Goal: Task Accomplishment & Management: Use online tool/utility

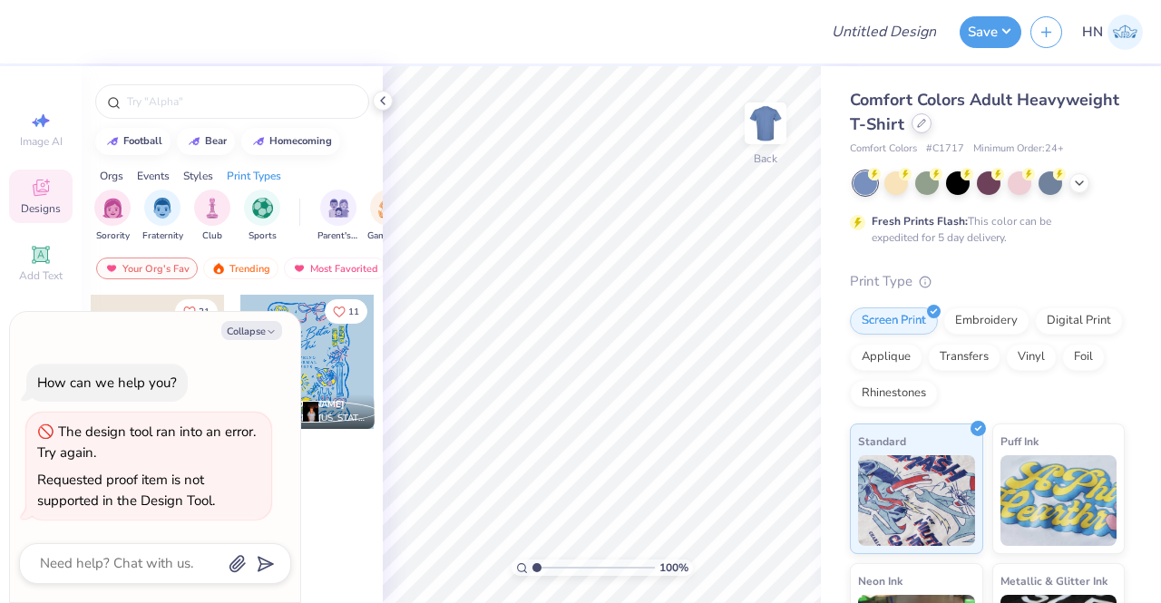
click at [932, 117] on div at bounding box center [922, 123] width 20 height 20
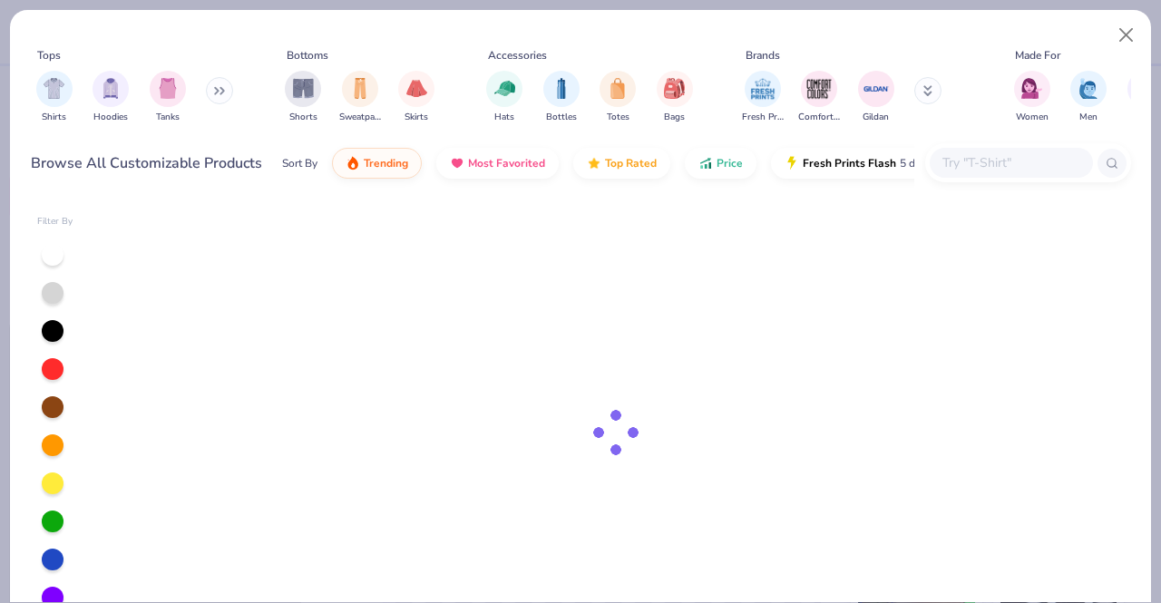
click at [1023, 152] on input "text" at bounding box center [1011, 162] width 140 height 21
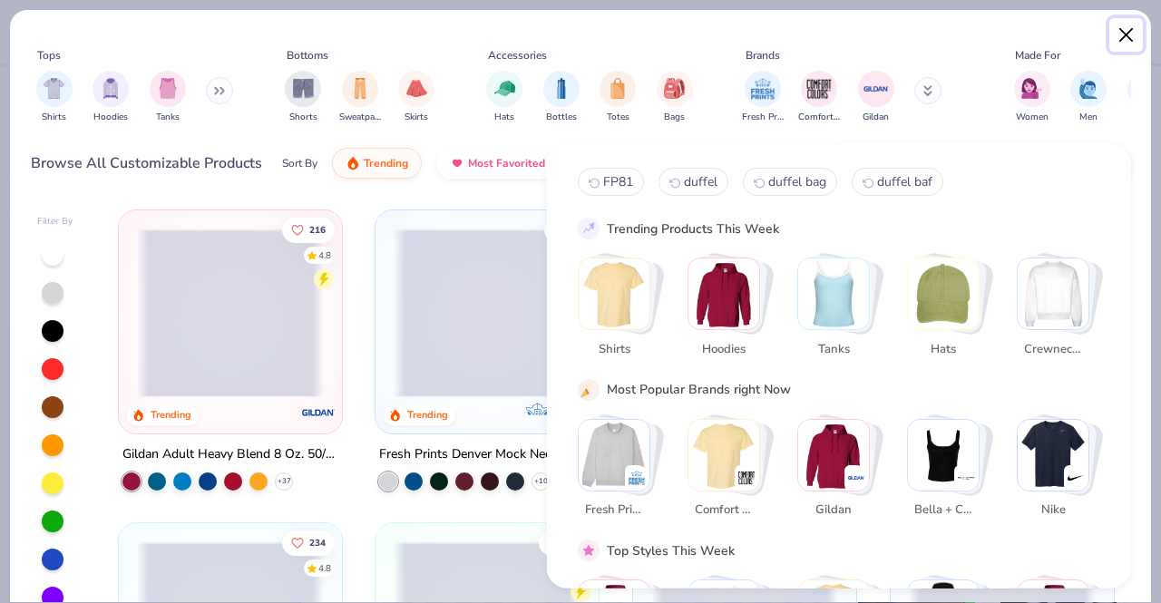
click at [1113, 35] on button "Close" at bounding box center [1127, 35] width 34 height 34
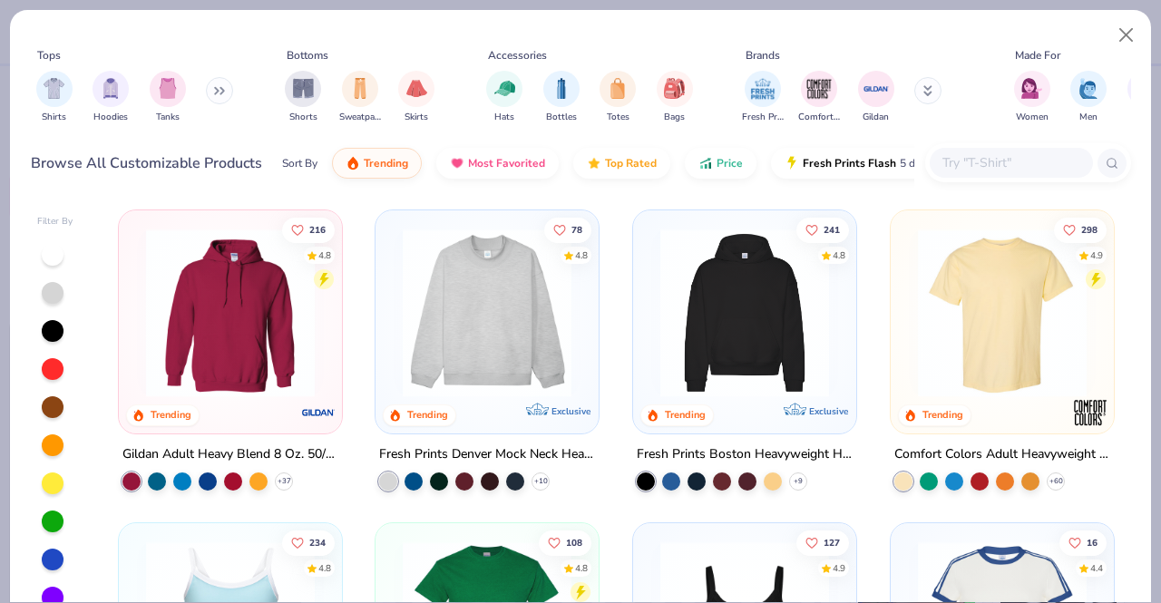
type textarea "x"
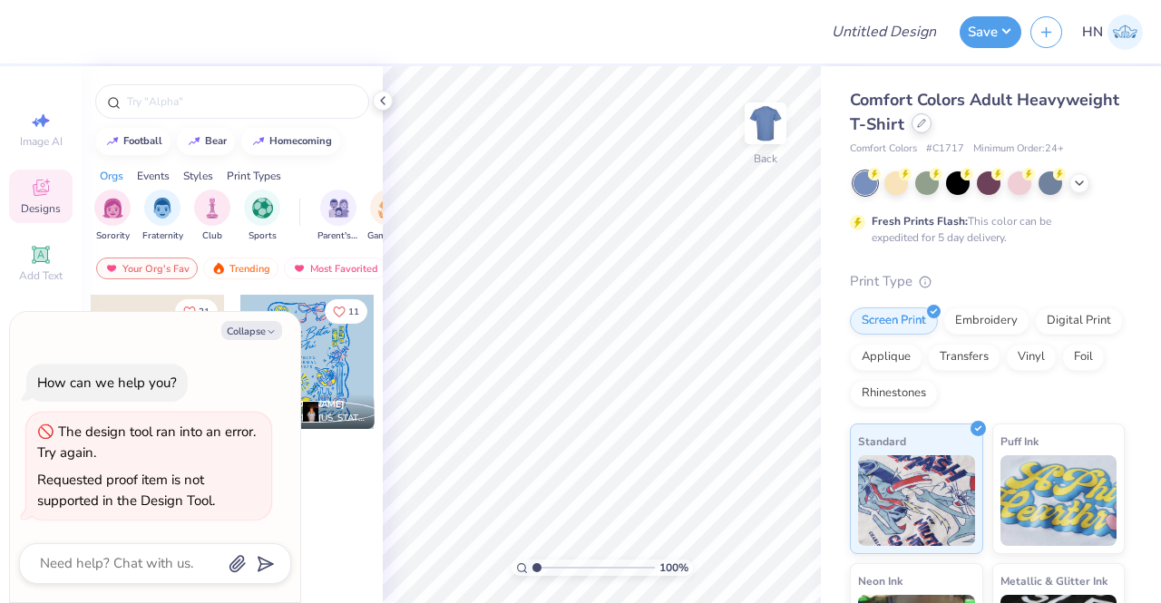
click at [926, 124] on icon at bounding box center [921, 123] width 9 height 9
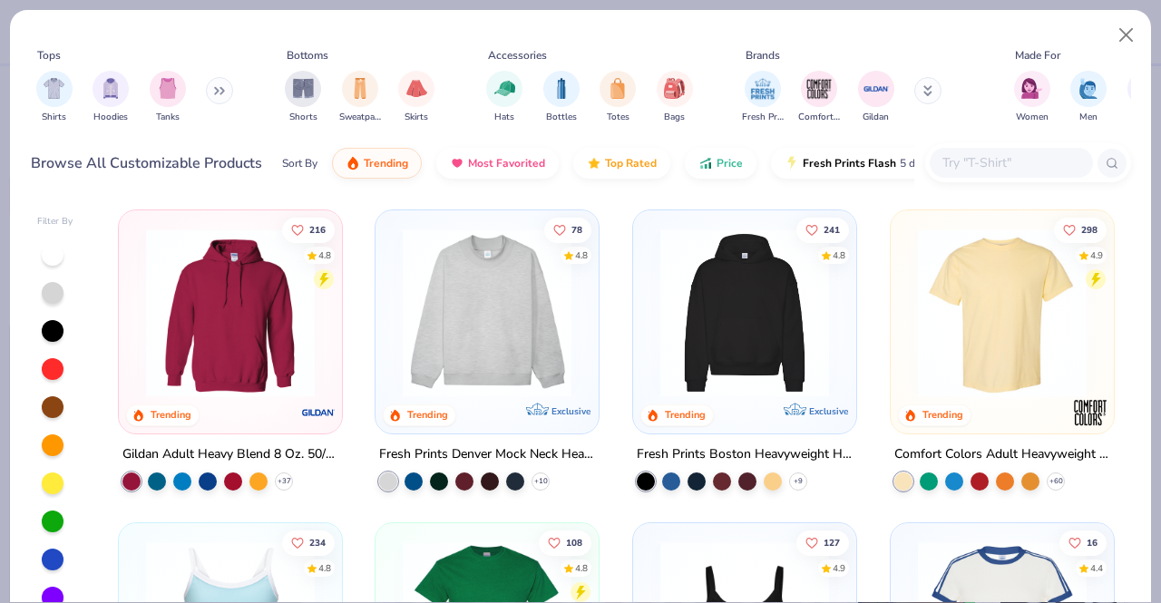
type textarea "x"
click at [989, 149] on div at bounding box center [1011, 163] width 163 height 30
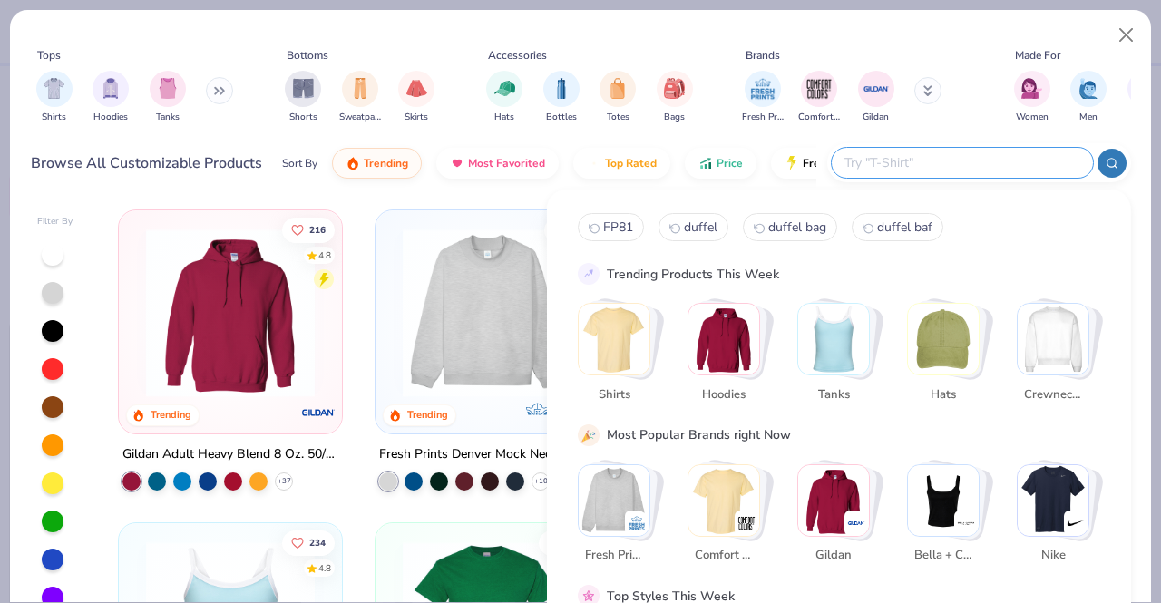
click at [985, 153] on input "text" at bounding box center [962, 162] width 238 height 21
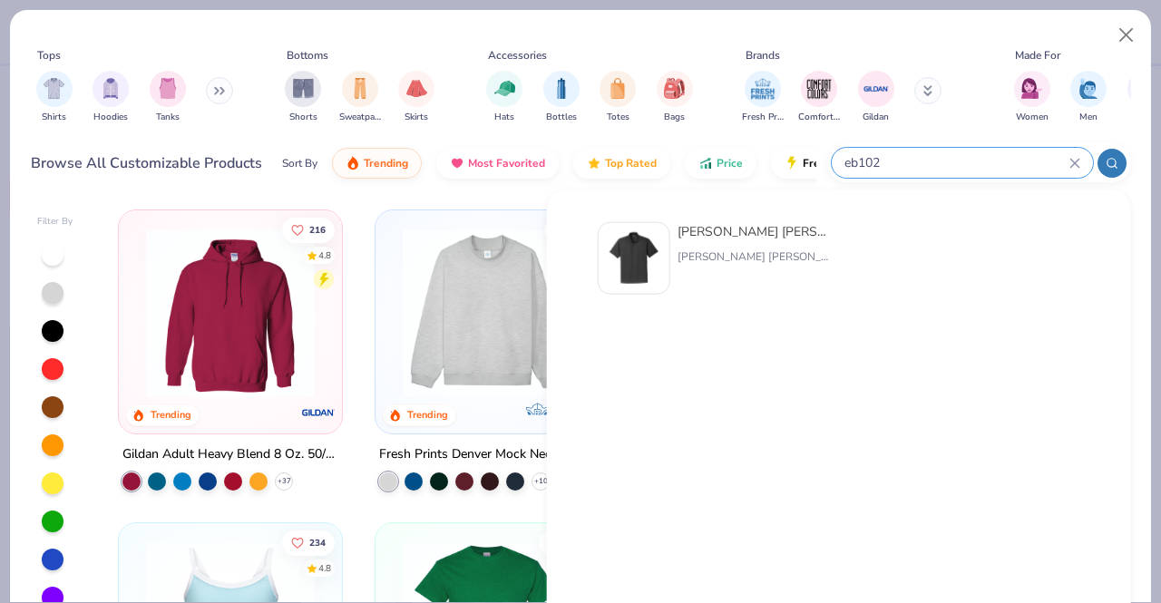
type input "eb102"
click at [747, 211] on div "Eddie Bauer Performance Polo Eddie Bauer" at bounding box center [839, 412] width 584 height 445
click at [731, 245] on div "Eddie Bauer Performance Polo Eddie Bauer" at bounding box center [754, 258] width 152 height 73
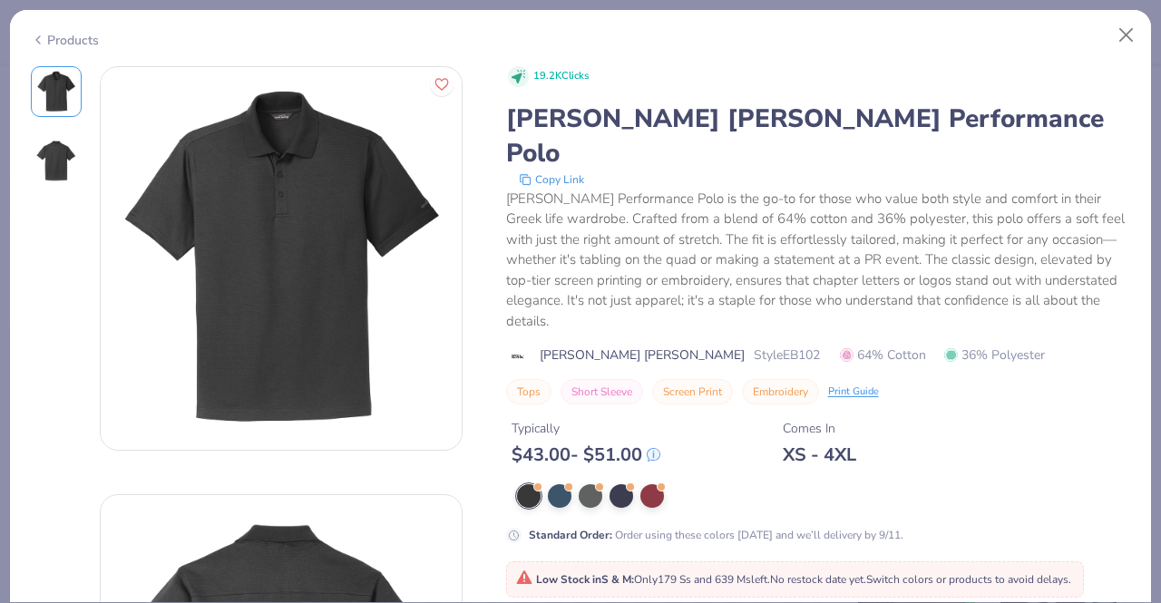
click at [572, 572] on div "Low Stock in S & M : Only 179 Ss and 639 Ms left. No restock date yet. Switch c…" at bounding box center [795, 580] width 558 height 16
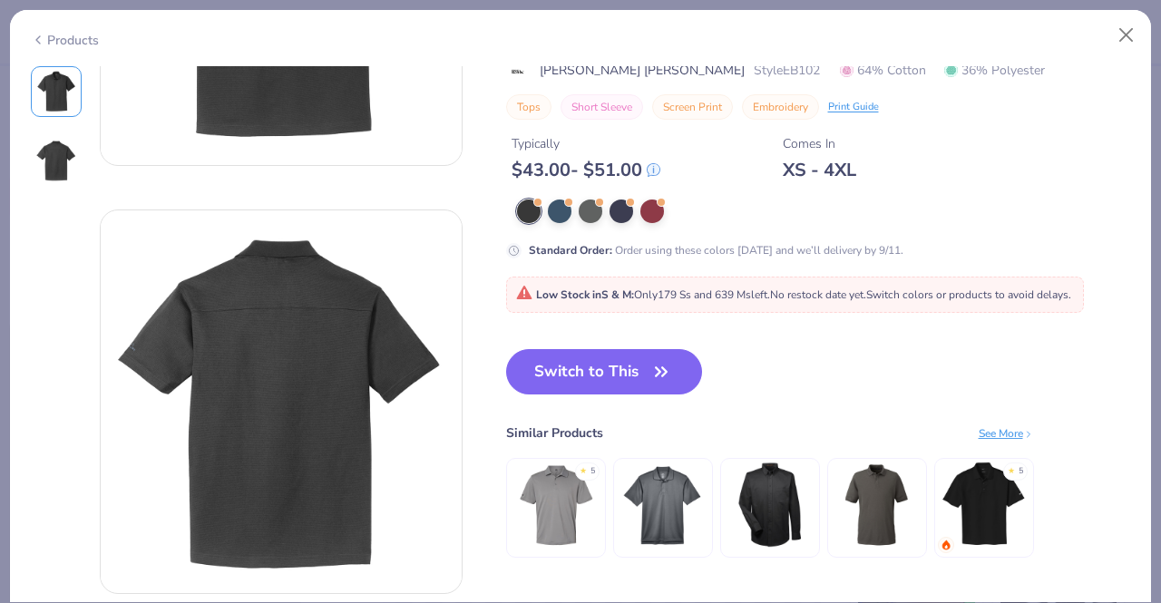
scroll to position [363, 0]
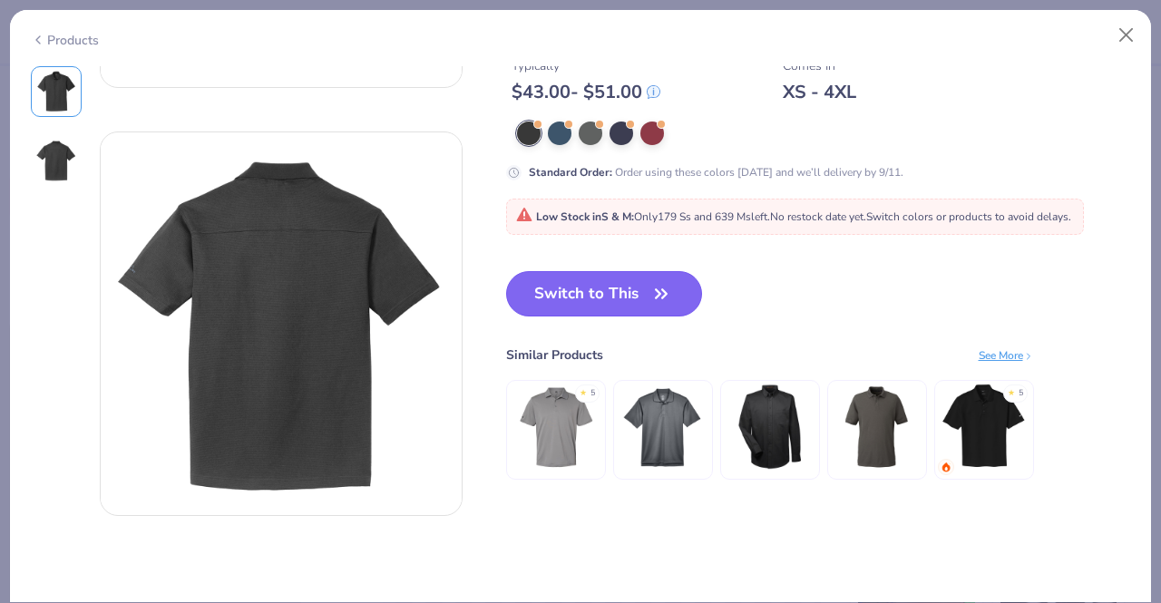
click at [668, 281] on icon "button" at bounding box center [661, 293] width 25 height 25
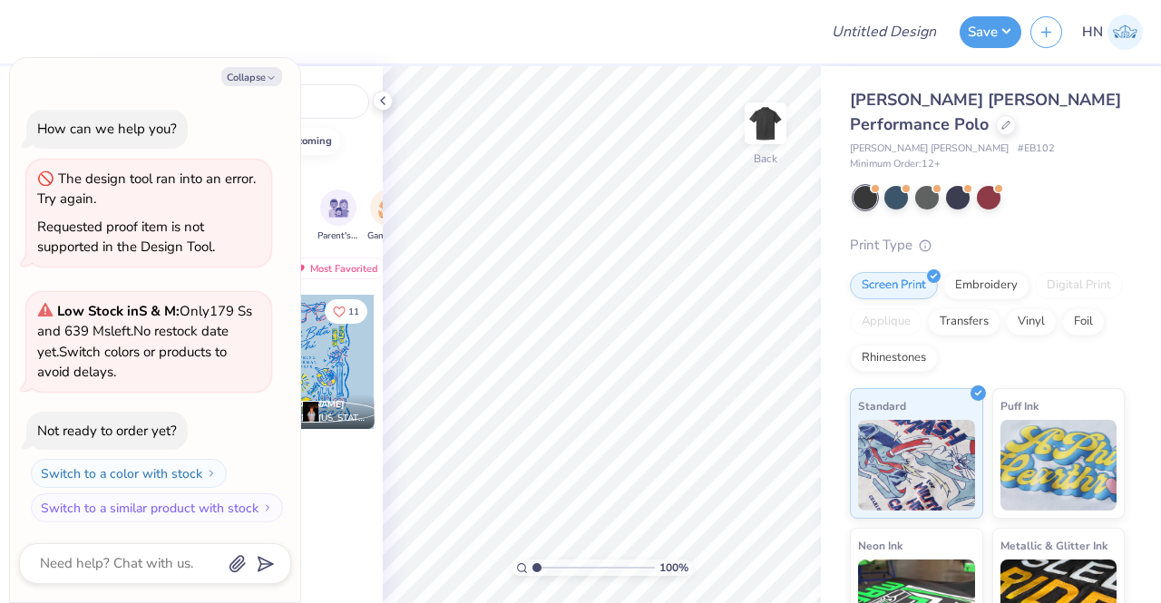
scroll to position [2, 0]
click at [387, 103] on icon at bounding box center [383, 100] width 15 height 15
type textarea "x"
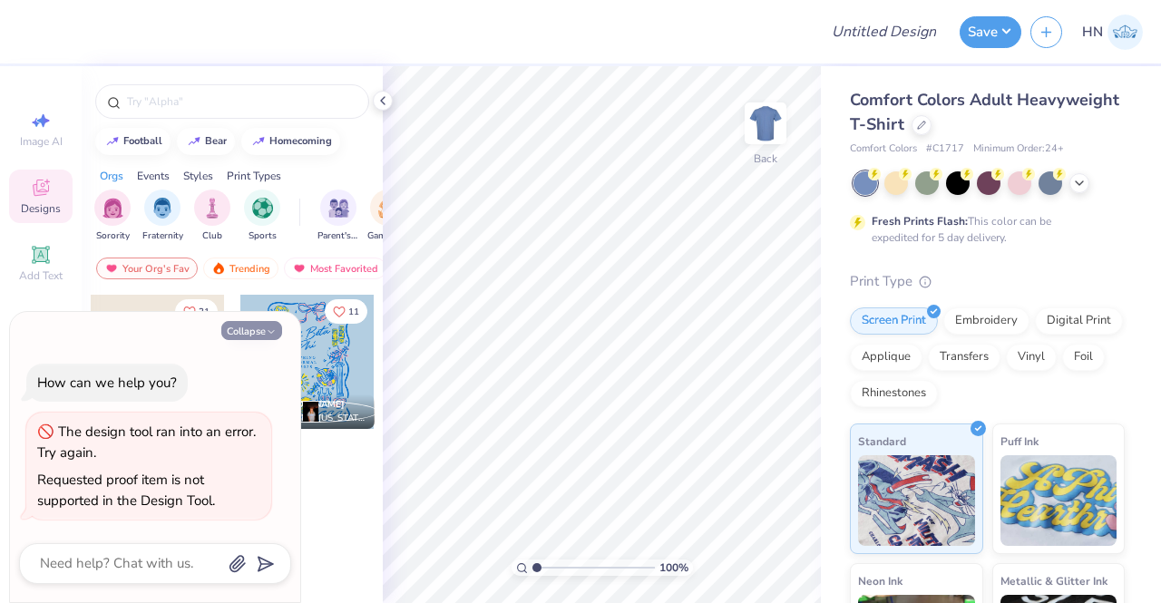
click at [275, 329] on icon "button" at bounding box center [271, 332] width 11 height 11
type textarea "x"
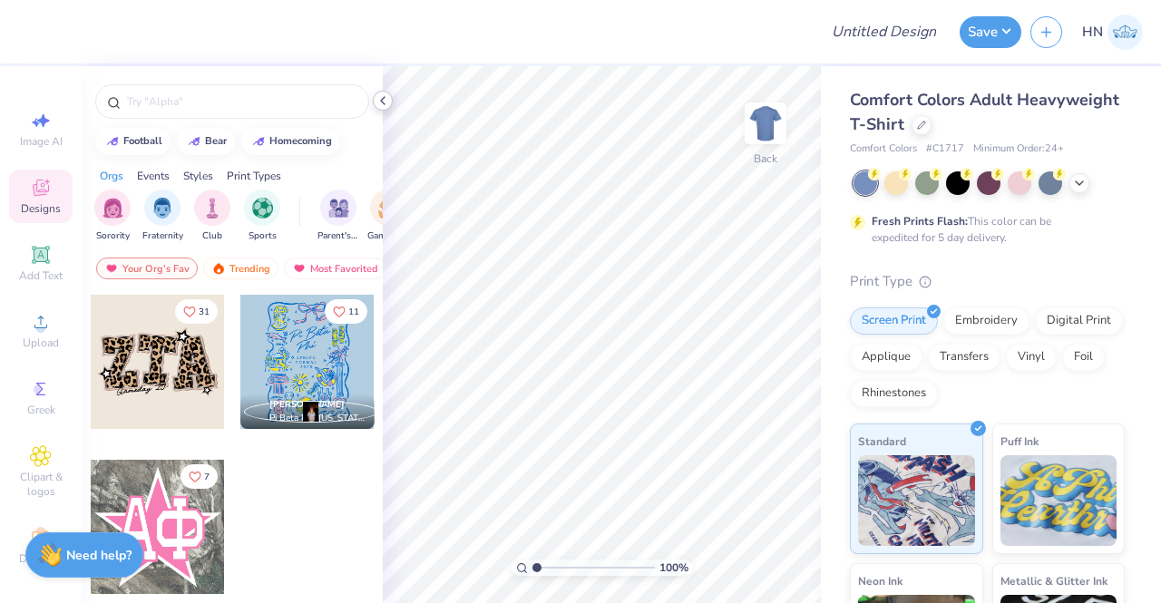
click at [383, 100] on icon at bounding box center [383, 100] width 15 height 15
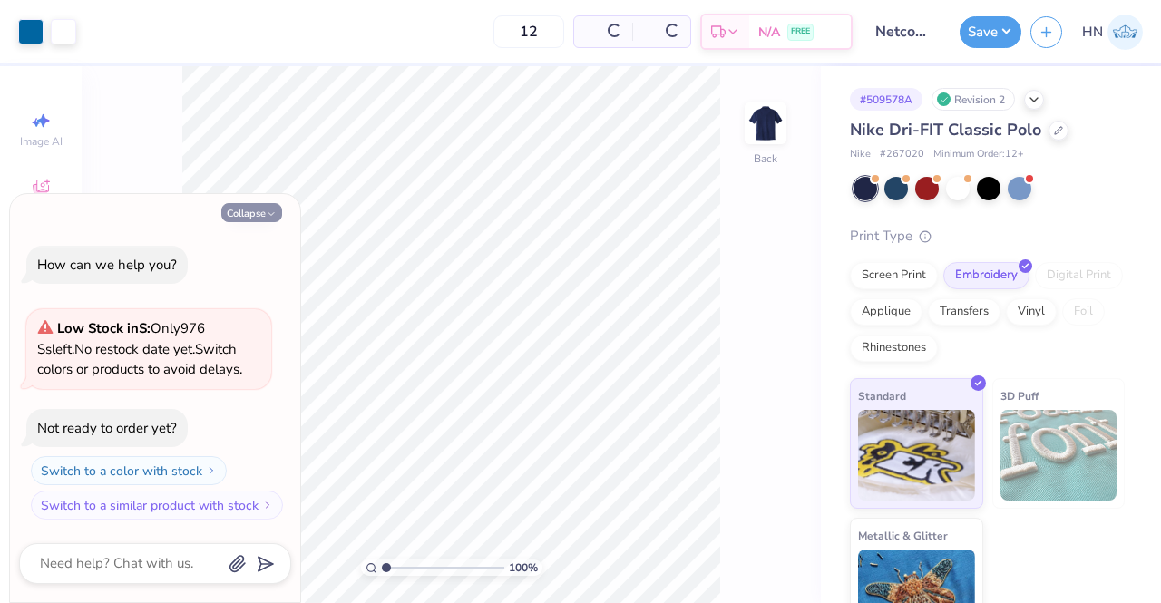
click at [267, 215] on icon "button" at bounding box center [271, 214] width 11 height 11
type textarea "x"
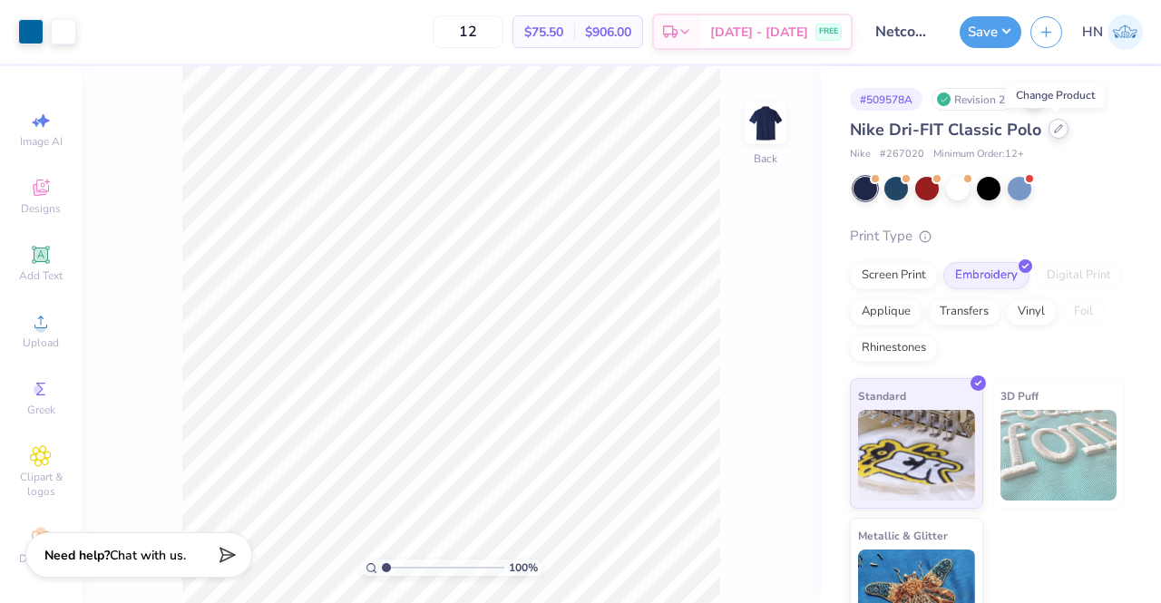
click at [1054, 132] on icon at bounding box center [1058, 128] width 9 height 9
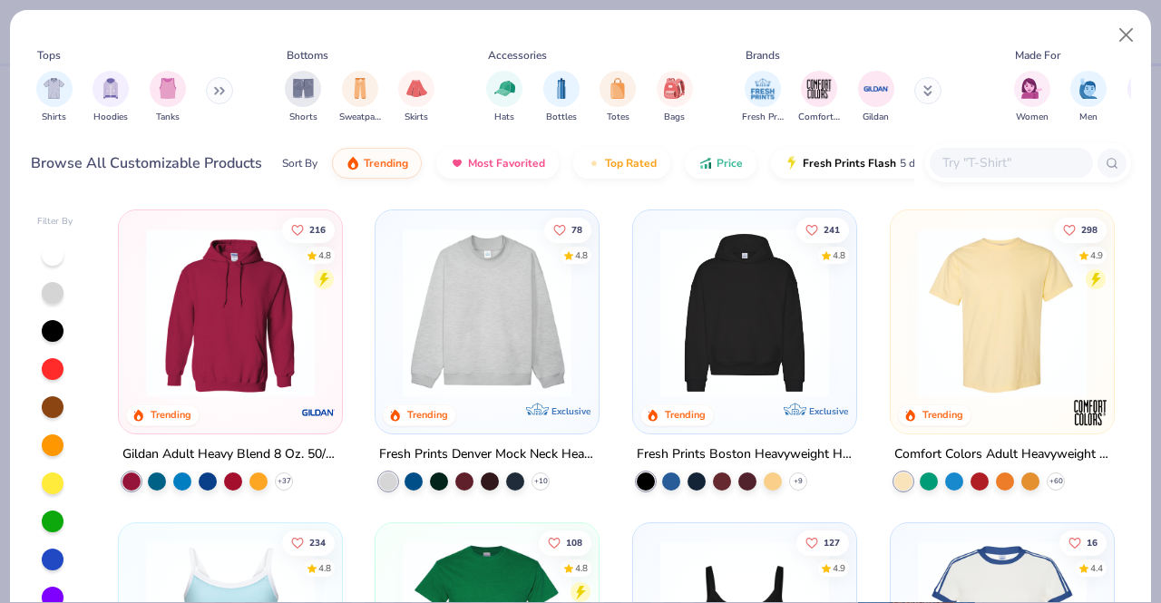
click at [937, 164] on div "Browse All Customizable Products Sort By Trending Most Favorited Top Rated Pric…" at bounding box center [581, 163] width 1101 height 51
click at [954, 161] on input "text" at bounding box center [1011, 162] width 140 height 21
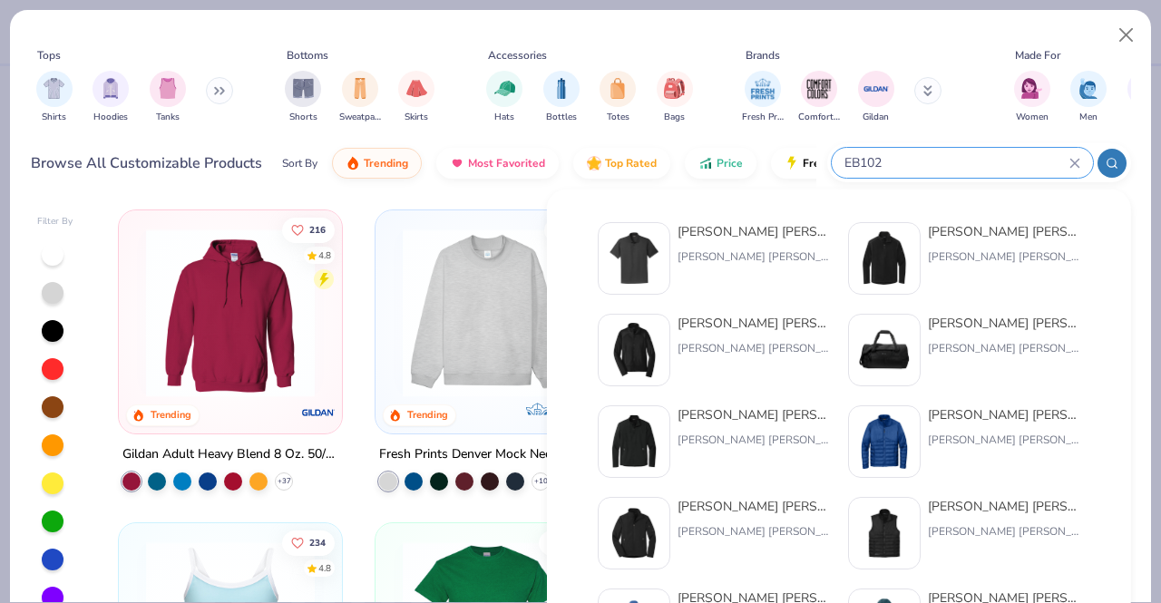
type input "EB102"
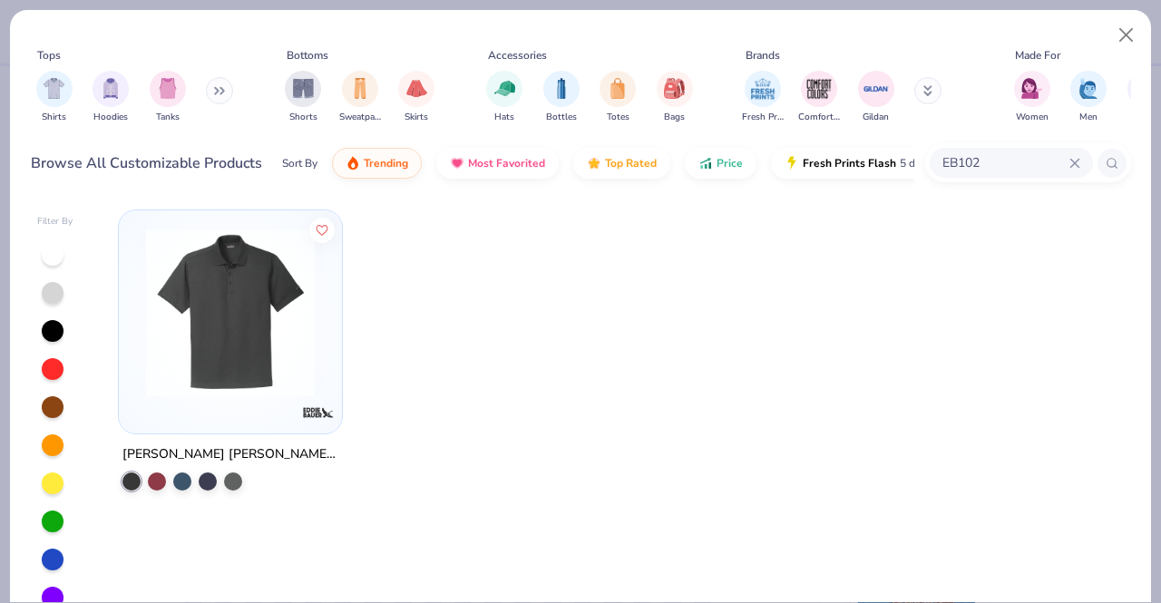
click at [252, 323] on img at bounding box center [230, 313] width 187 height 169
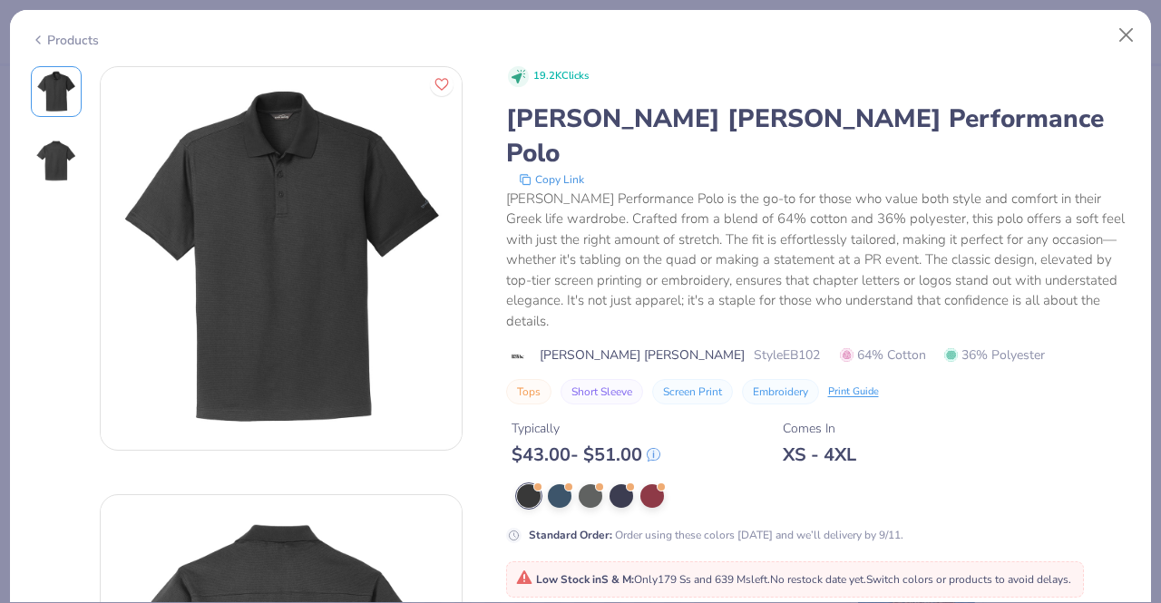
click at [575, 572] on div "Low Stock in S & M : Only 179 Ss and 639 Ms left. No restock date yet. Switch c…" at bounding box center [795, 580] width 558 height 16
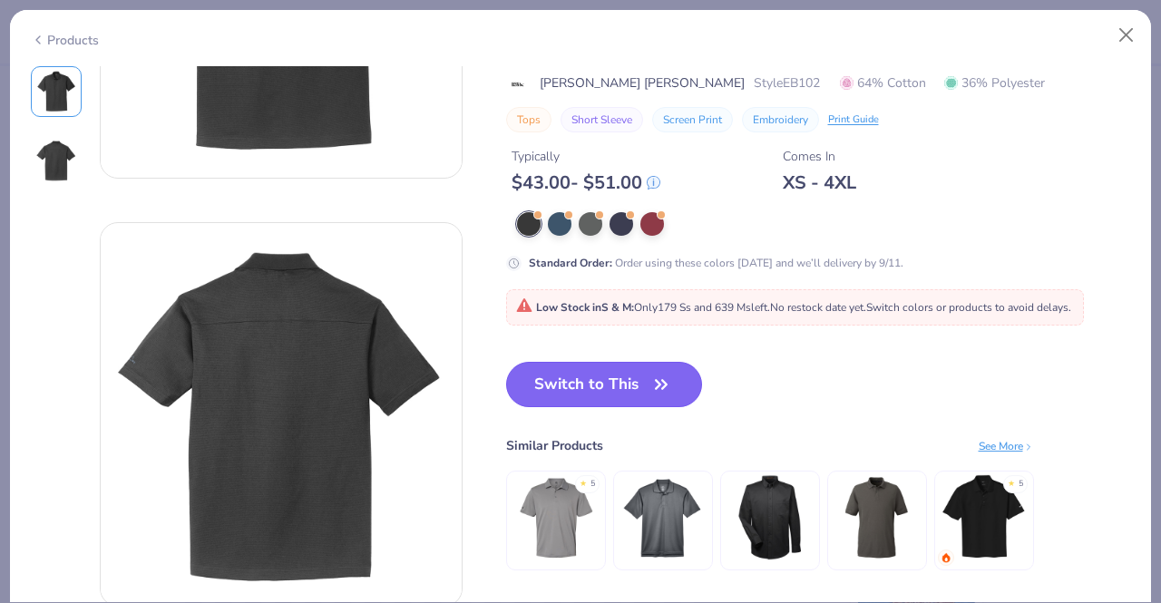
click at [616, 362] on button "Switch to This" at bounding box center [604, 384] width 197 height 45
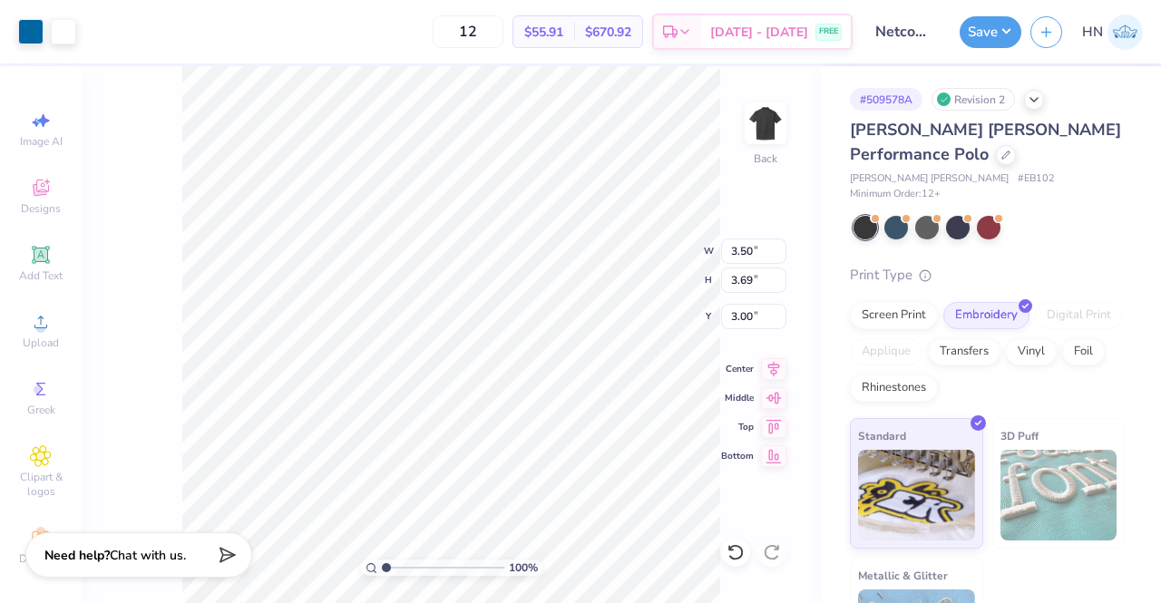
type input "3.00"
click at [769, 369] on icon at bounding box center [773, 367] width 25 height 22
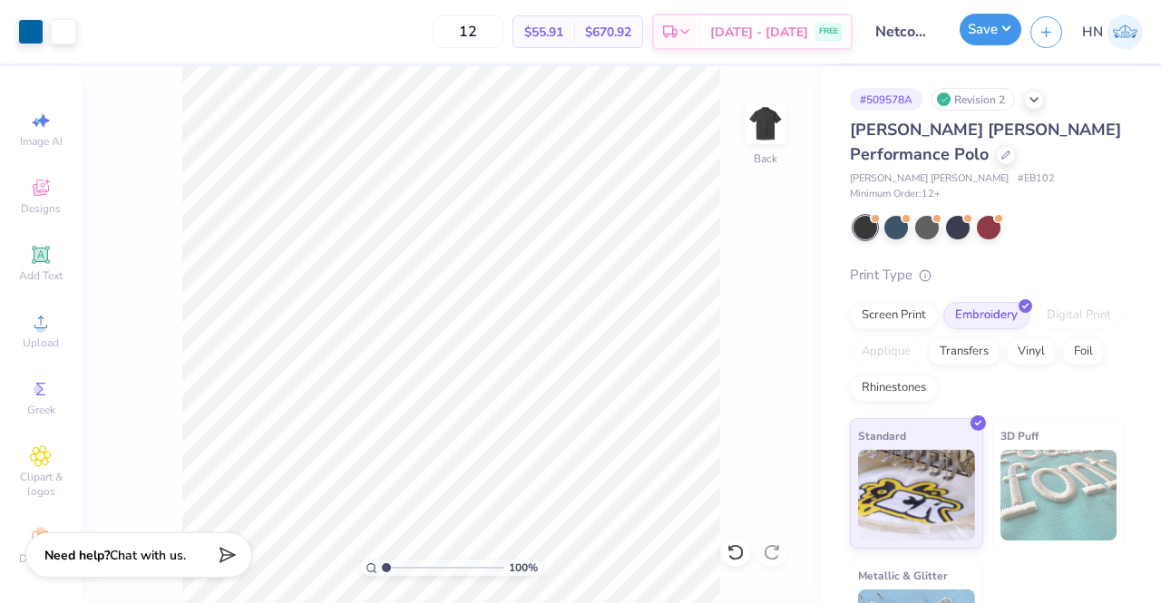
click at [976, 40] on button "Save" at bounding box center [991, 30] width 62 height 32
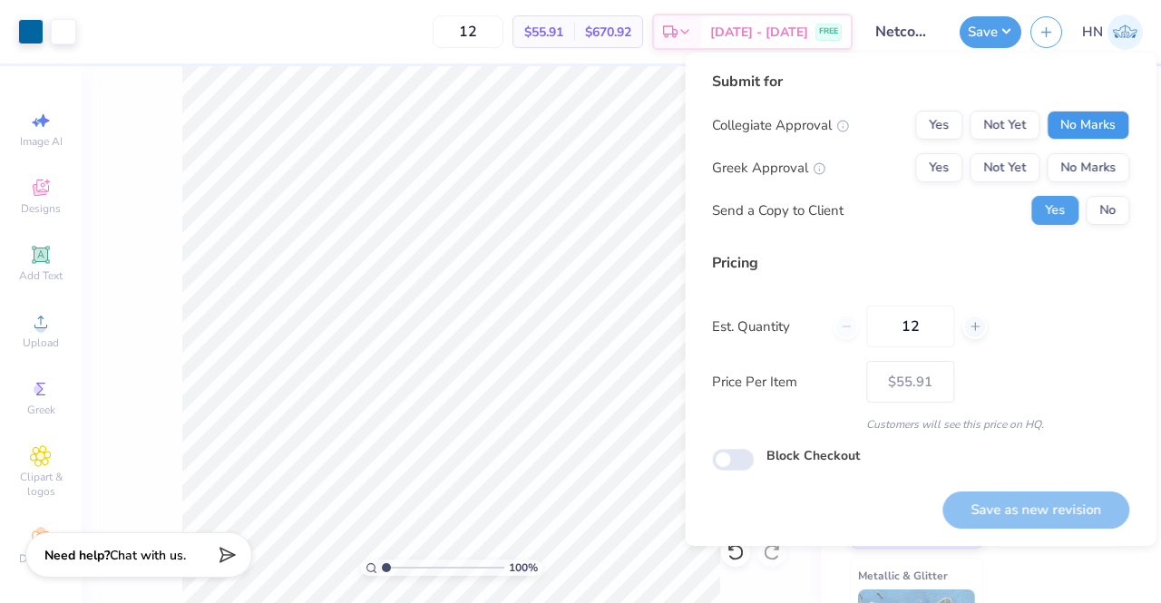
click at [1067, 113] on button "No Marks" at bounding box center [1088, 125] width 83 height 29
click at [1068, 171] on button "No Marks" at bounding box center [1088, 167] width 83 height 29
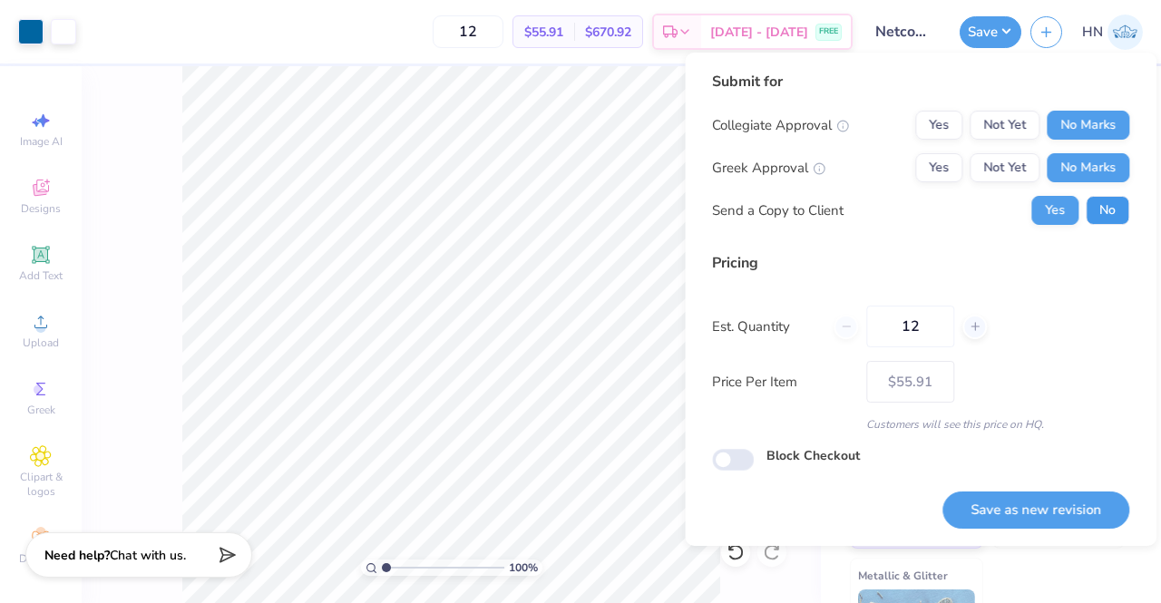
click at [1093, 212] on button "No" at bounding box center [1108, 210] width 44 height 29
click at [1063, 200] on button "Yes" at bounding box center [1055, 210] width 47 height 29
click at [986, 510] on button "Save as new revision" at bounding box center [1036, 510] width 187 height 37
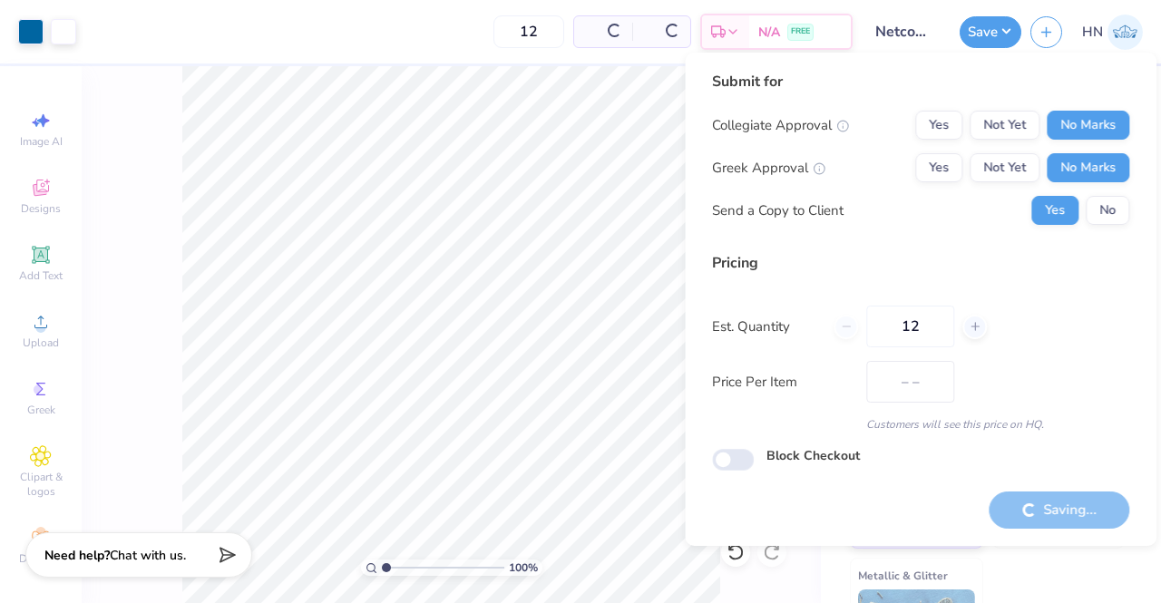
type input "$55.91"
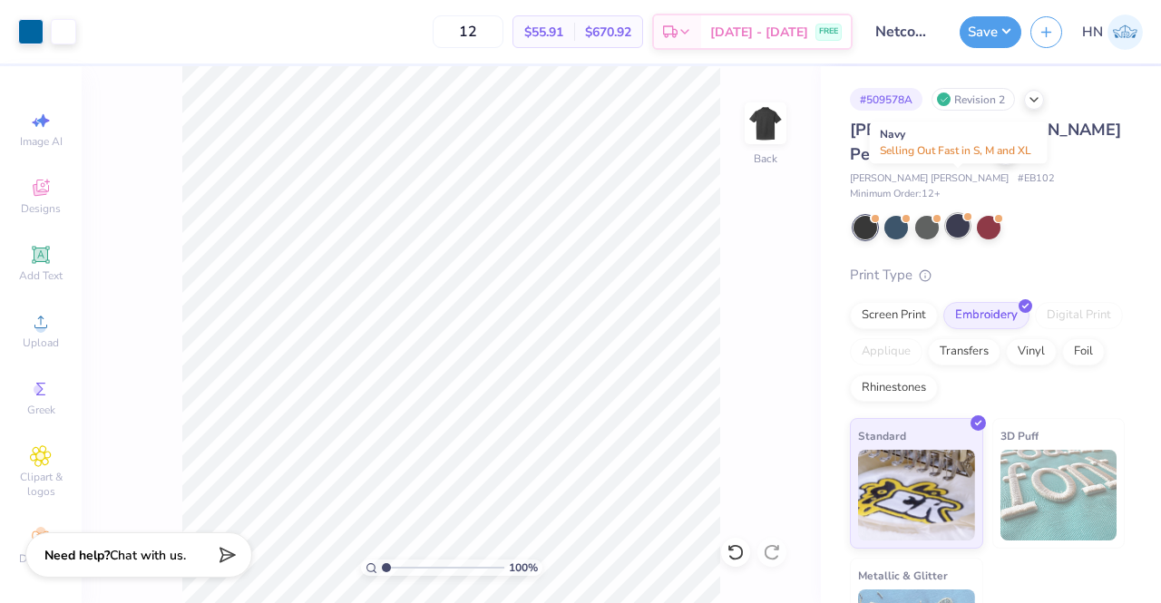
click at [955, 214] on div at bounding box center [958, 226] width 24 height 24
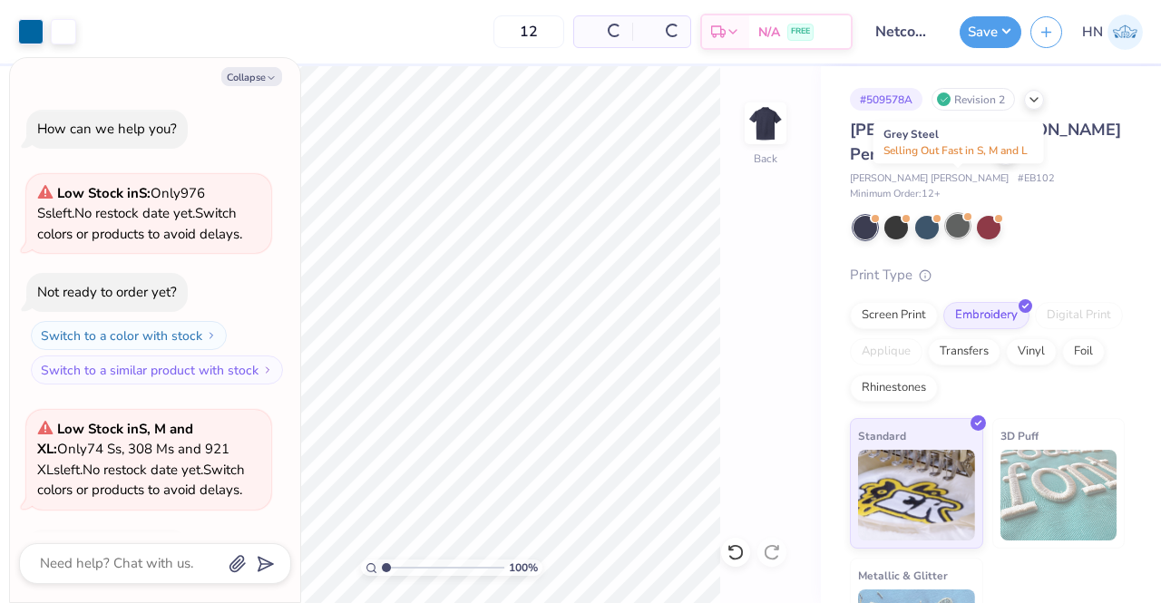
scroll to position [120, 0]
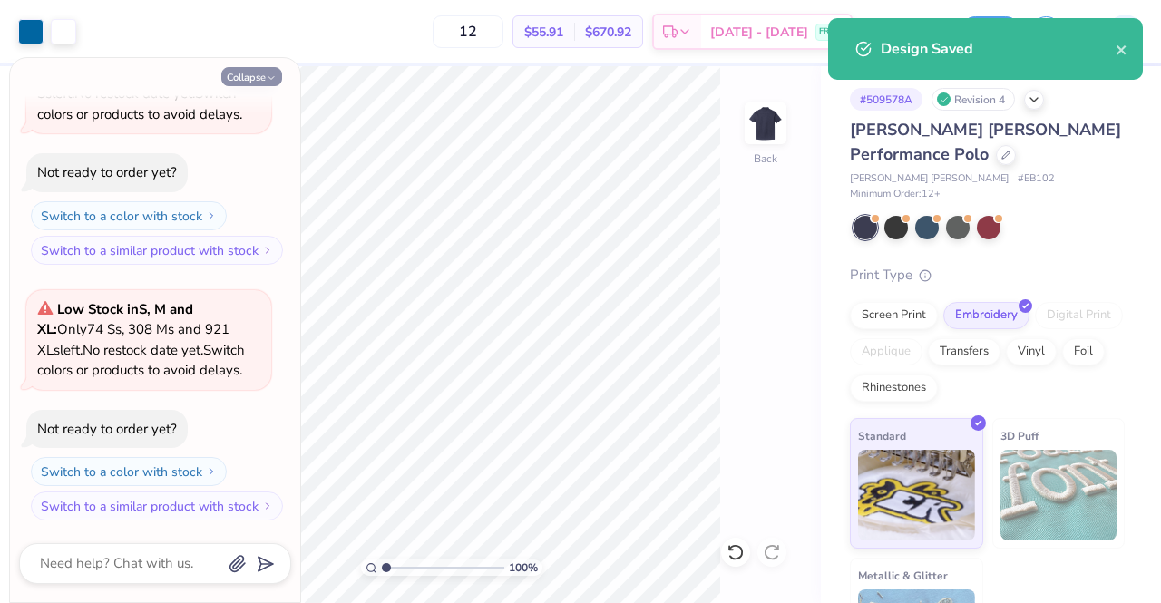
click at [266, 78] on icon "button" at bounding box center [271, 78] width 11 height 11
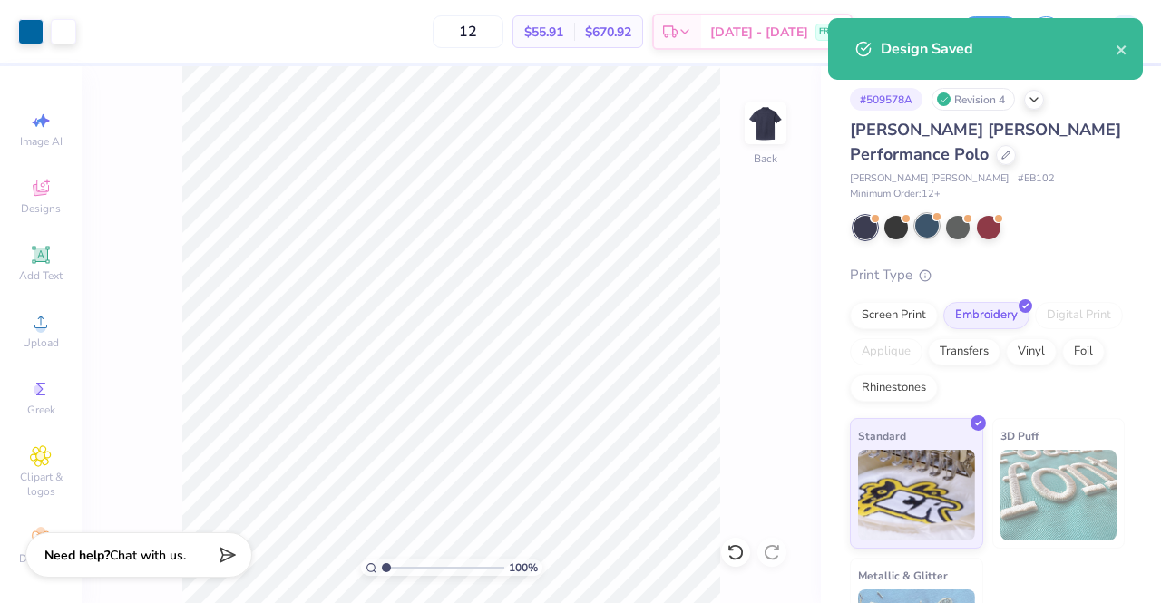
click at [921, 214] on div at bounding box center [927, 226] width 24 height 24
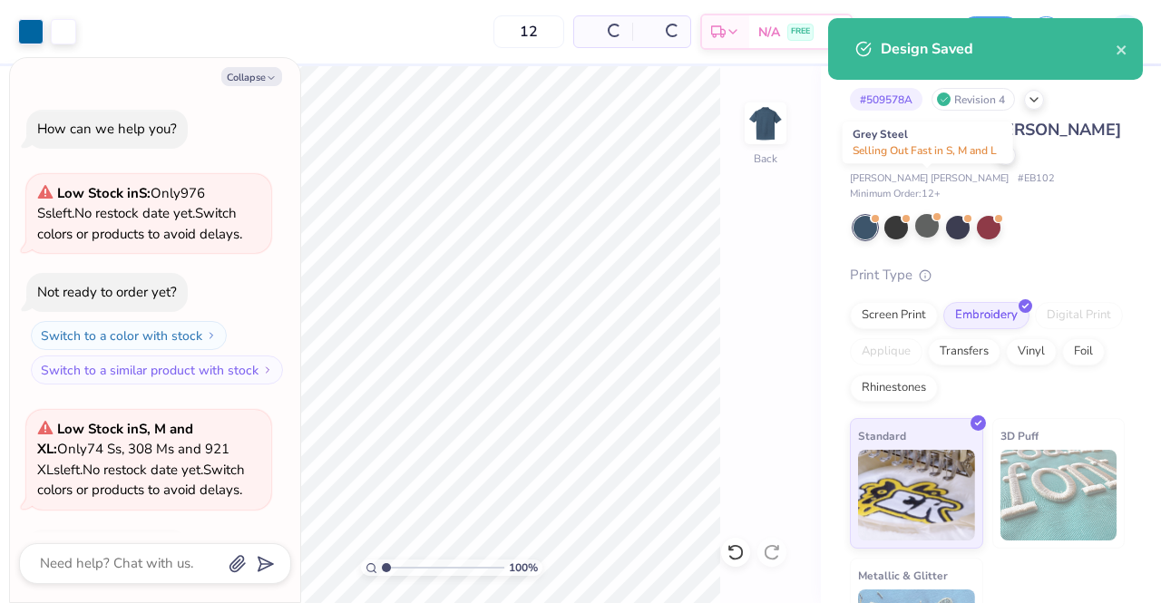
scroll to position [376, 0]
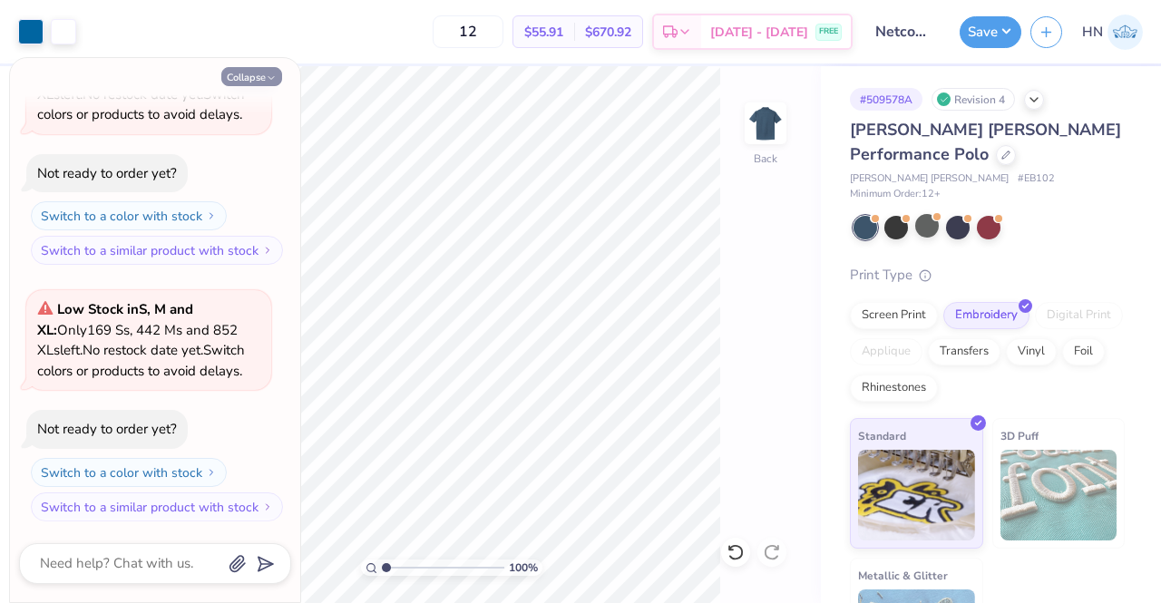
click at [246, 82] on button "Collapse" at bounding box center [251, 76] width 61 height 19
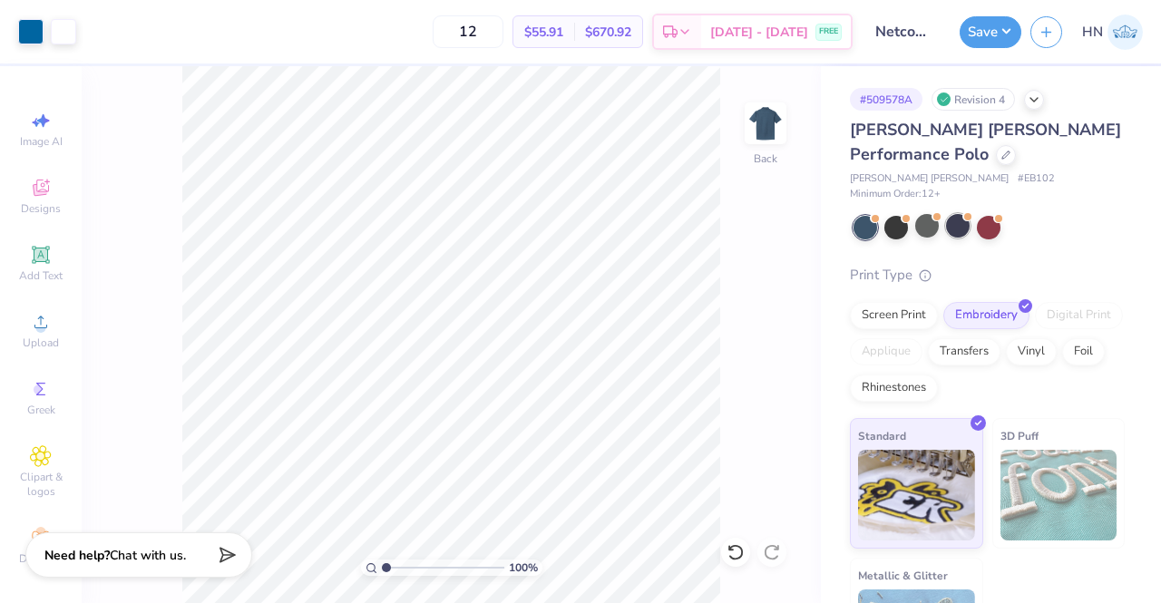
click at [962, 214] on div at bounding box center [958, 226] width 24 height 24
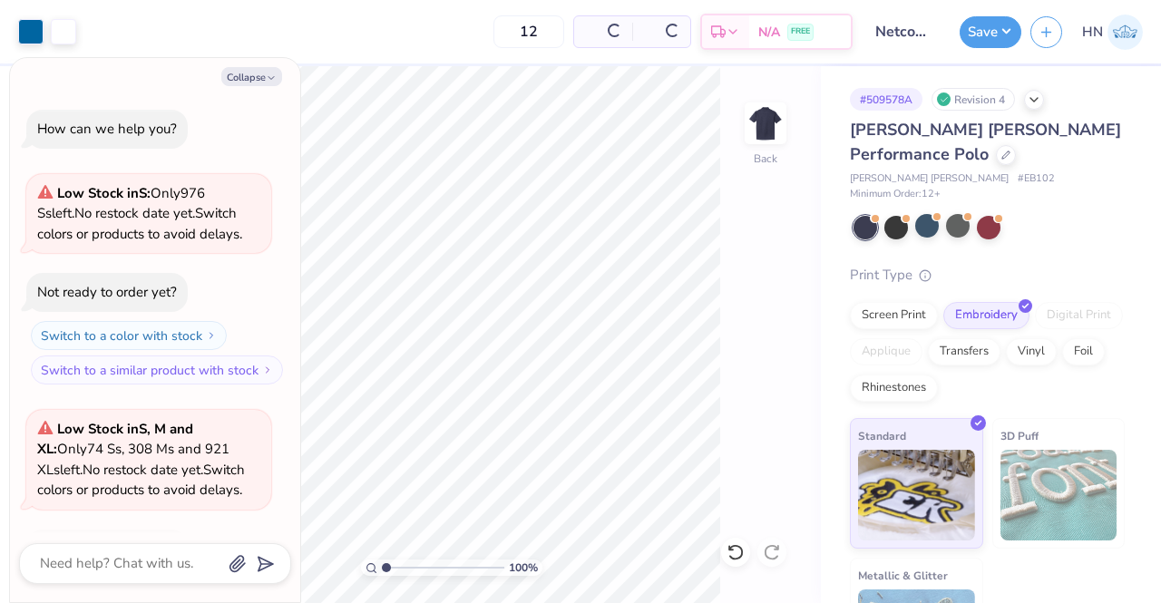
scroll to position [632, 0]
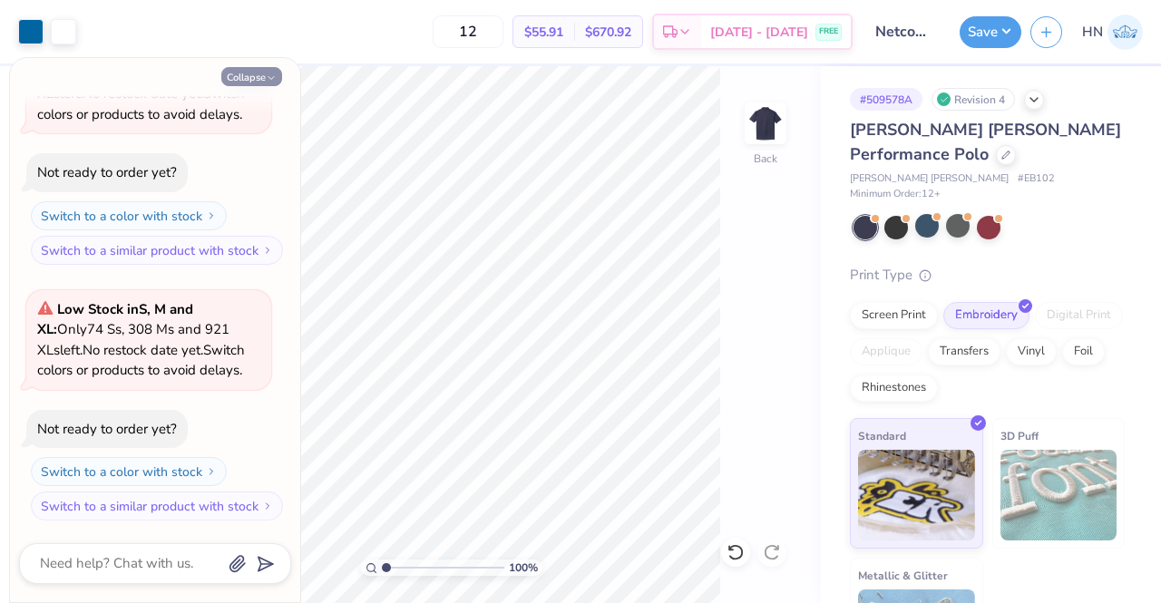
drag, startPoint x: 270, startPoint y: 72, endPoint x: 290, endPoint y: 80, distance: 21.6
click at [270, 72] on button "Collapse" at bounding box center [251, 76] width 61 height 19
type textarea "x"
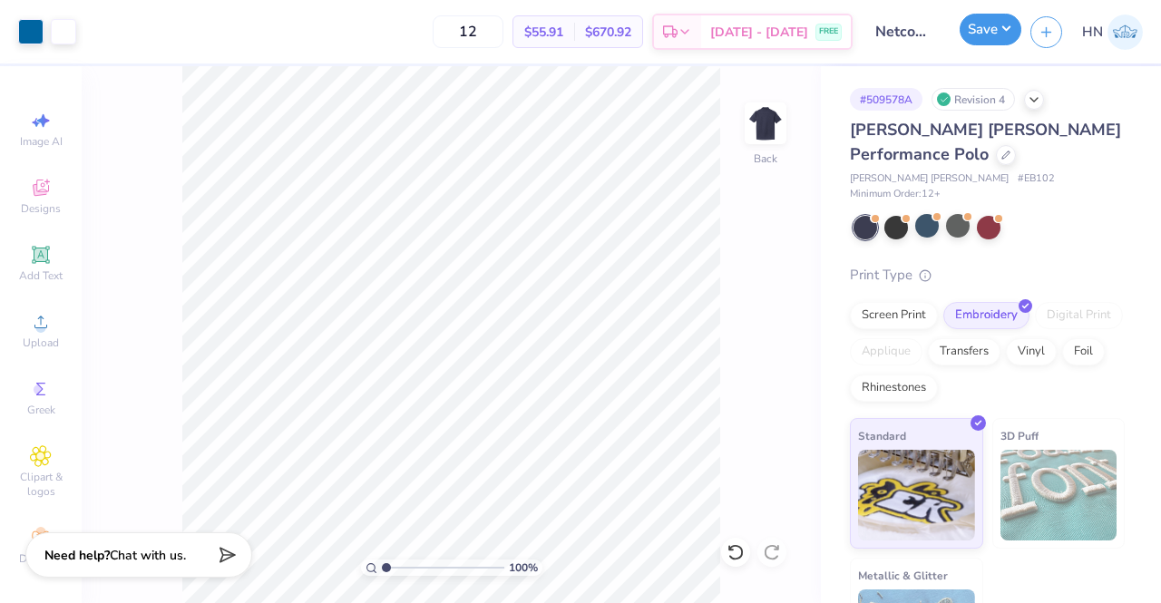
click at [978, 30] on button "Save" at bounding box center [991, 30] width 62 height 32
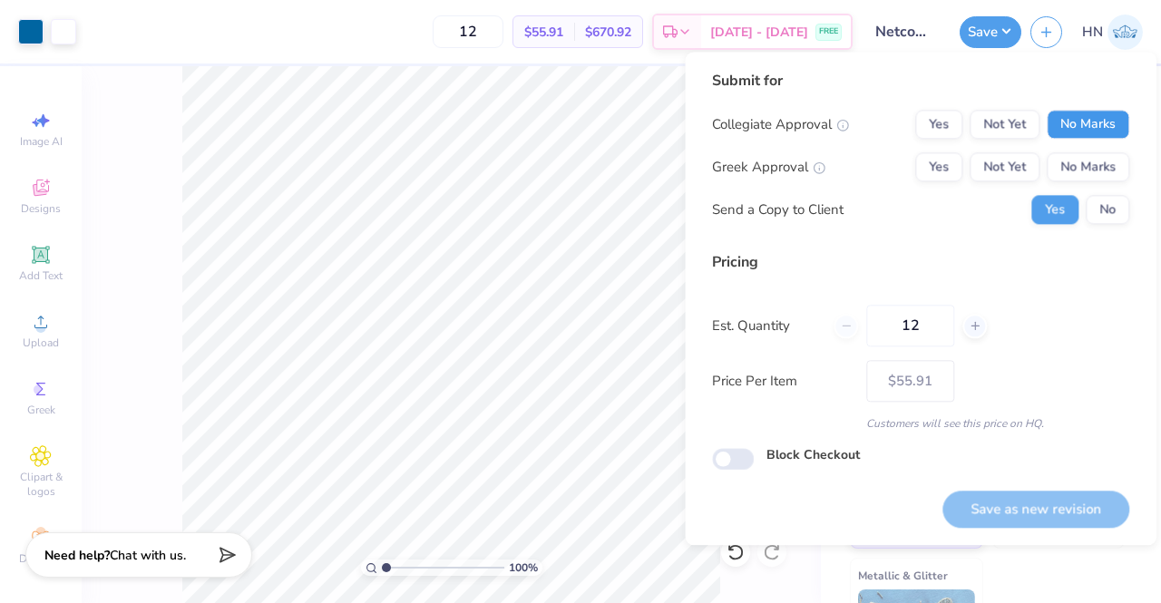
click at [1080, 124] on button "No Marks" at bounding box center [1088, 124] width 83 height 29
click at [1088, 169] on button "No Marks" at bounding box center [1088, 166] width 83 height 29
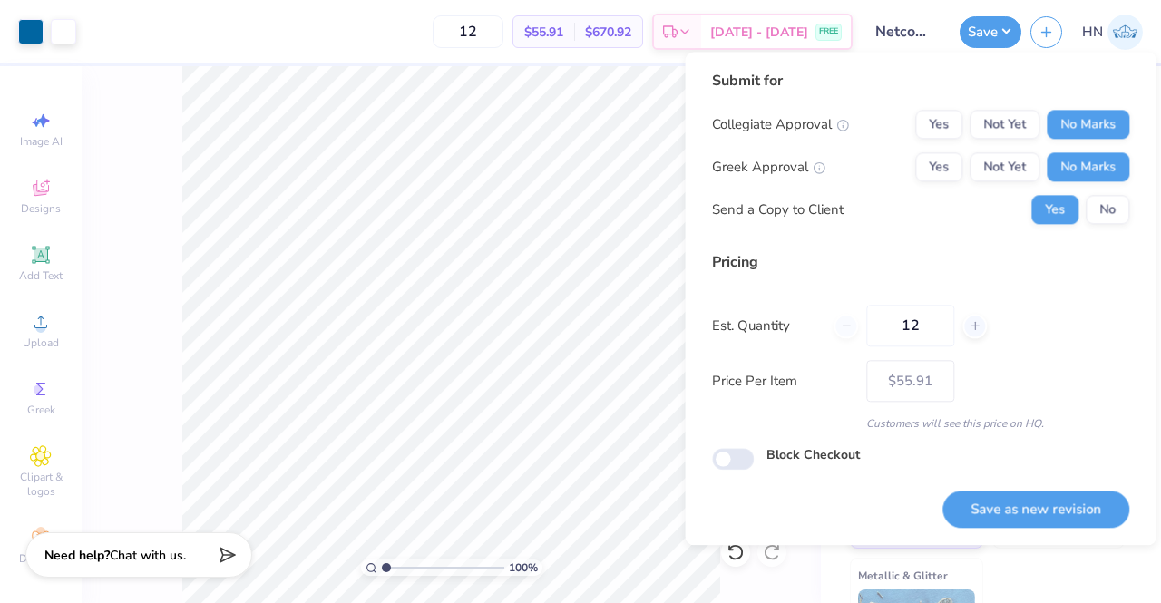
drag, startPoint x: 1005, startPoint y: 514, endPoint x: 865, endPoint y: 557, distance: 147.0
click at [1003, 514] on button "Save as new revision" at bounding box center [1036, 509] width 187 height 37
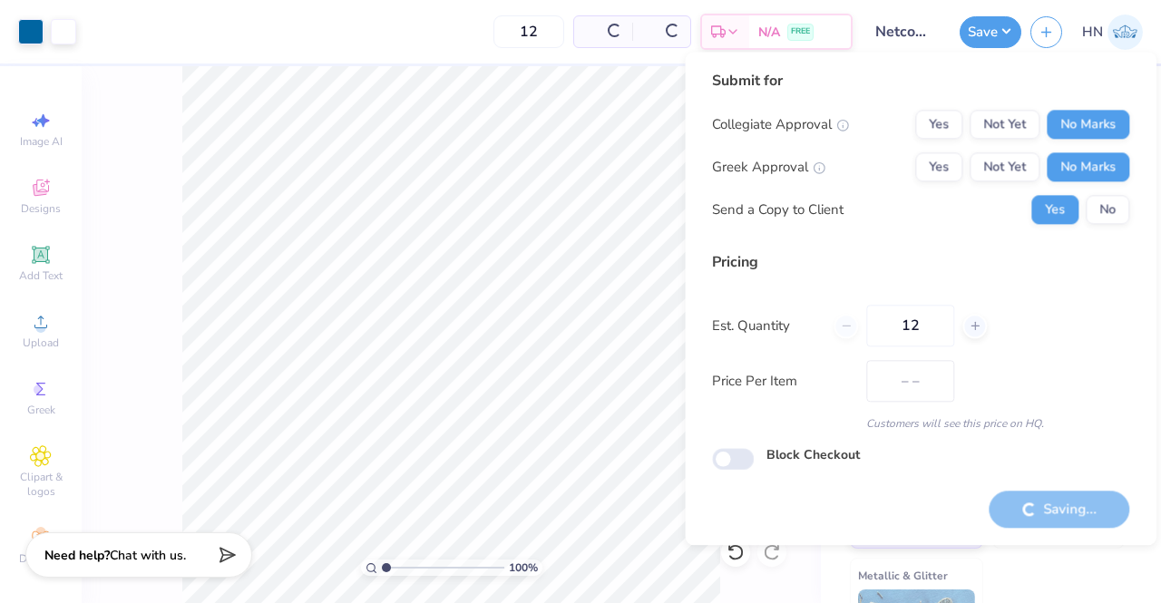
type input "$55.91"
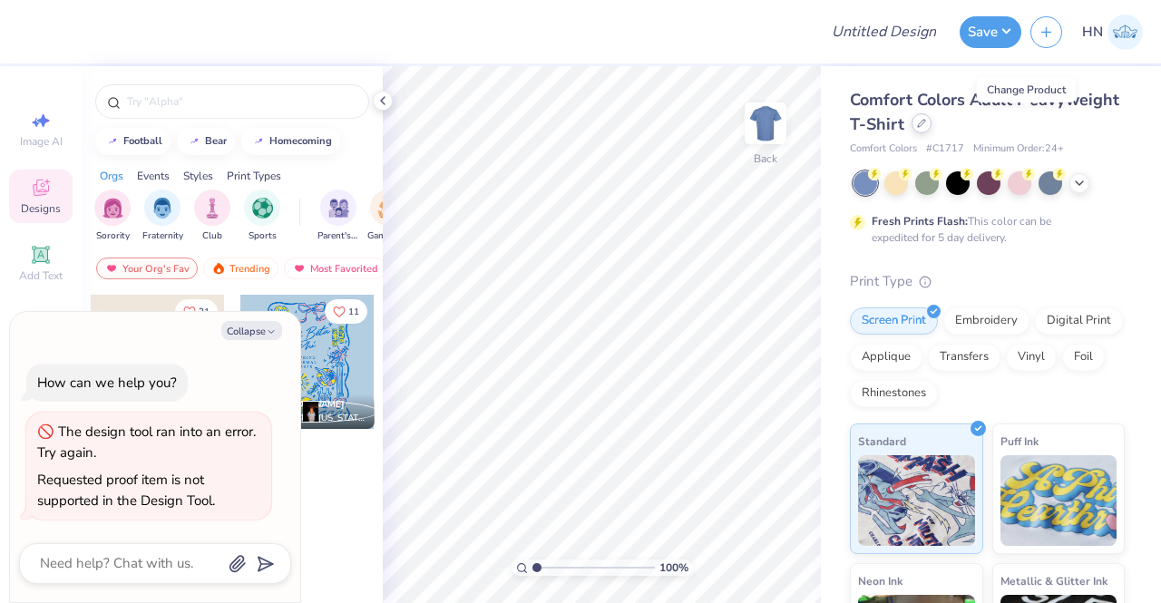
click at [925, 123] on icon at bounding box center [921, 123] width 7 height 7
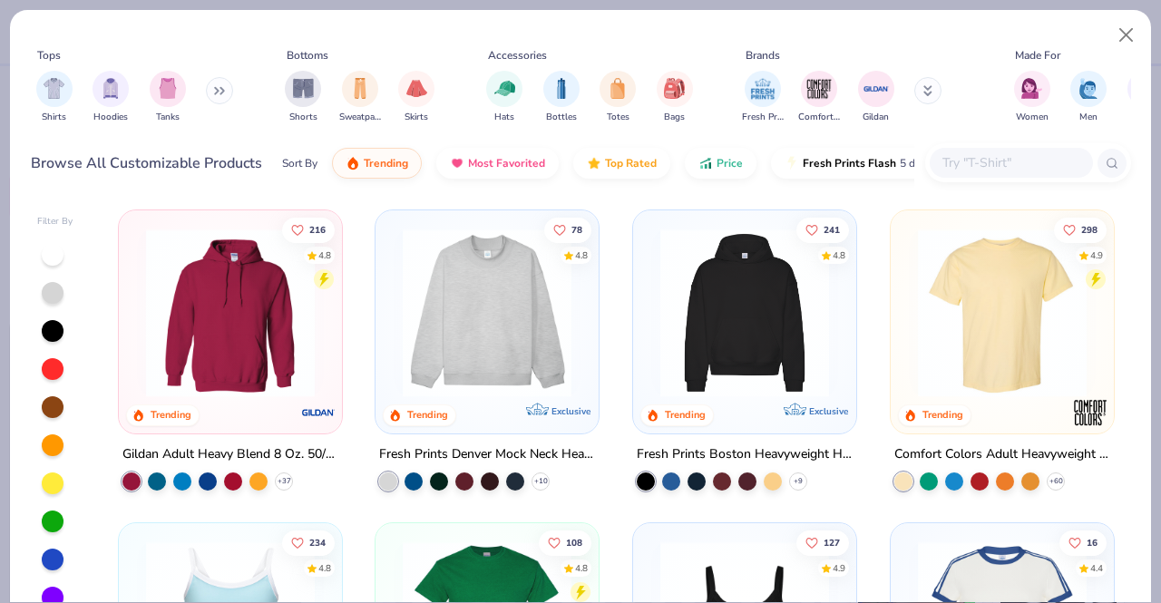
type textarea "x"
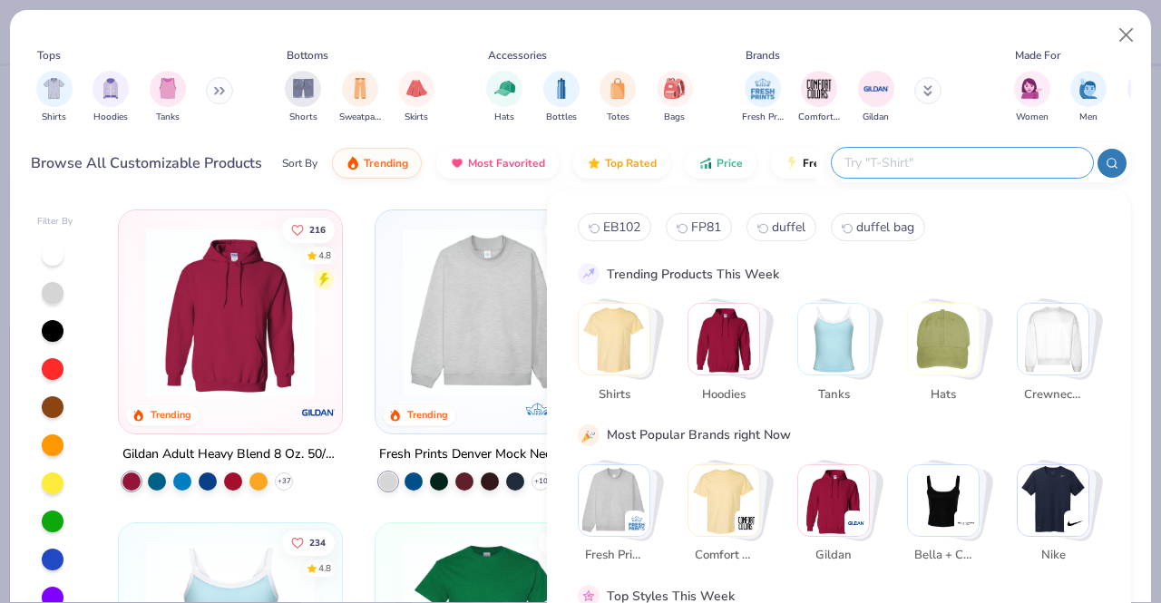
click at [985, 169] on input "text" at bounding box center [962, 162] width 238 height 21
type input "EB102"
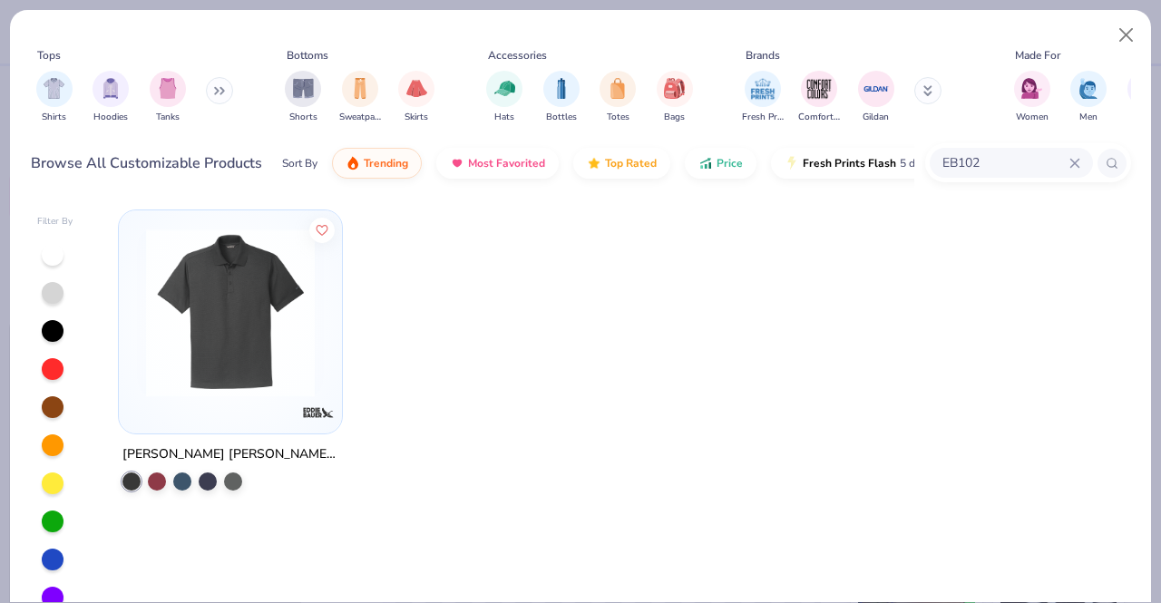
click at [233, 298] on img at bounding box center [230, 313] width 187 height 169
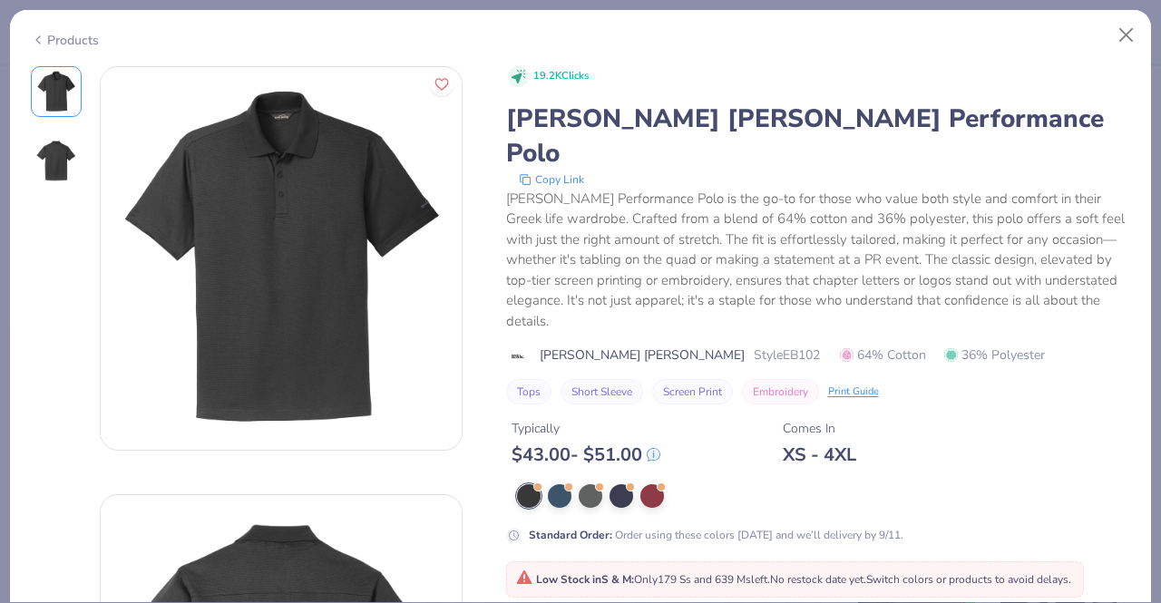
scroll to position [363, 0]
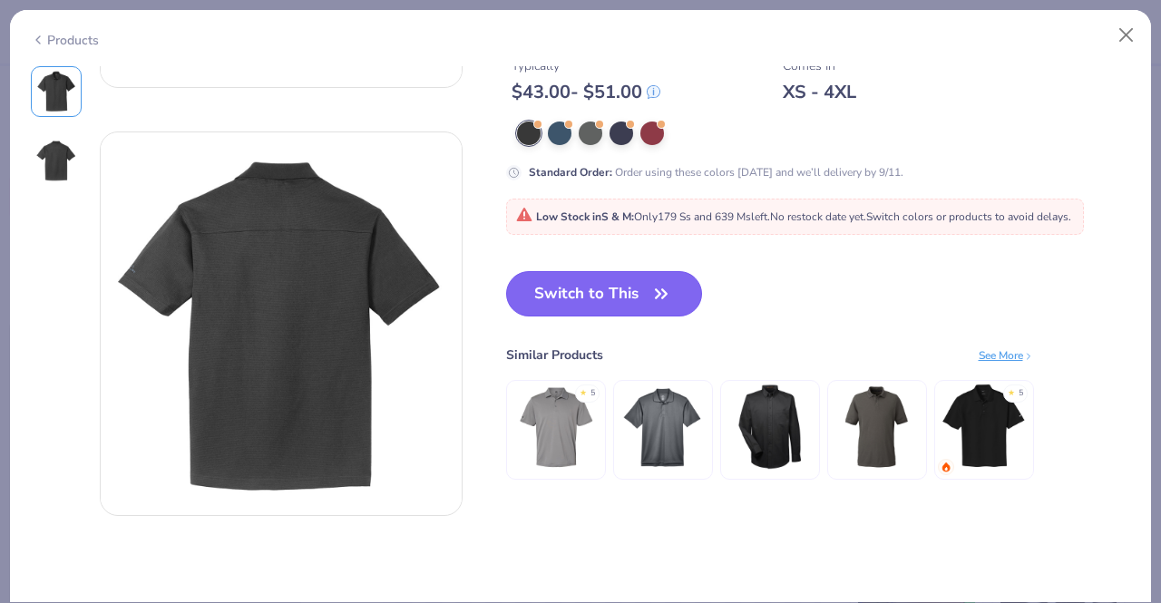
click at [613, 284] on button "Switch to This" at bounding box center [604, 293] width 197 height 45
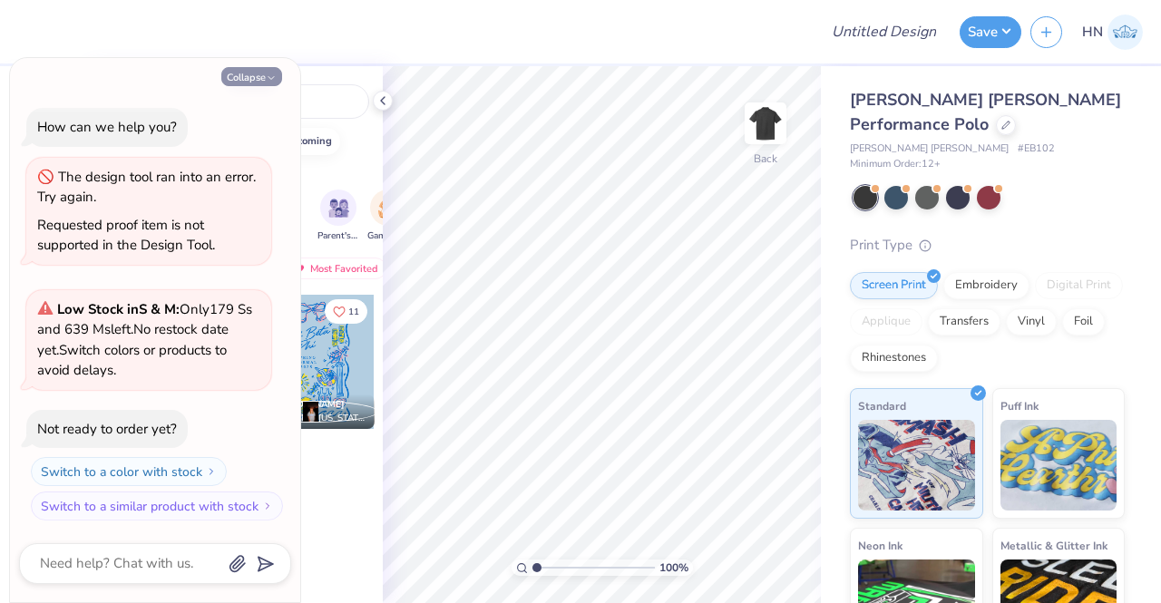
click at [254, 78] on button "Collapse" at bounding box center [251, 76] width 61 height 19
type textarea "x"
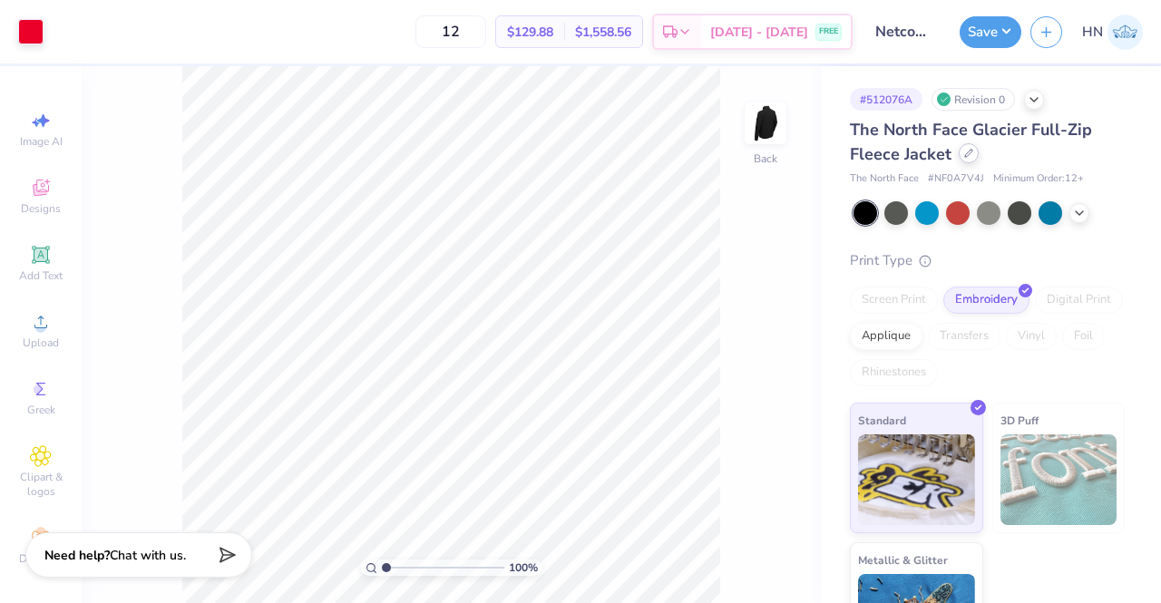
click at [965, 150] on icon at bounding box center [968, 153] width 9 height 9
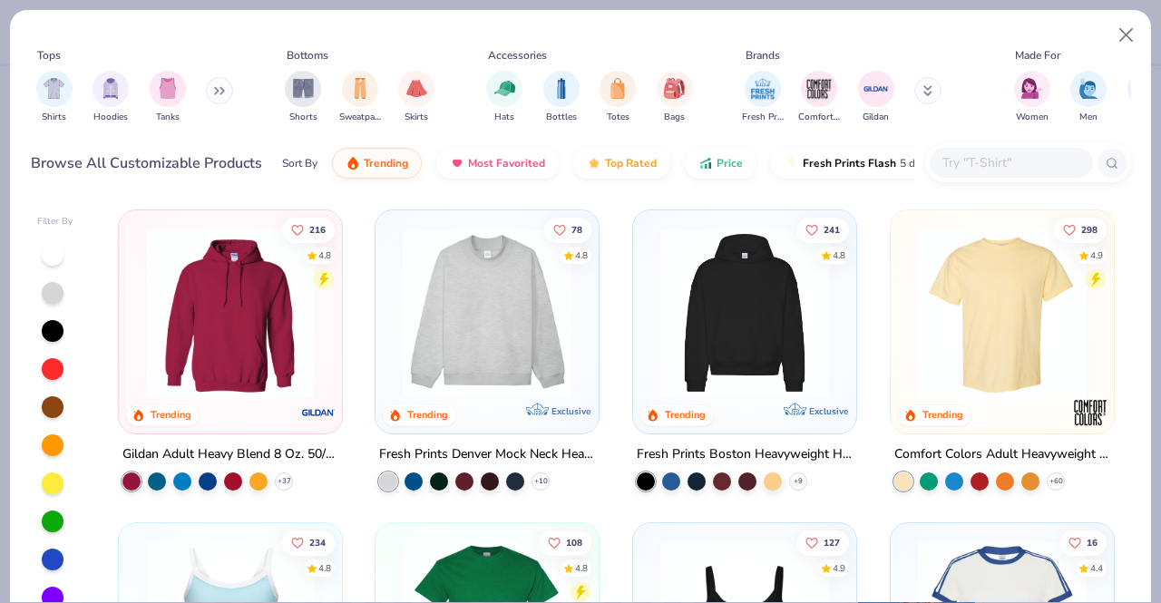
click at [975, 175] on div at bounding box center [1011, 163] width 163 height 30
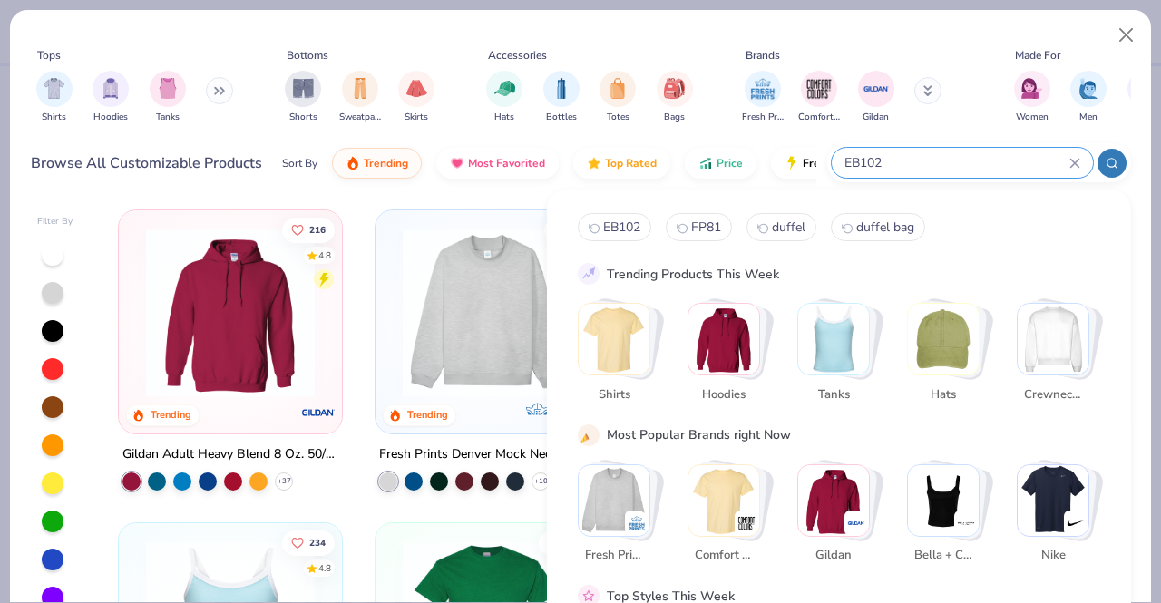
type input "EB102"
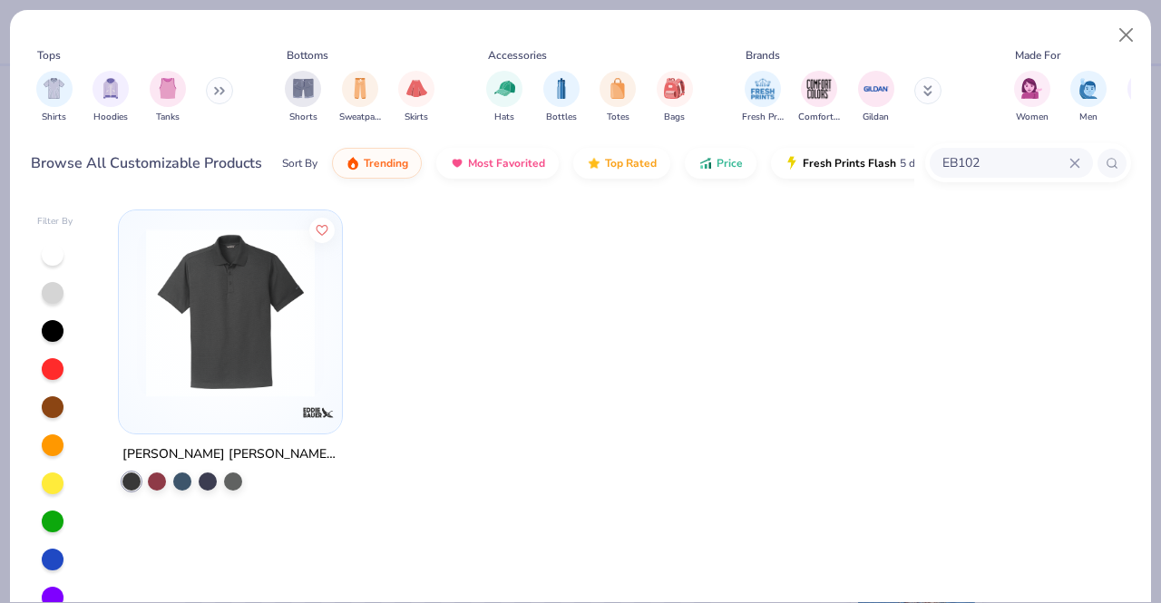
click at [154, 285] on img at bounding box center [230, 313] width 187 height 169
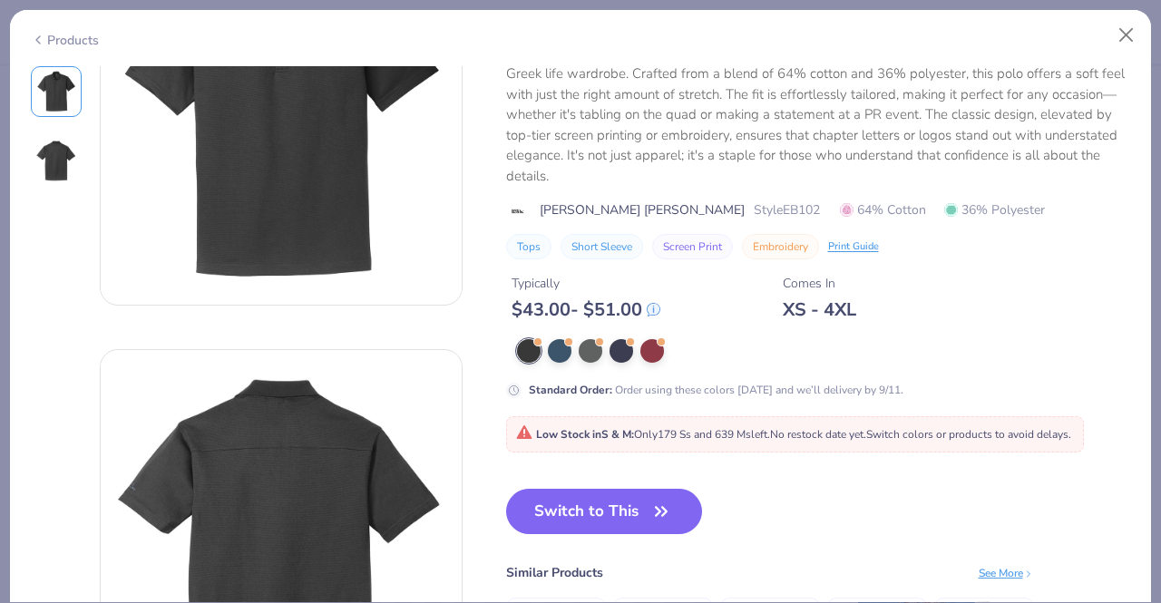
scroll to position [272, 0]
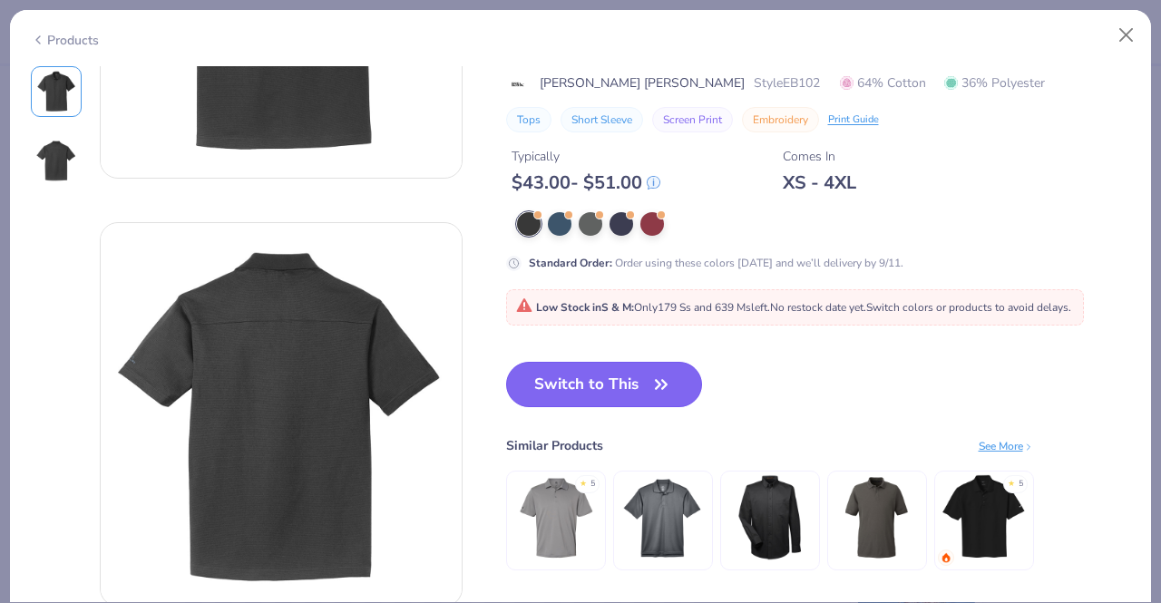
click at [592, 377] on button "Switch to This" at bounding box center [604, 384] width 197 height 45
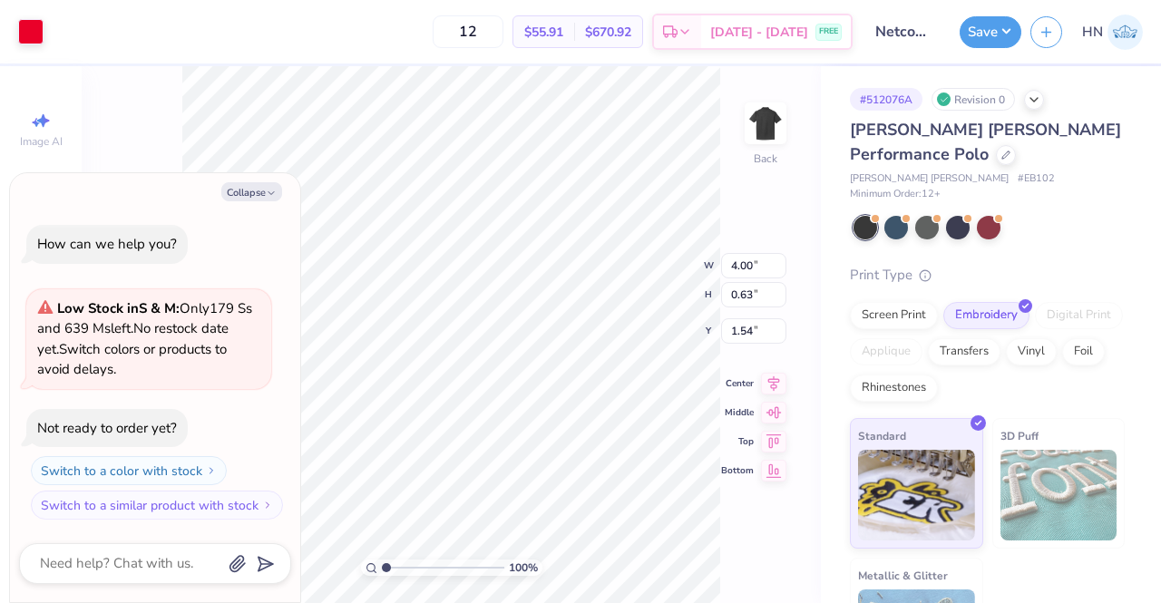
type textarea "x"
type input "3.00"
click at [771, 366] on icon at bounding box center [773, 367] width 25 height 22
click at [262, 199] on button "Collapse" at bounding box center [251, 191] width 61 height 19
type textarea "x"
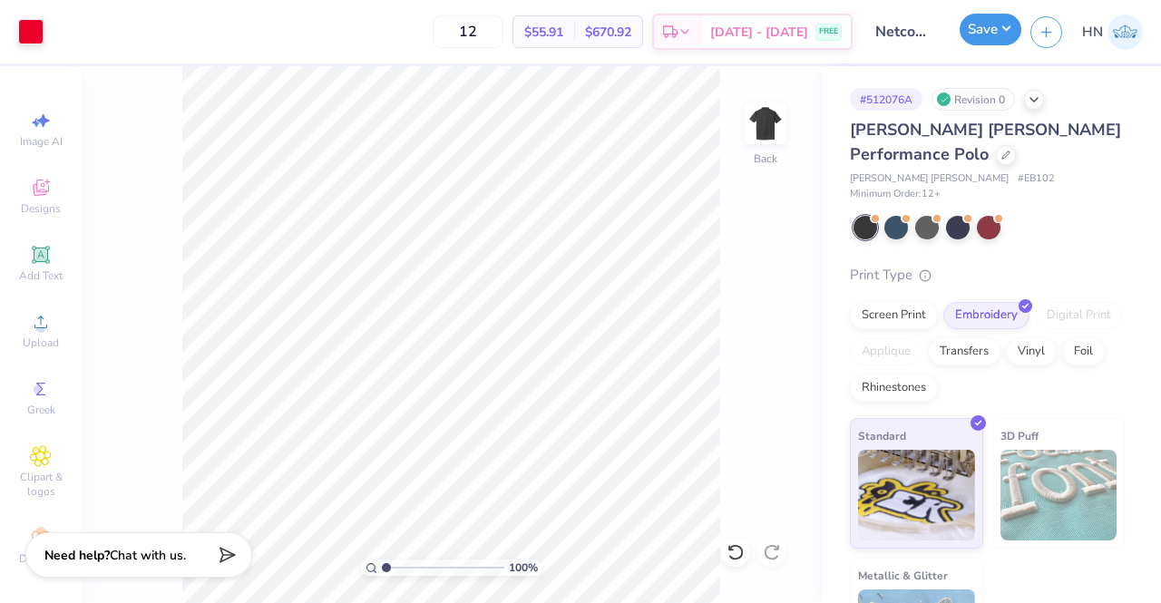
click at [984, 41] on button "Save" at bounding box center [991, 30] width 62 height 32
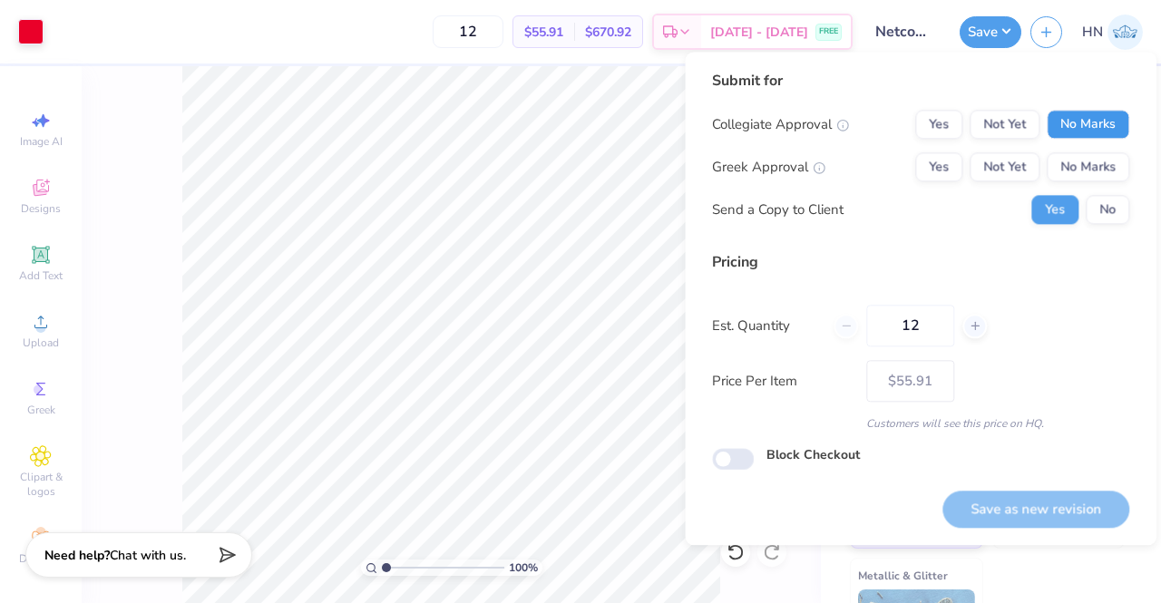
click at [1067, 134] on button "No Marks" at bounding box center [1088, 124] width 83 height 29
click at [1072, 167] on button "No Marks" at bounding box center [1088, 166] width 83 height 29
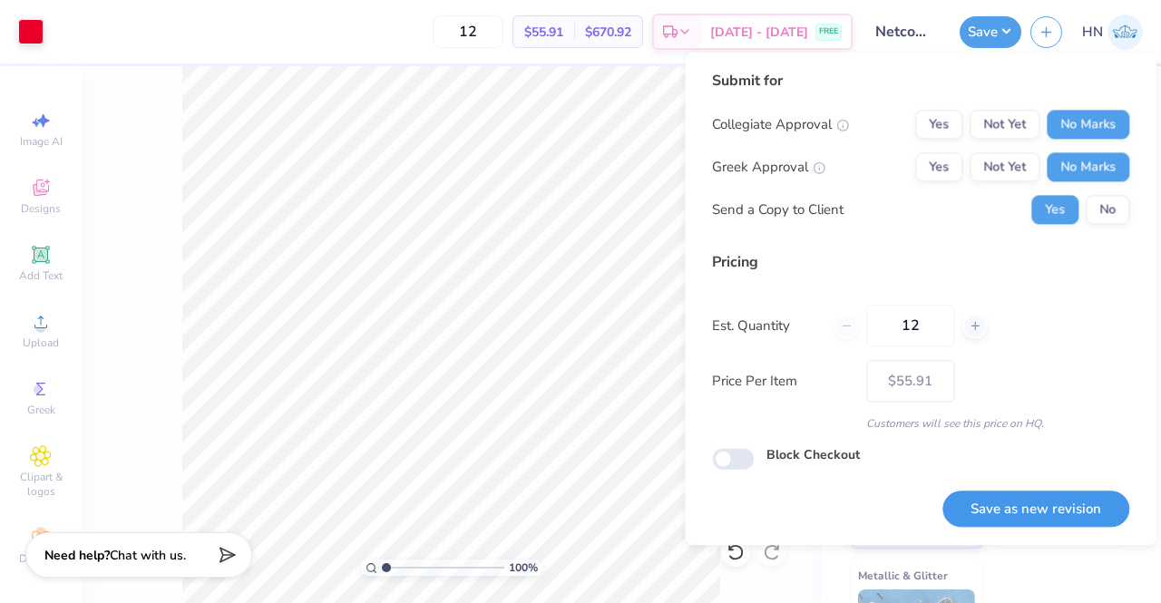
drag, startPoint x: 1057, startPoint y: 508, endPoint x: 1047, endPoint y: 511, distance: 10.3
click at [1054, 508] on button "Save as new revision" at bounding box center [1036, 509] width 187 height 37
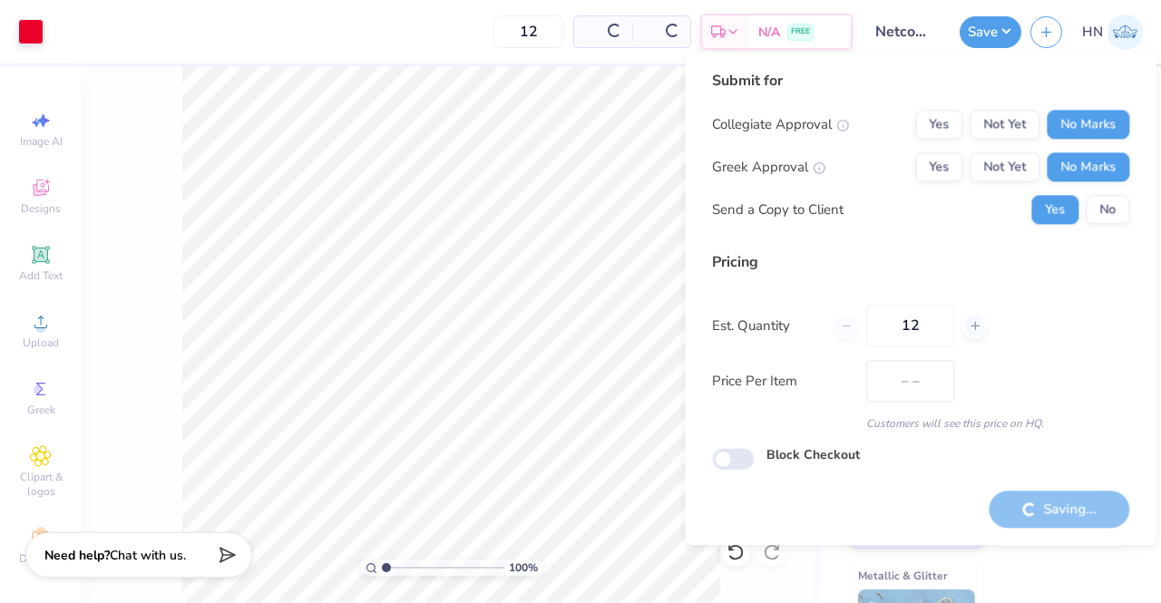
type input "$55.91"
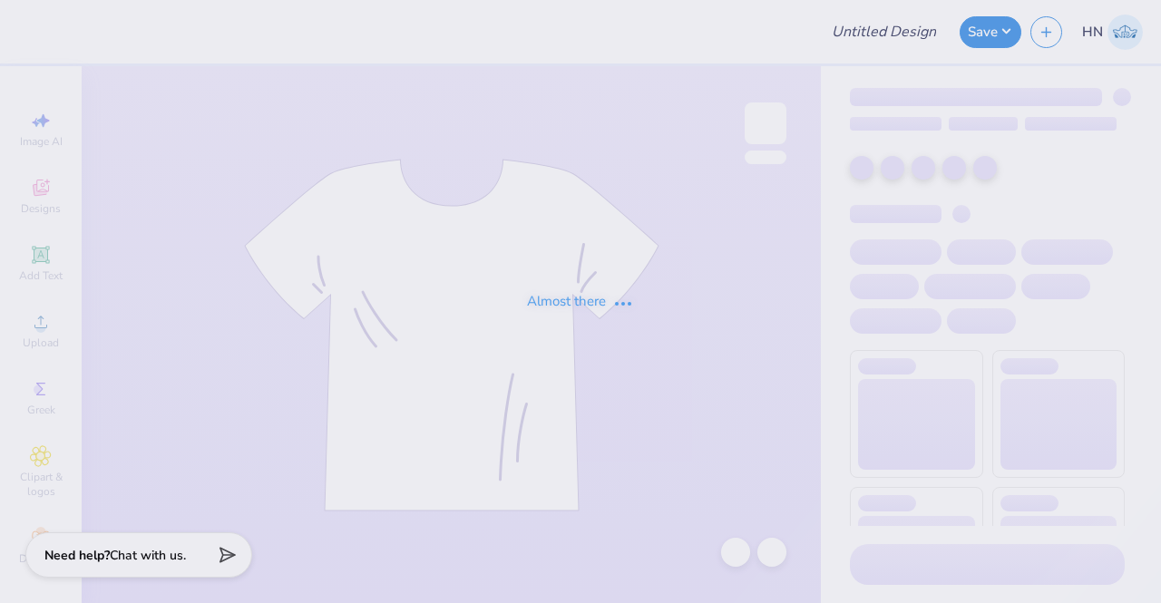
type input "Shirts for Trooper 5"
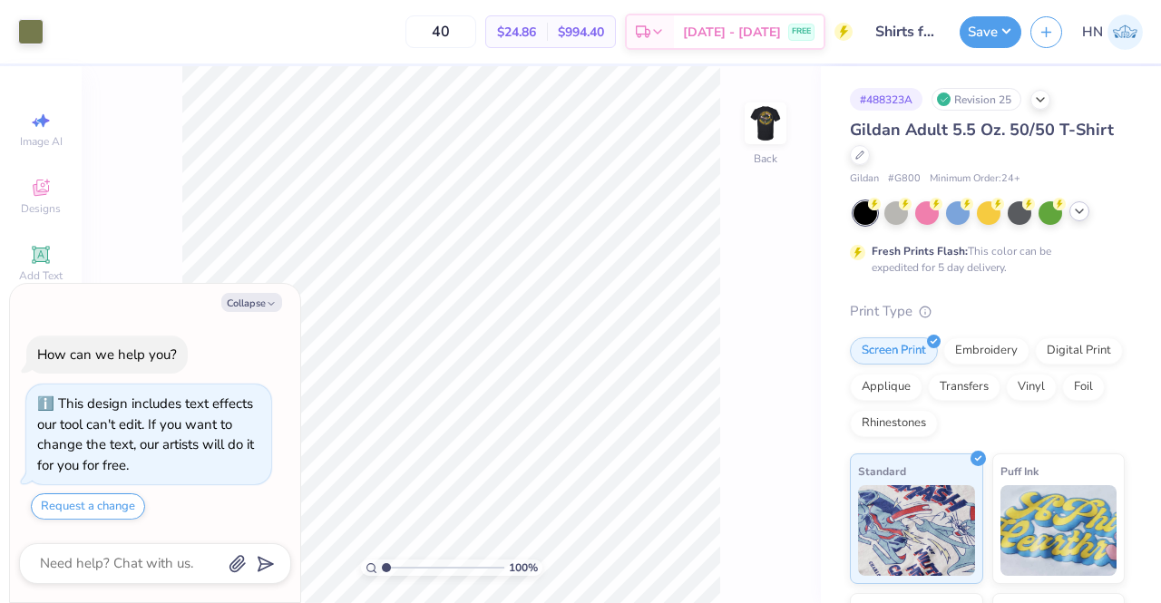
click at [1082, 204] on div at bounding box center [1080, 211] width 20 height 20
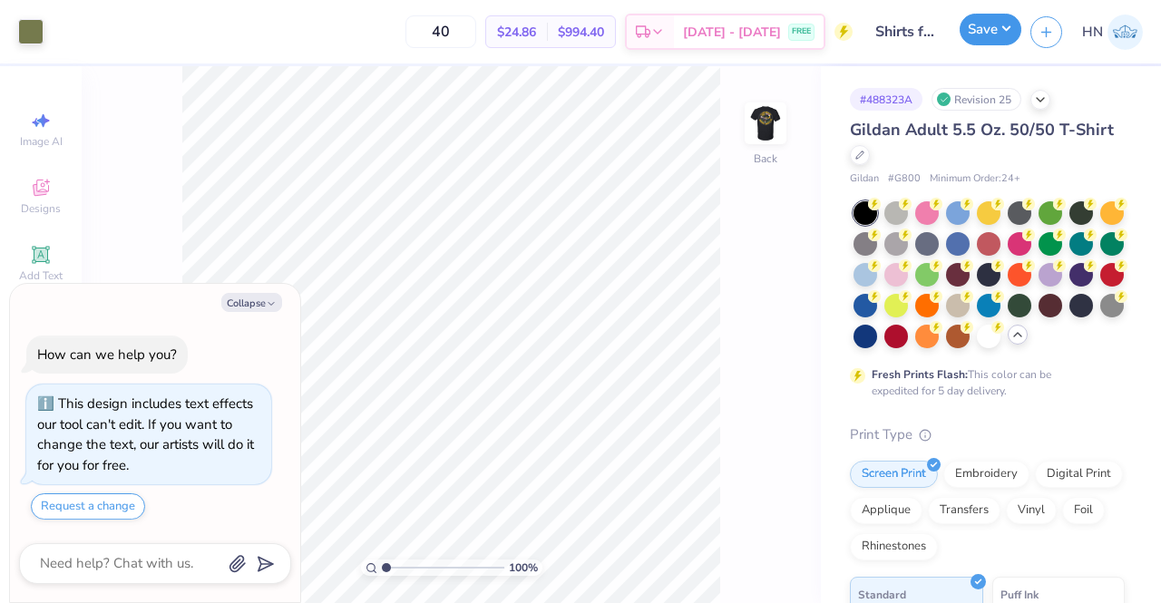
click at [981, 36] on button "Save" at bounding box center [991, 30] width 62 height 32
type textarea "x"
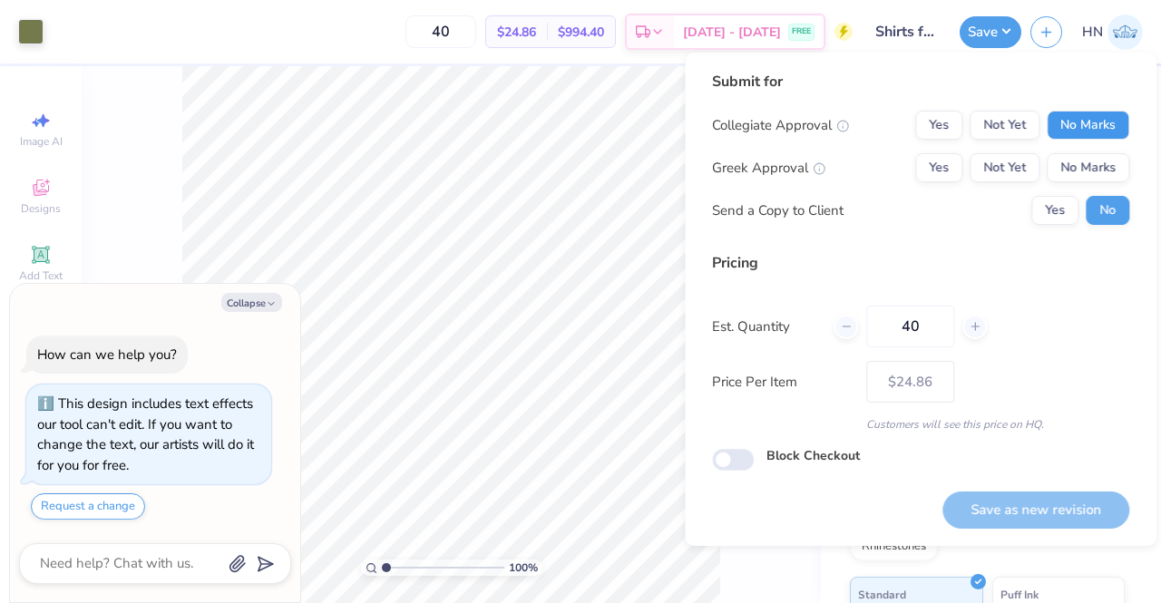
click at [1082, 117] on button "No Marks" at bounding box center [1088, 125] width 83 height 29
click at [1068, 160] on button "No Marks" at bounding box center [1088, 167] width 83 height 29
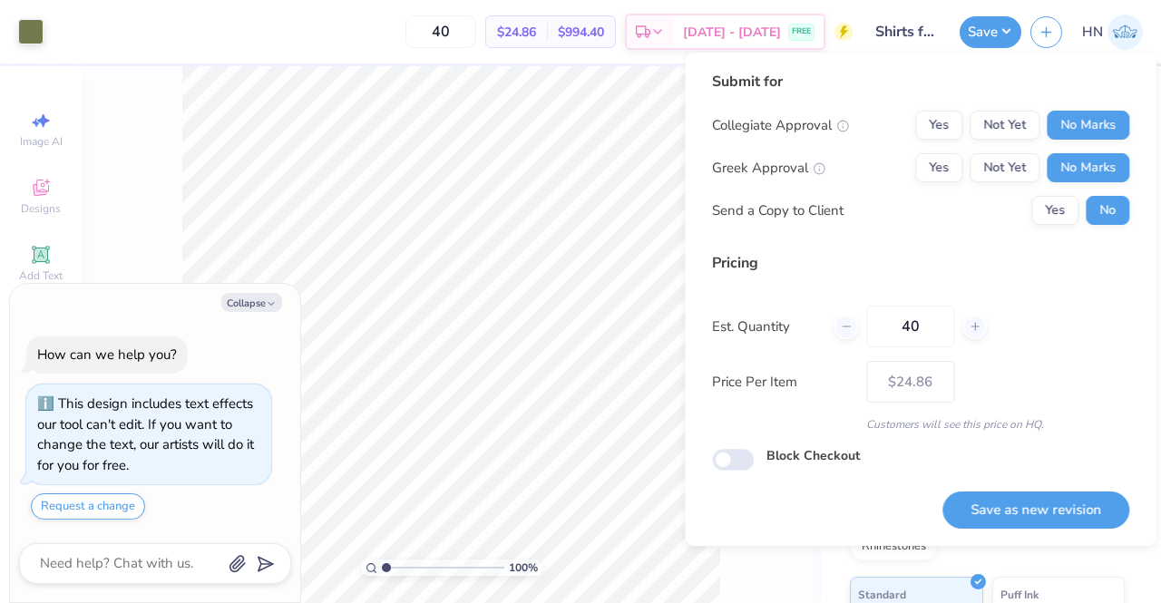
drag, startPoint x: 982, startPoint y: 520, endPoint x: 851, endPoint y: 484, distance: 135.6
click at [975, 524] on button "Save as new revision" at bounding box center [1036, 510] width 187 height 37
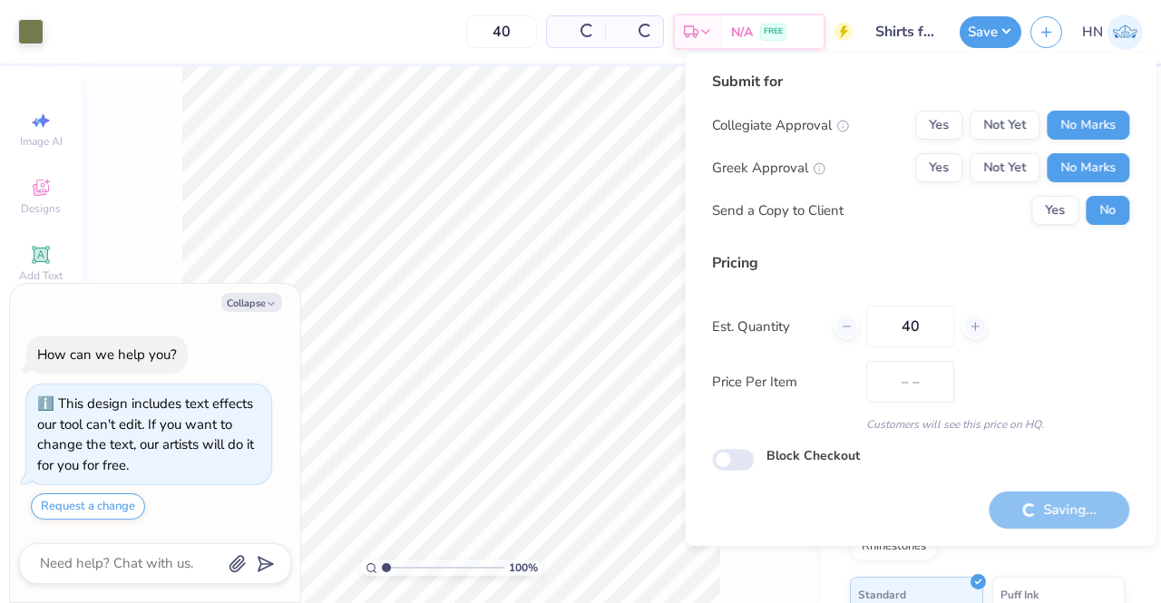
type input "$24.86"
type textarea "x"
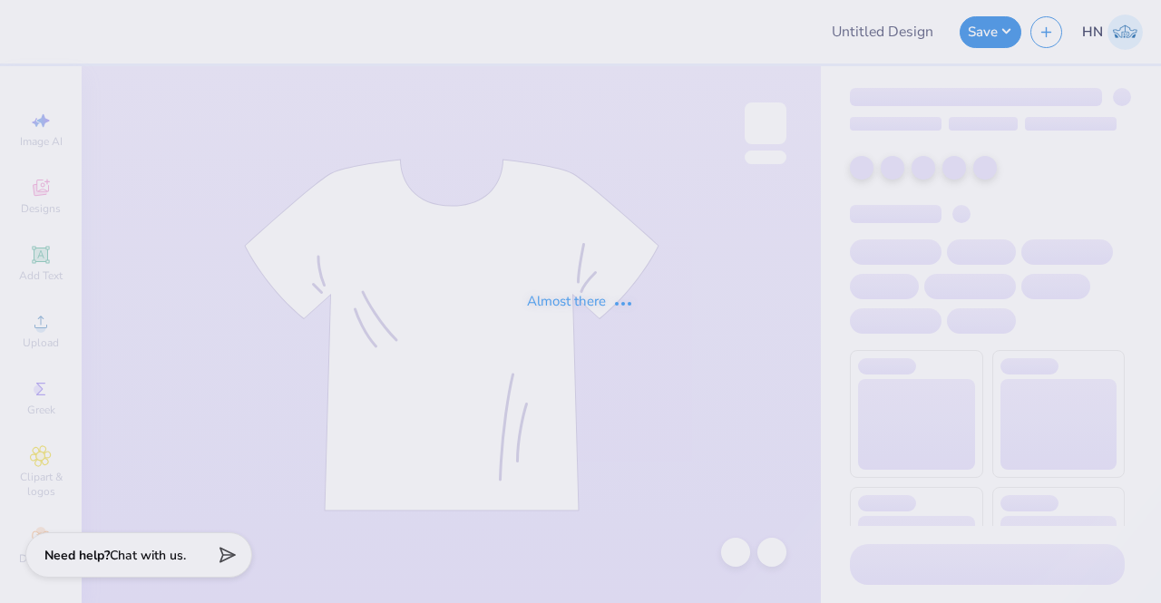
type input "ECS Caps"
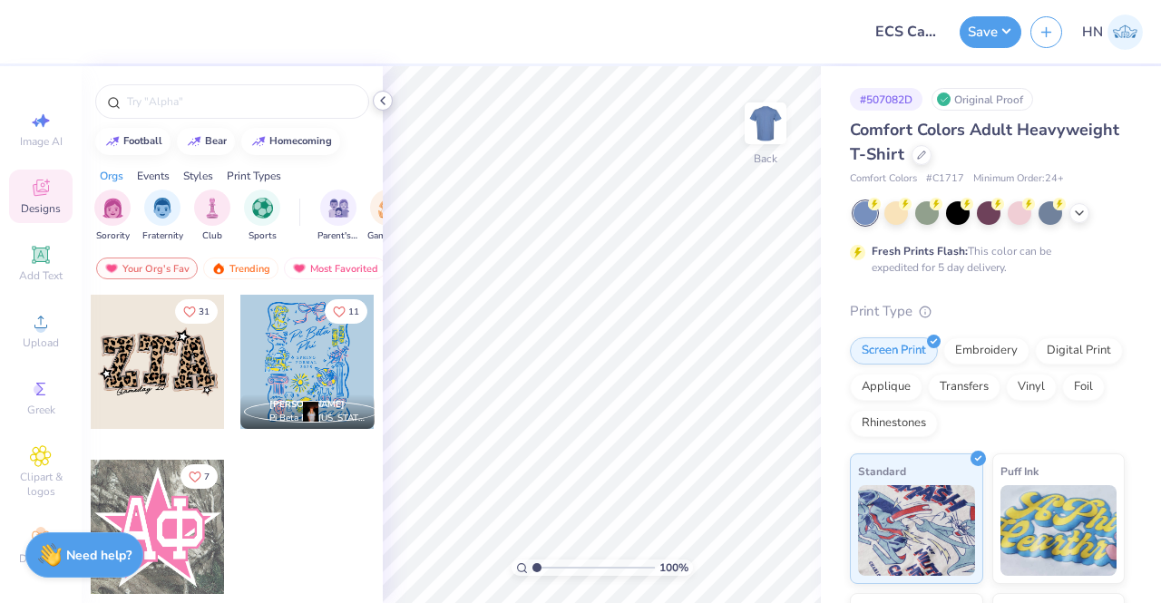
click at [390, 99] on div at bounding box center [383, 101] width 20 height 20
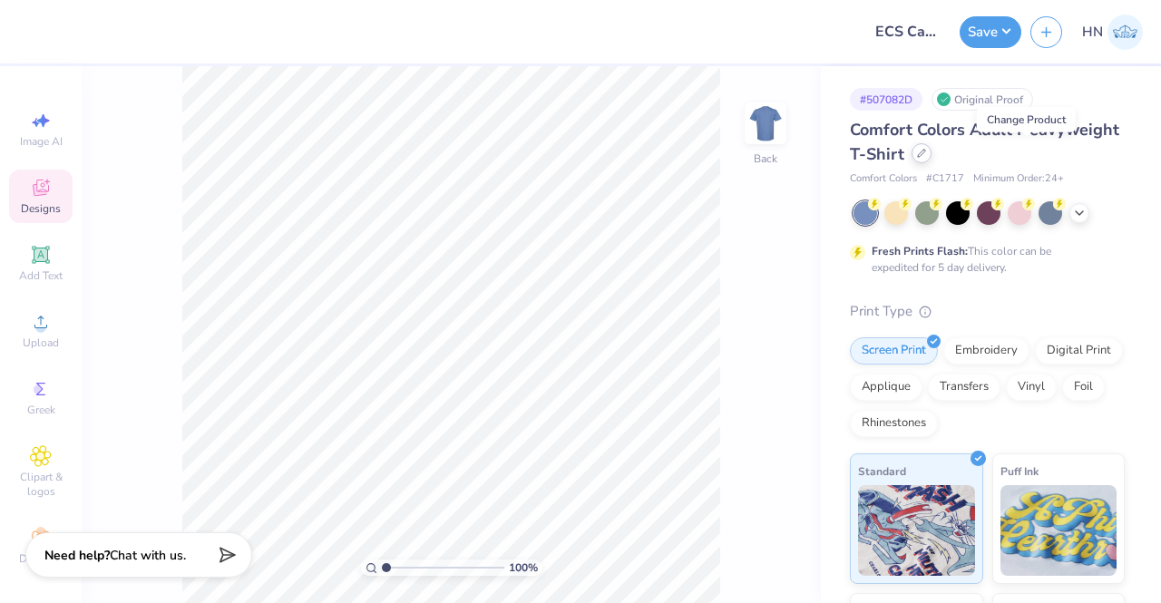
click at [932, 161] on div at bounding box center [922, 153] width 20 height 20
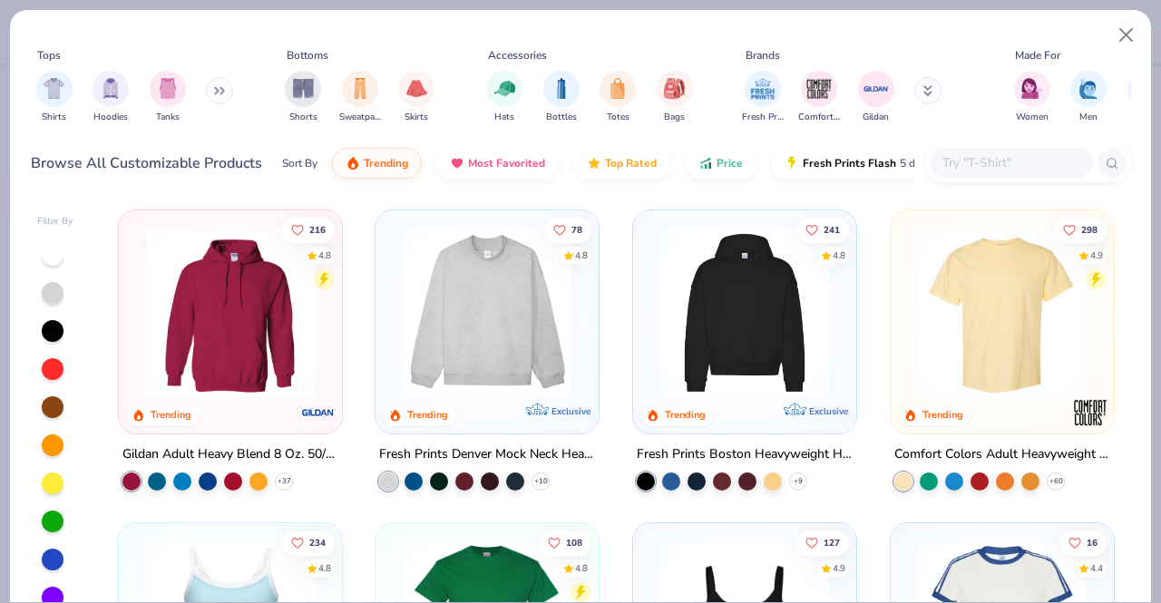
click at [954, 152] on div at bounding box center [1011, 163] width 163 height 30
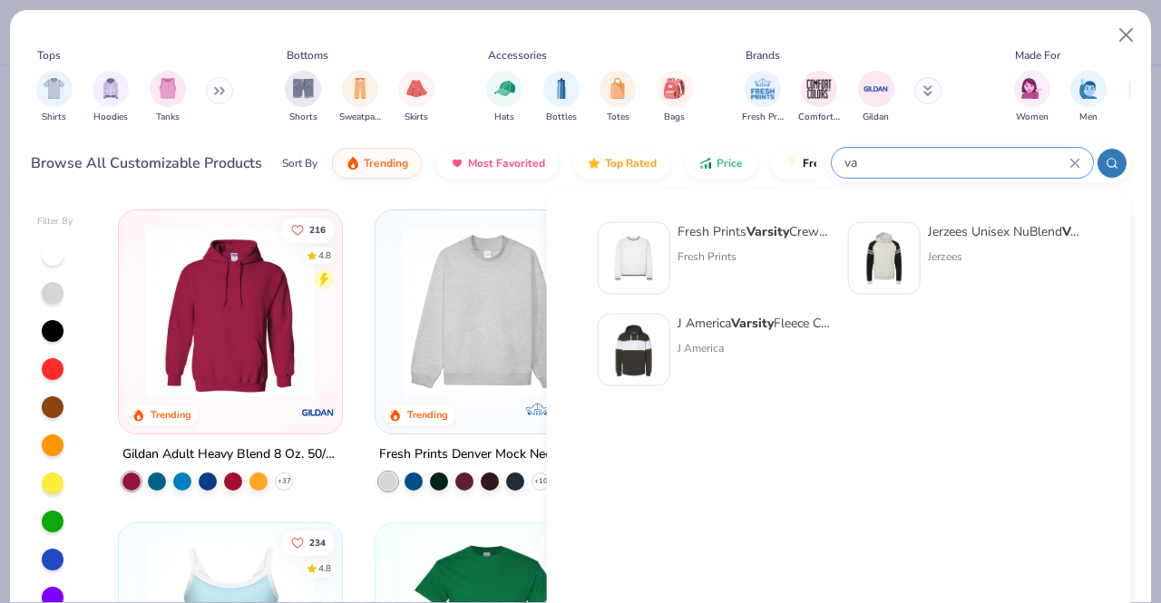
type input "v"
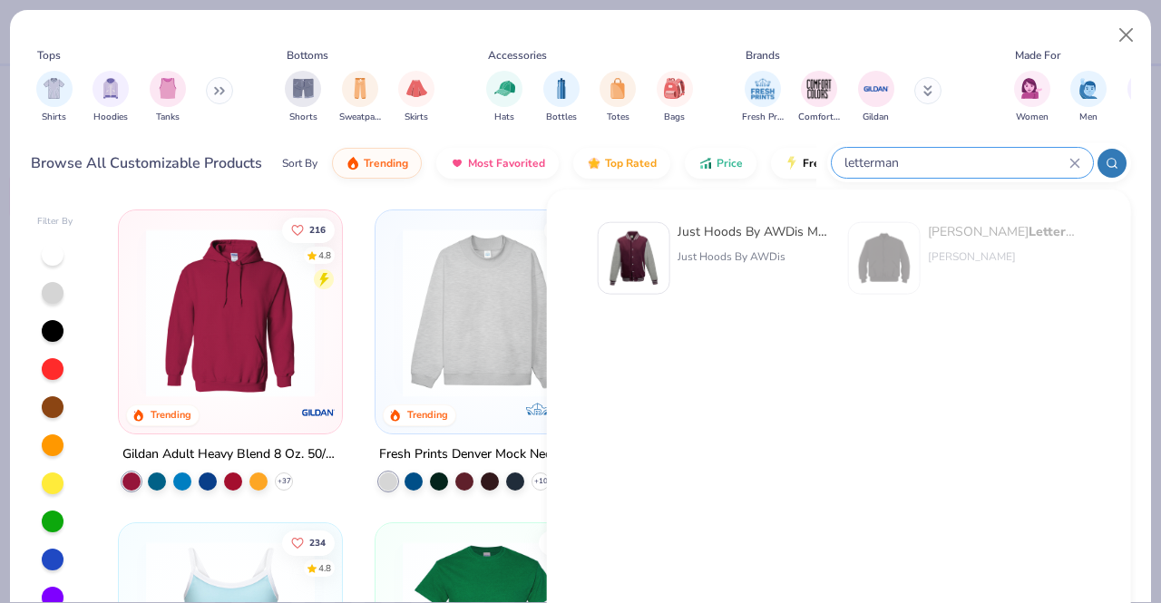
type input "letterman"
click at [625, 241] on img at bounding box center [634, 258] width 56 height 56
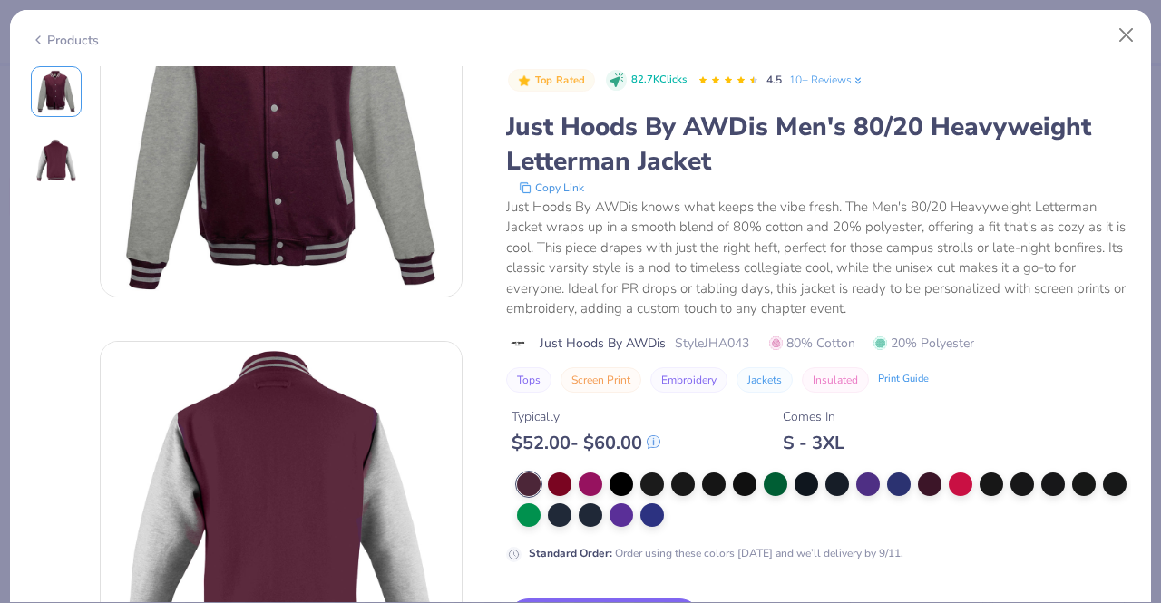
scroll to position [272, 0]
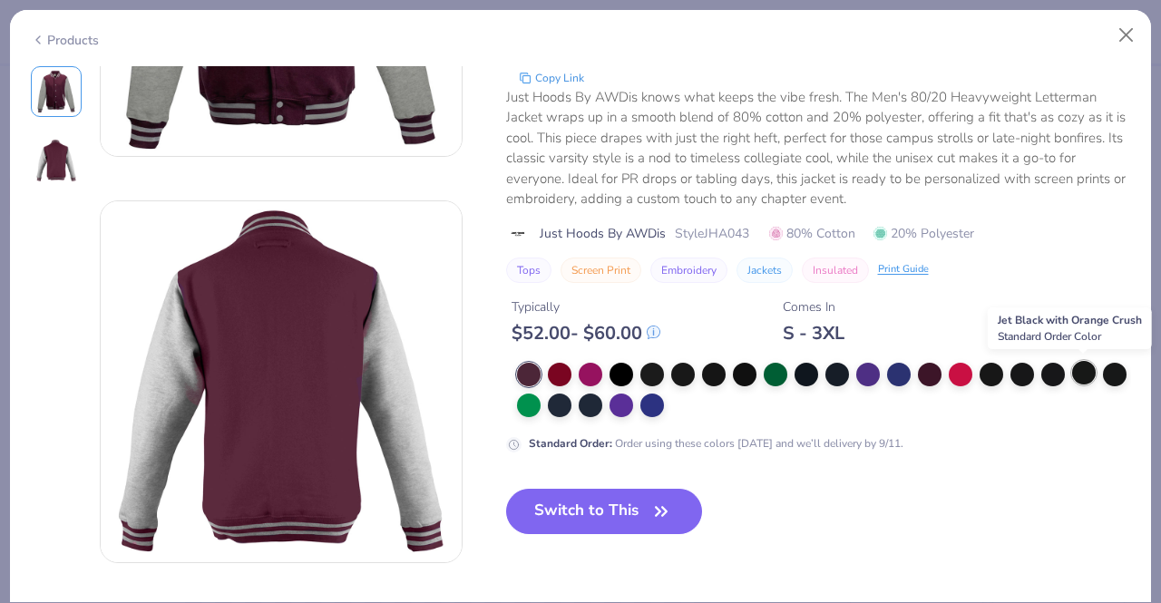
click at [1082, 371] on div at bounding box center [1084, 373] width 24 height 24
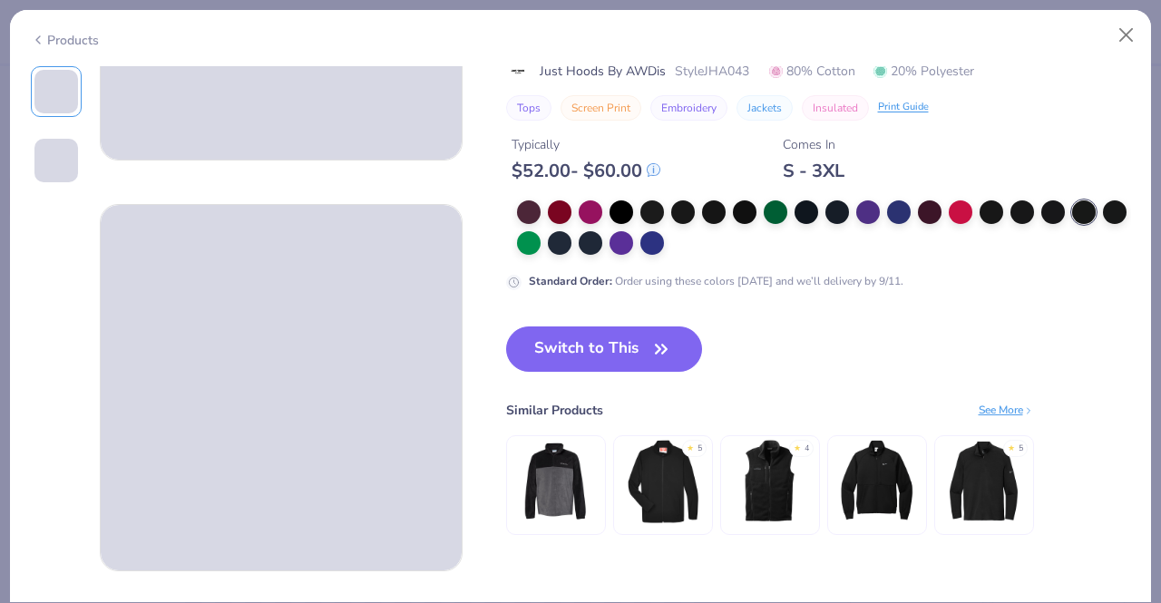
scroll to position [91, 0]
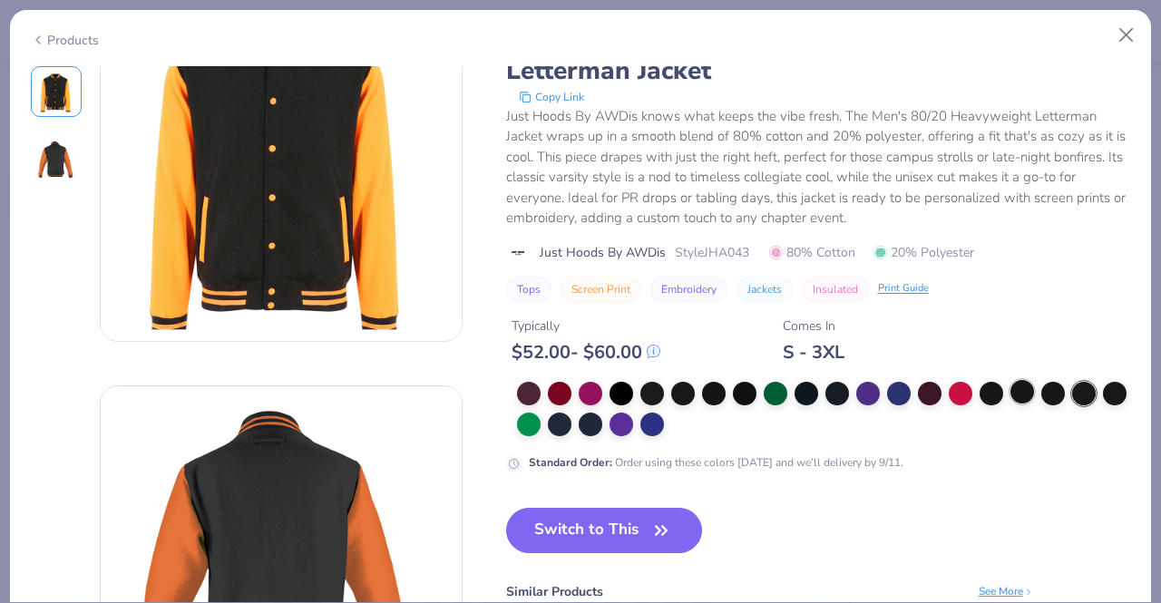
click at [1011, 384] on div at bounding box center [1023, 392] width 24 height 24
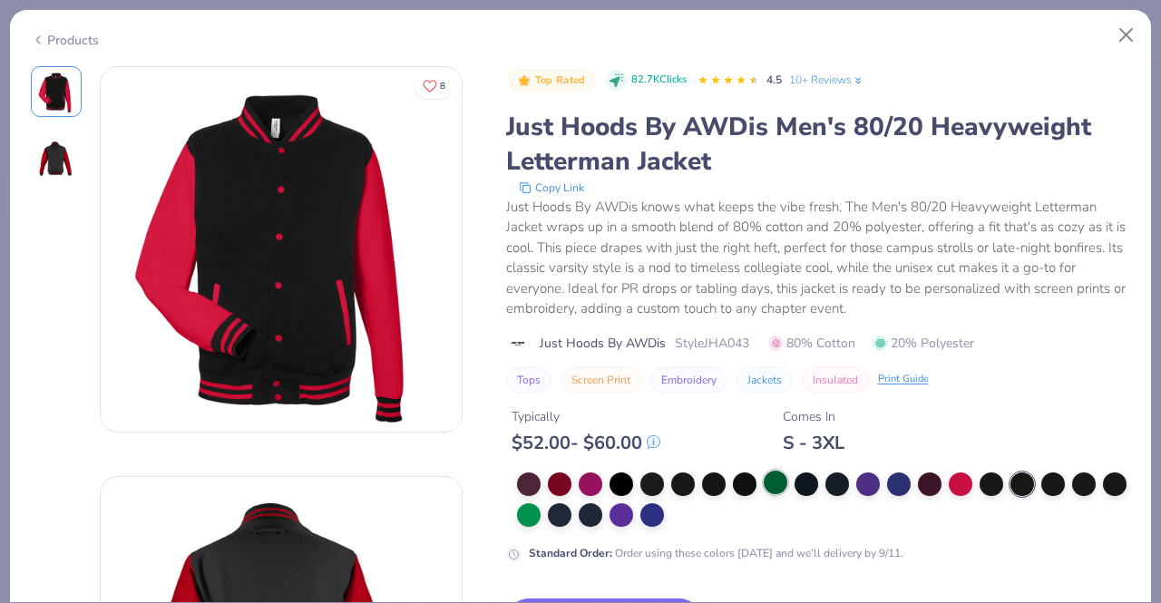
click at [779, 486] on div at bounding box center [776, 483] width 24 height 24
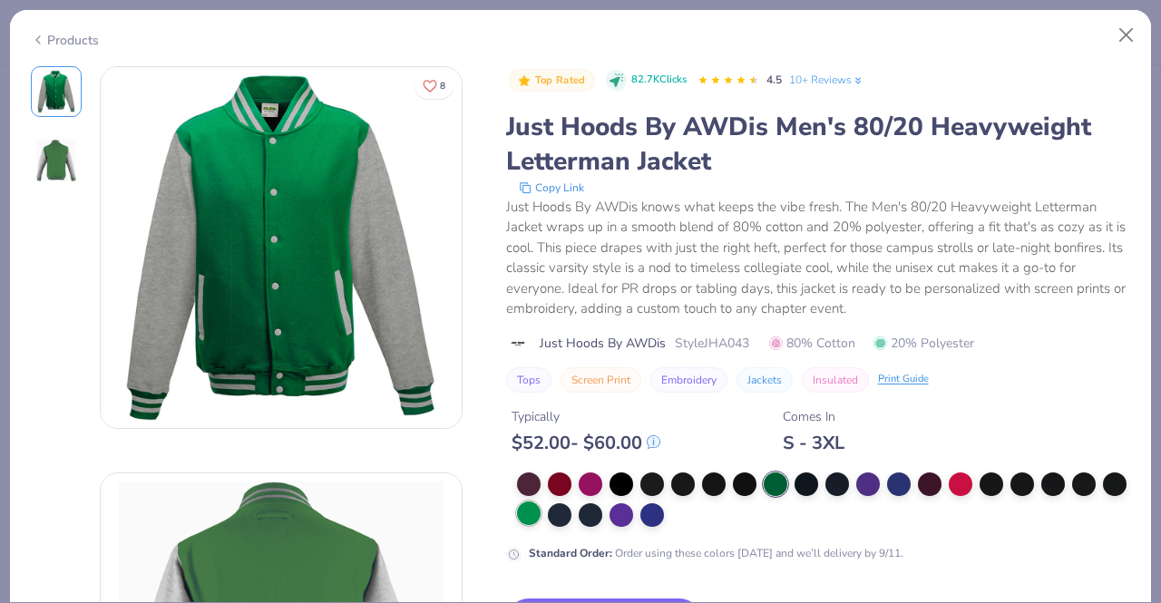
click at [541, 515] on div at bounding box center [529, 514] width 24 height 24
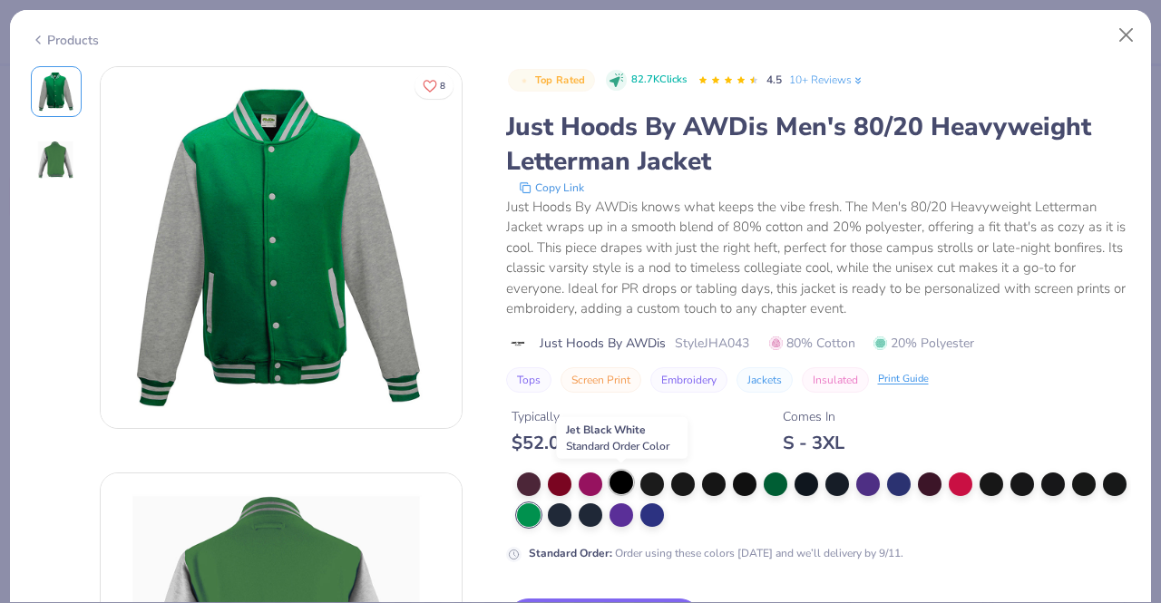
click at [627, 482] on div at bounding box center [622, 483] width 24 height 24
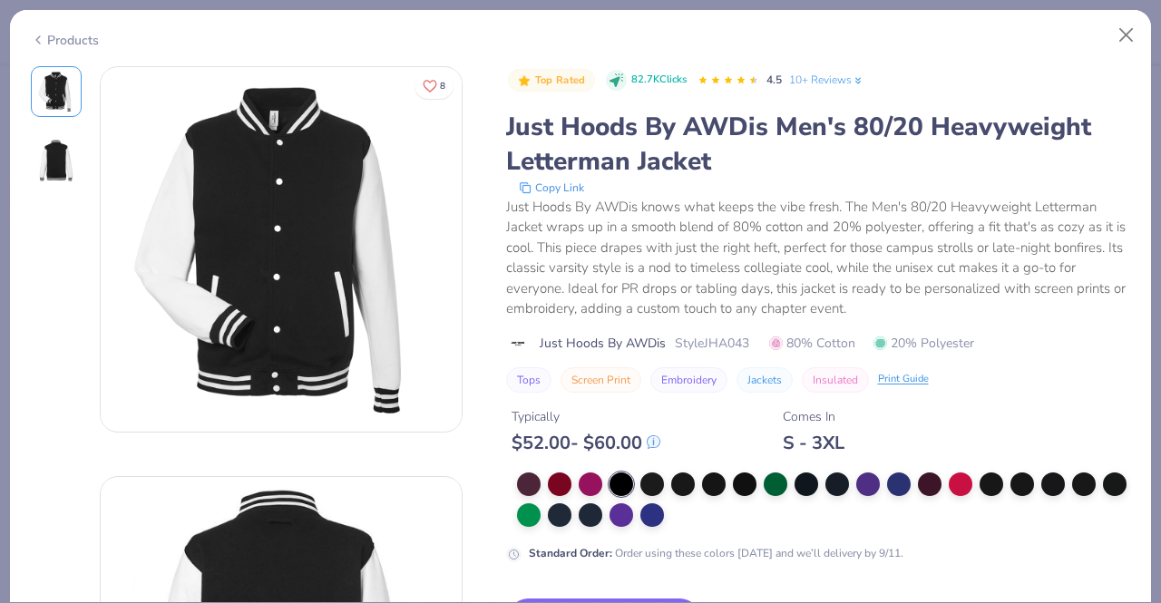
scroll to position [272, 0]
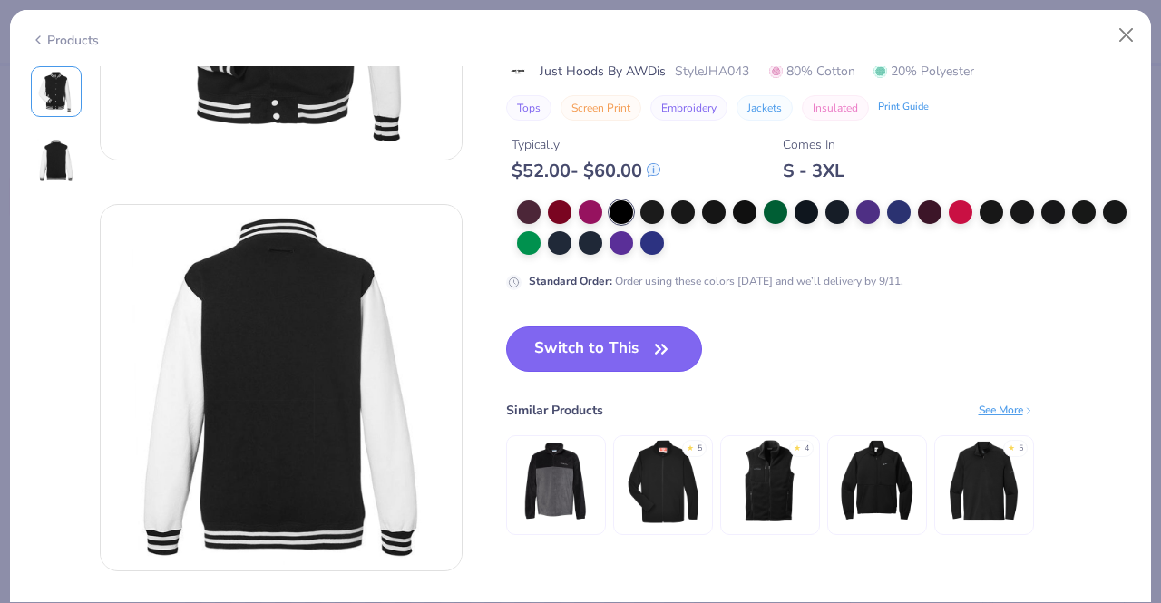
click at [637, 344] on button "Switch to This" at bounding box center [604, 349] width 197 height 45
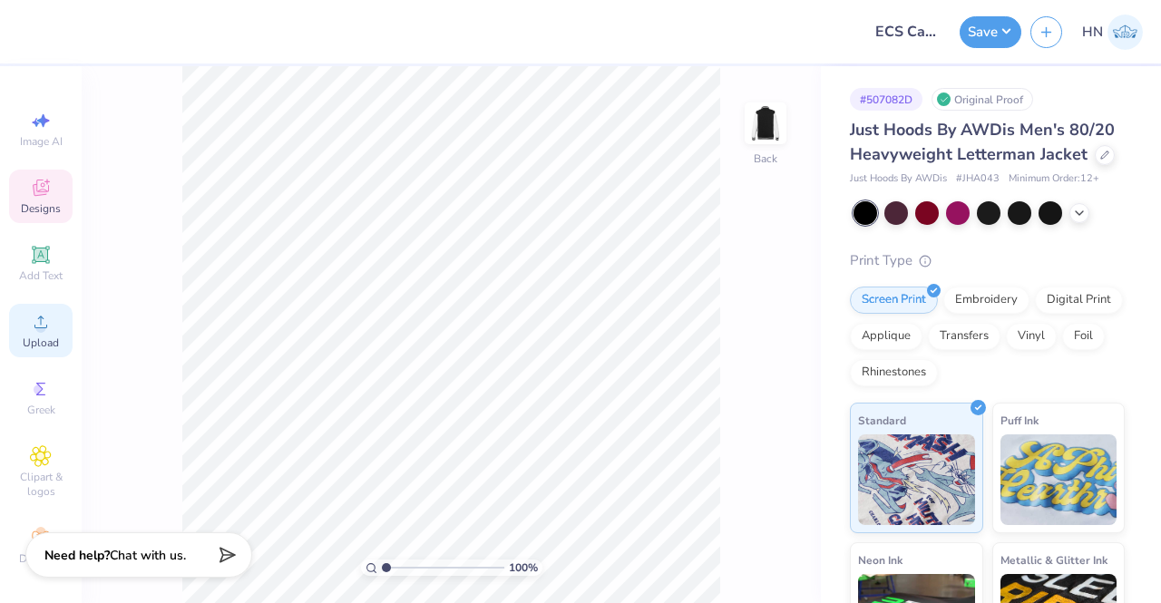
click at [49, 328] on div "Upload" at bounding box center [41, 331] width 64 height 54
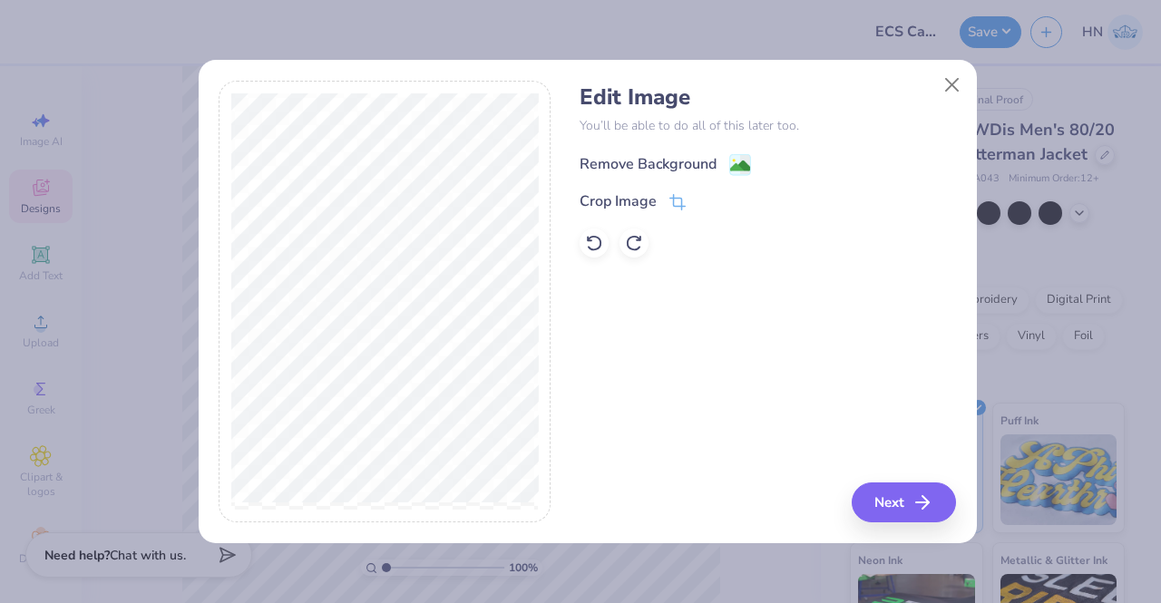
click at [697, 164] on div "Remove Background" at bounding box center [648, 164] width 137 height 22
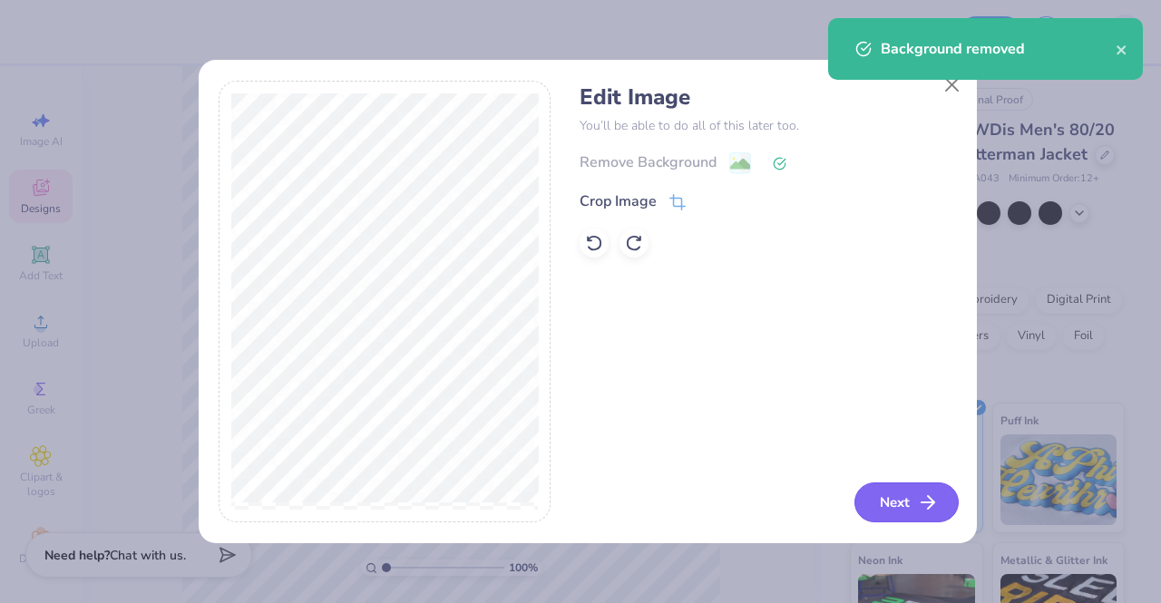
click at [885, 508] on button "Next" at bounding box center [907, 503] width 104 height 40
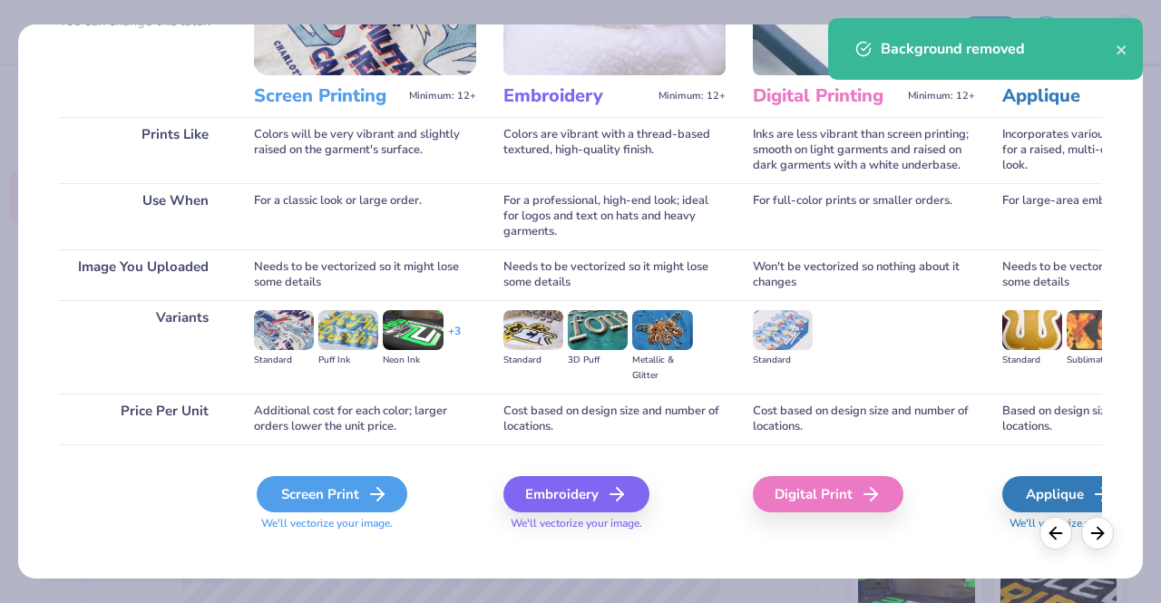
scroll to position [210, 0]
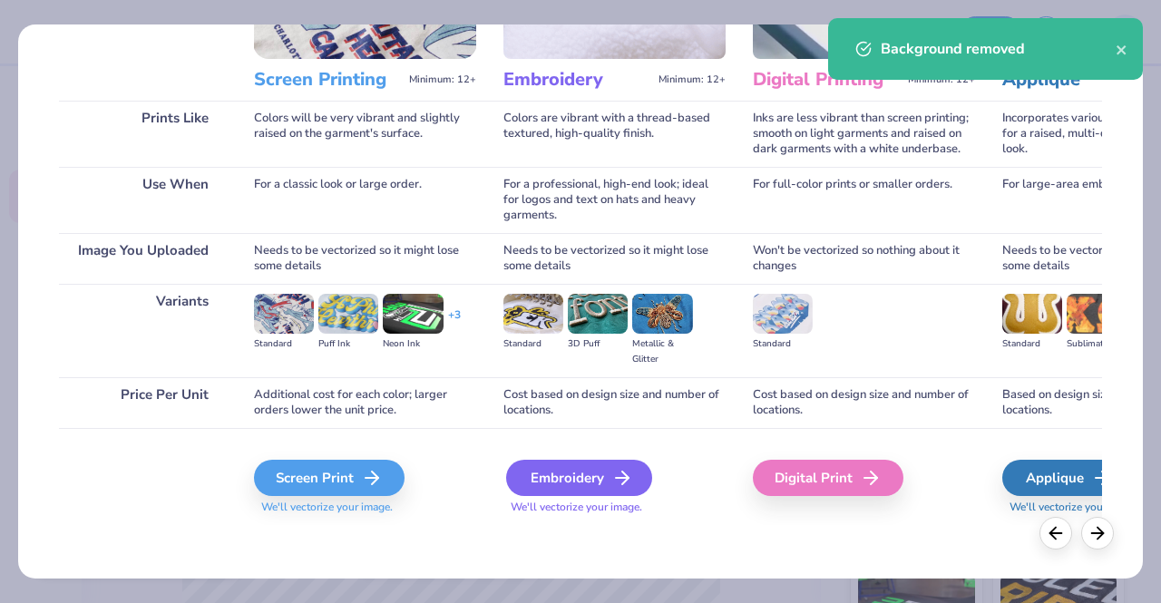
click at [544, 479] on div "Embroidery" at bounding box center [579, 478] width 146 height 36
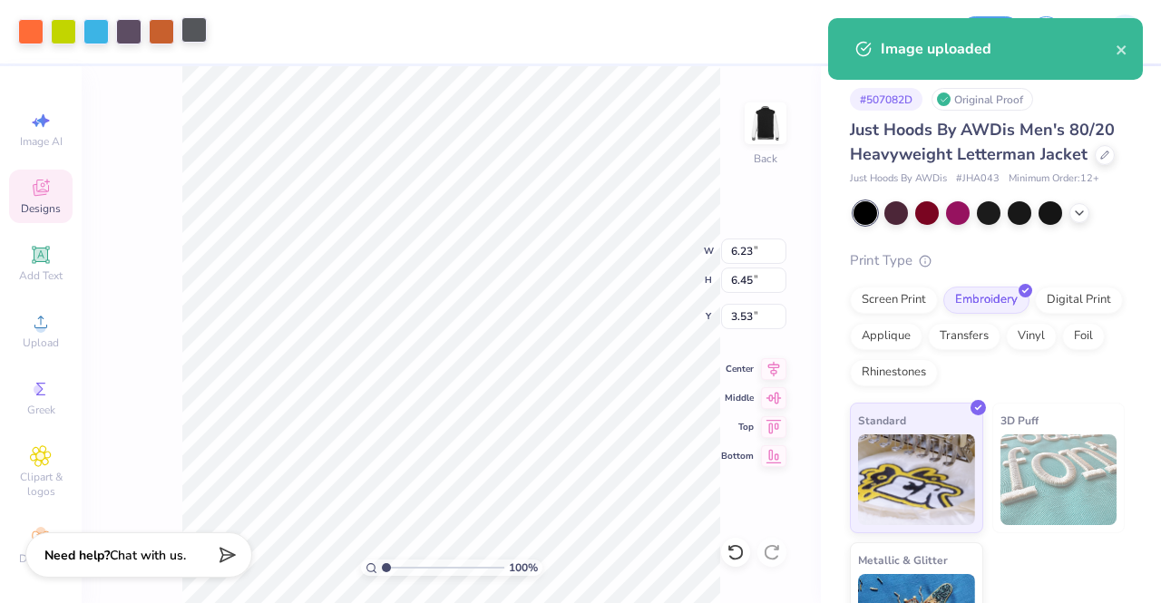
click at [185, 39] on div at bounding box center [193, 29] width 25 height 25
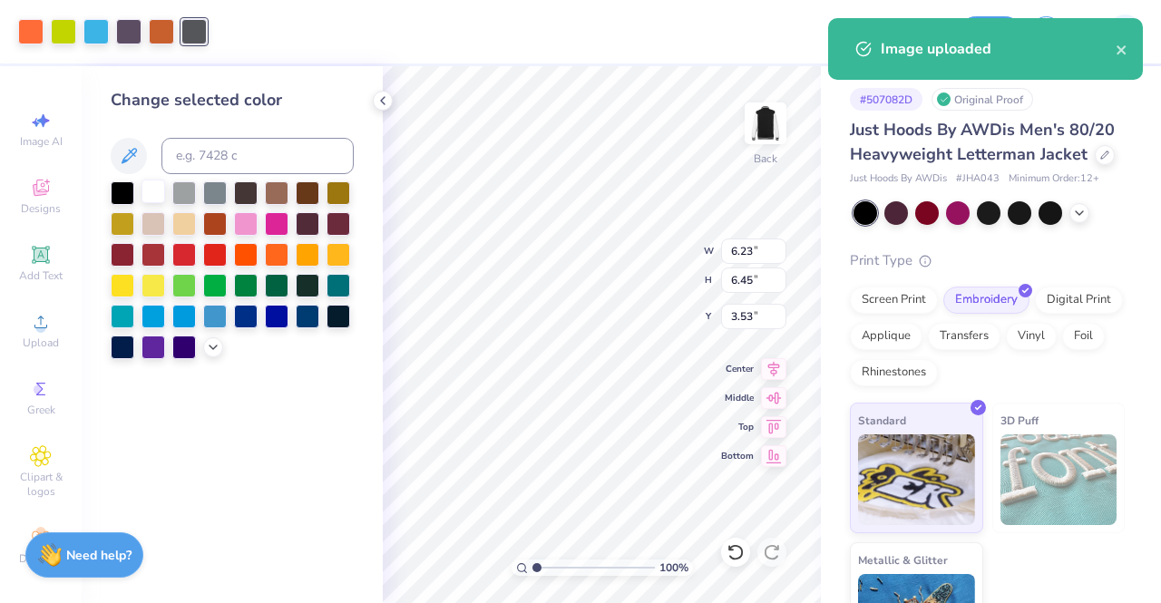
click at [152, 192] on div at bounding box center [154, 192] width 24 height 24
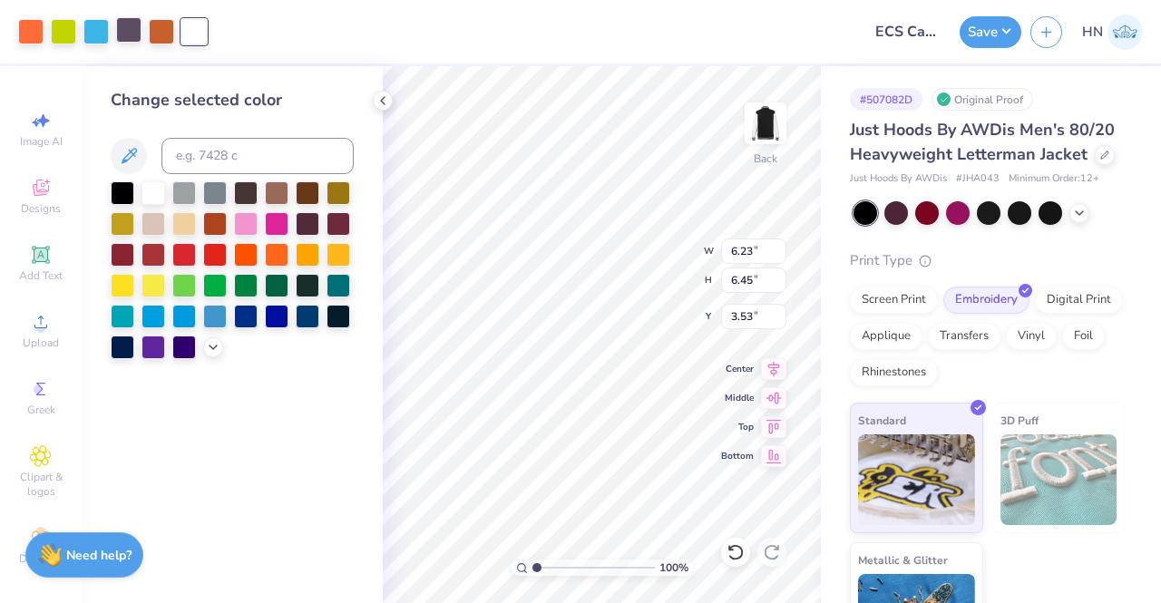
drag, startPoint x: 134, startPoint y: 26, endPoint x: 130, endPoint y: 46, distance: 20.5
click at [134, 27] on div at bounding box center [128, 29] width 25 height 25
click at [150, 185] on div at bounding box center [154, 192] width 24 height 24
type input "5.07"
type input "5.25"
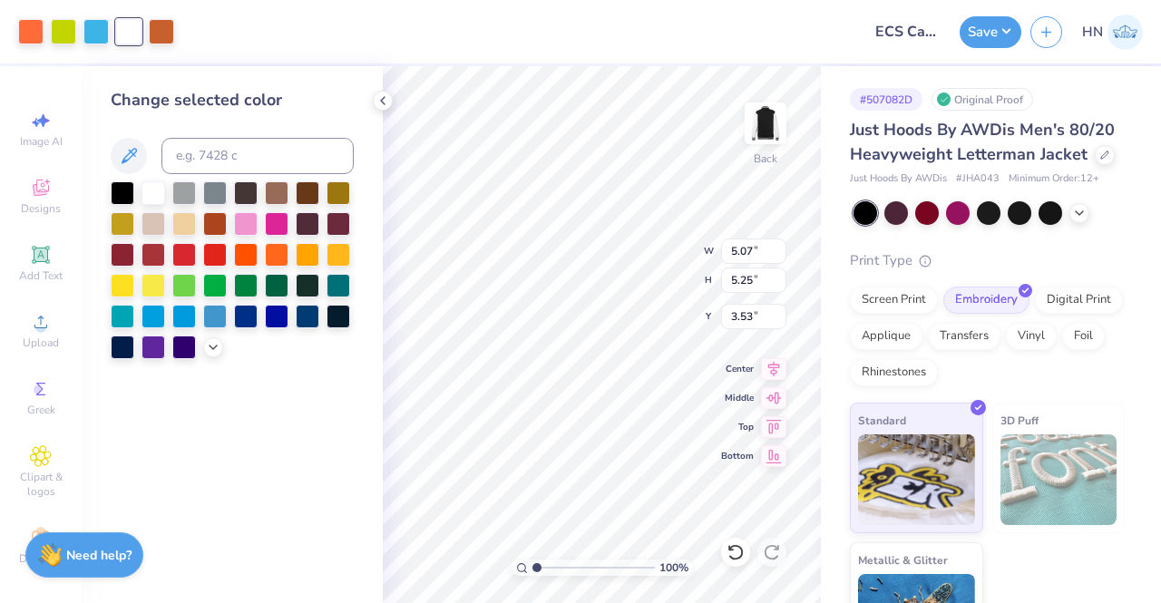
type input "3.00"
type input "2.78"
type input "2.88"
click at [876, 311] on div "Screen Print" at bounding box center [894, 297] width 88 height 27
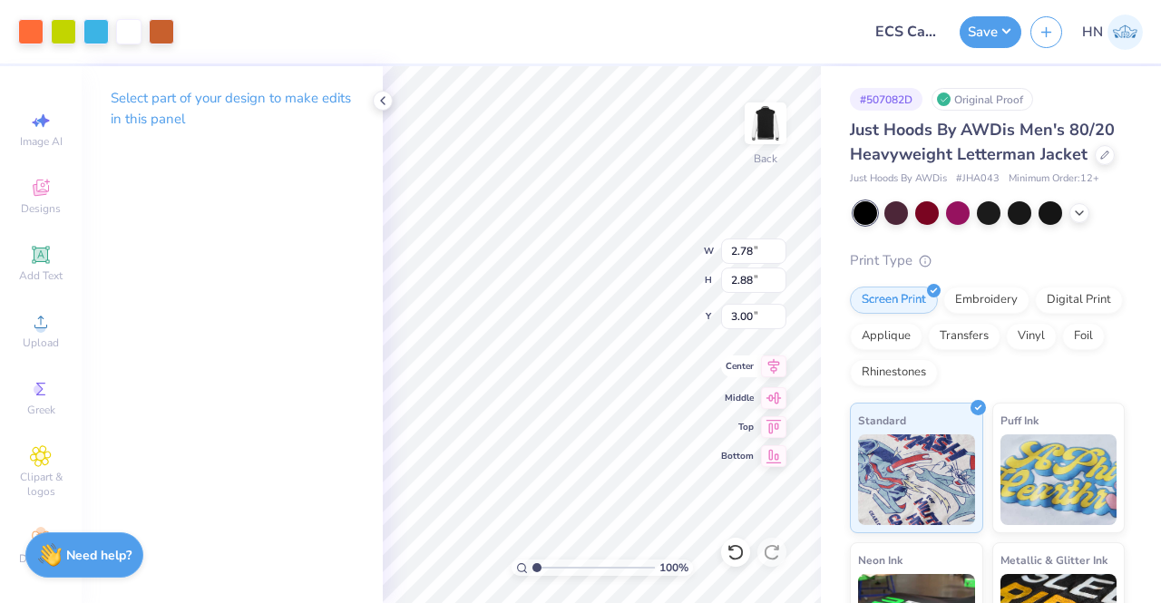
click at [775, 362] on icon at bounding box center [773, 367] width 25 height 22
click at [990, 28] on button "Save" at bounding box center [991, 30] width 62 height 32
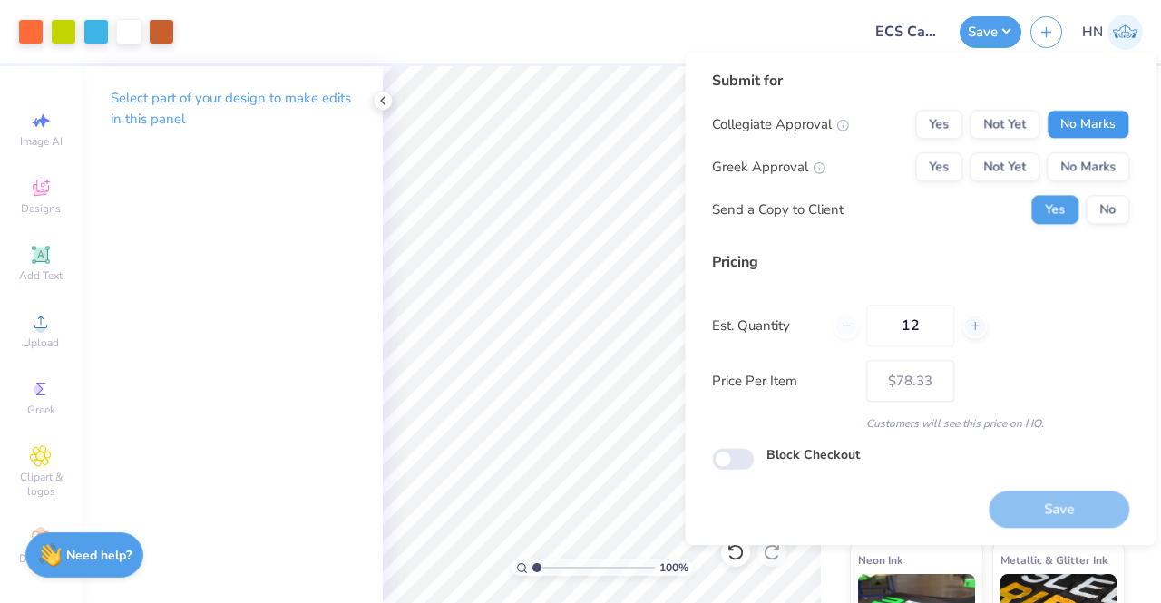
drag, startPoint x: 1074, startPoint y: 126, endPoint x: 1074, endPoint y: 144, distance: 18.1
click at [1074, 128] on button "No Marks" at bounding box center [1088, 124] width 83 height 29
click at [1073, 164] on button "No Marks" at bounding box center [1088, 166] width 83 height 29
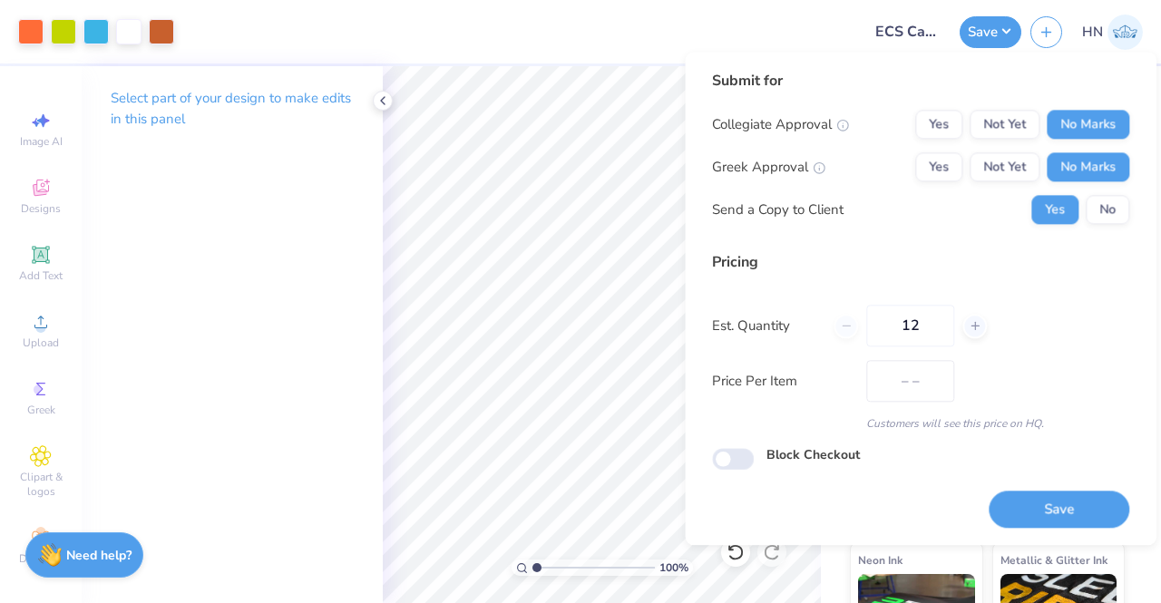
drag, startPoint x: 1051, startPoint y: 494, endPoint x: 758, endPoint y: 505, distance: 293.3
click at [1049, 495] on button "Save" at bounding box center [1059, 509] width 141 height 37
type input "$78.33"
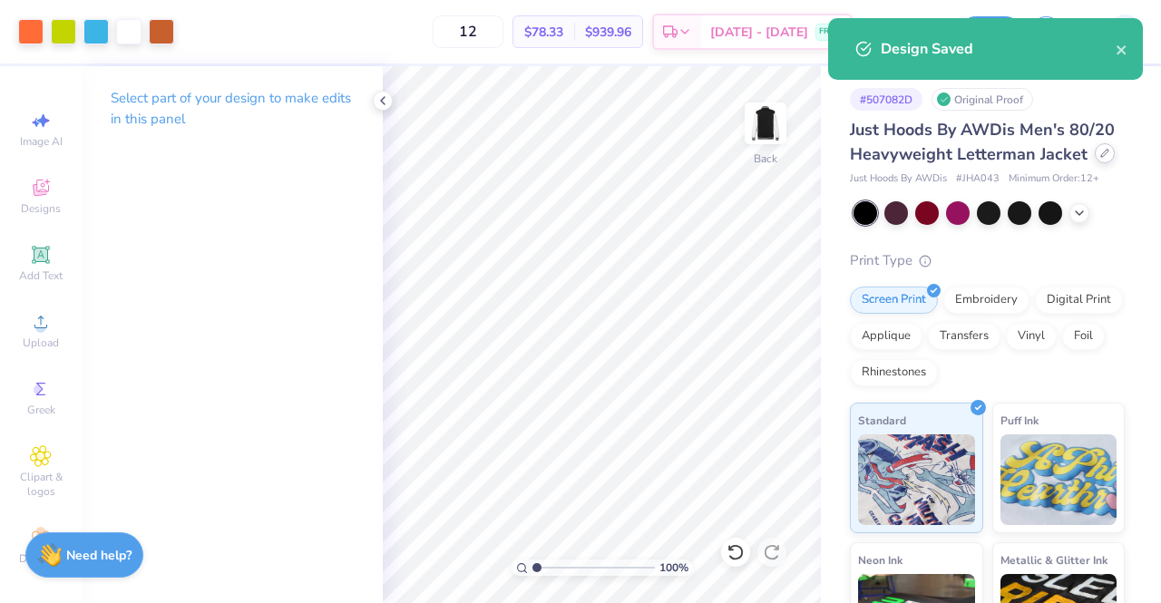
click at [1095, 163] on div at bounding box center [1105, 153] width 20 height 20
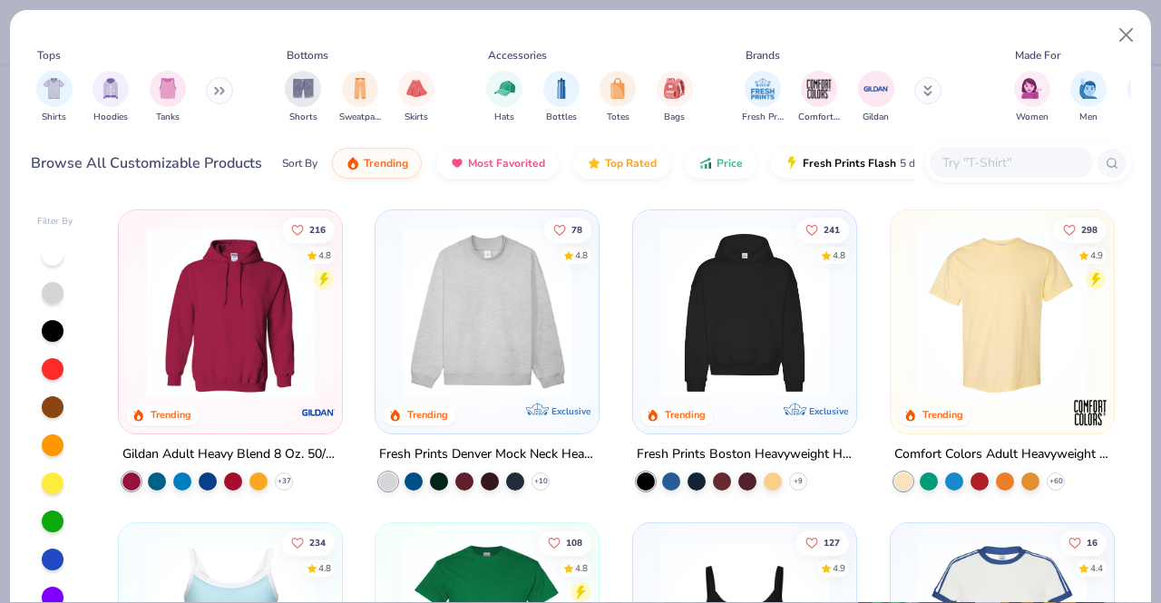
click at [984, 158] on input "text" at bounding box center [1011, 162] width 140 height 21
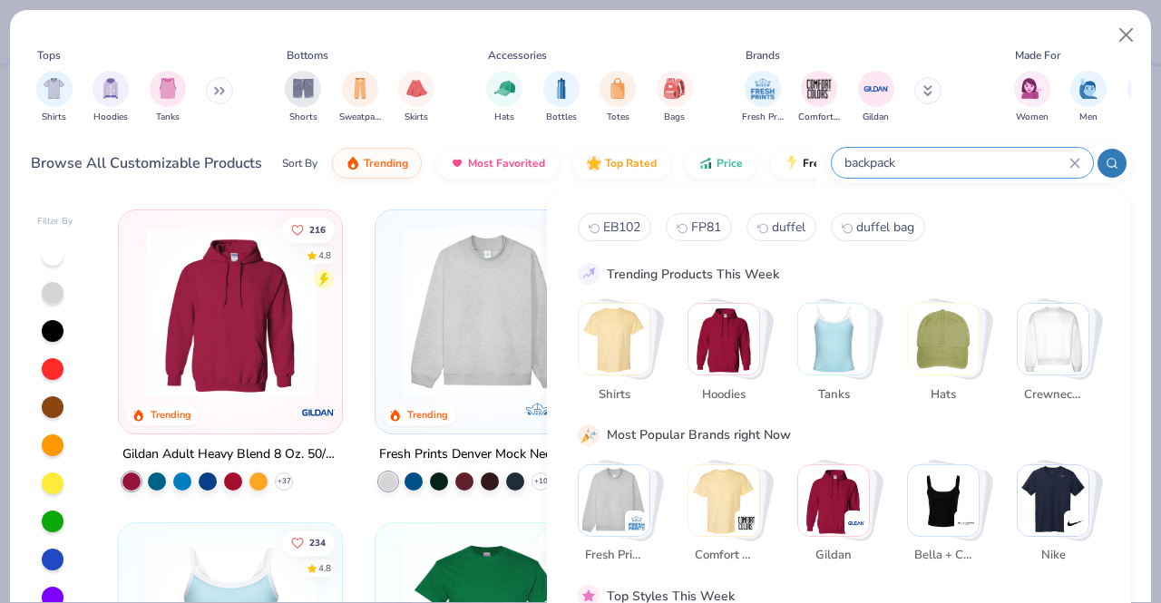
type input "backpack"
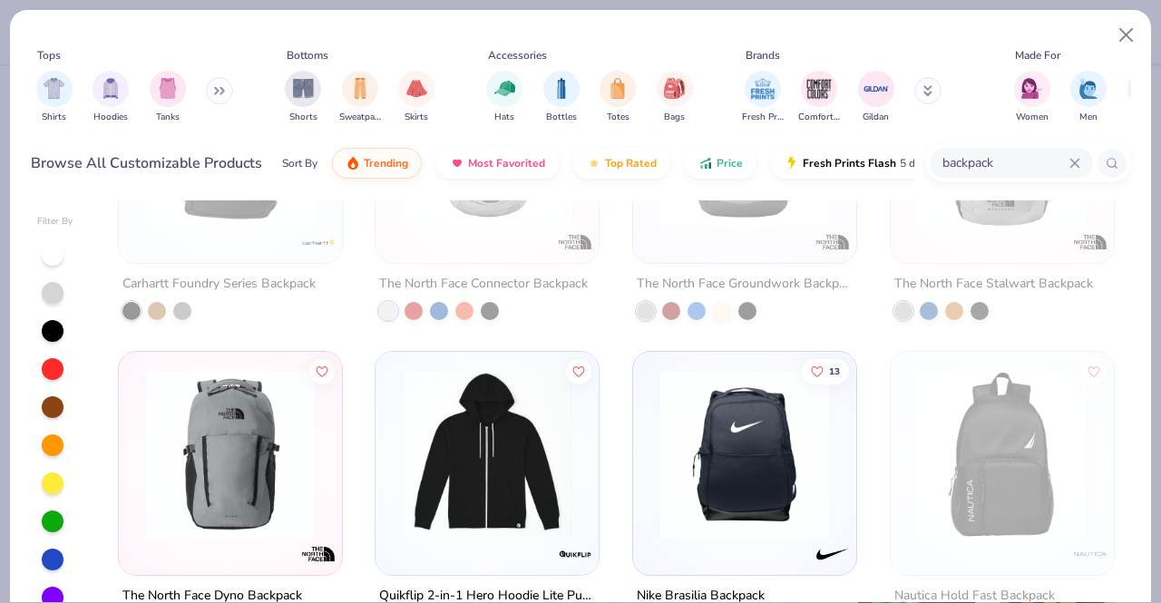
scroll to position [651, 0]
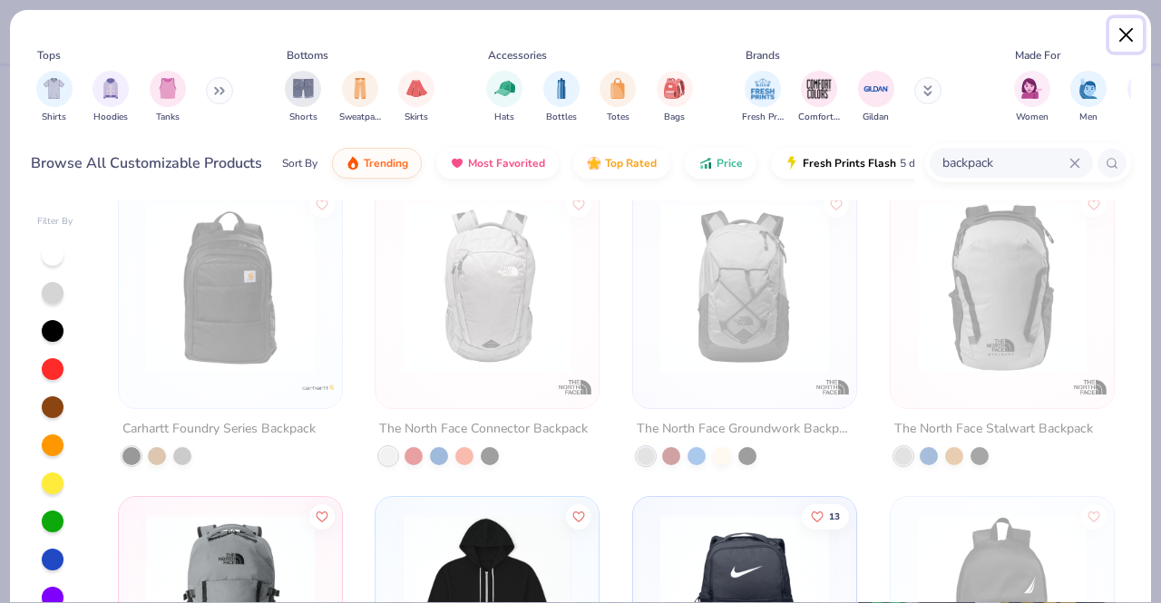
click at [1131, 29] on button "Close" at bounding box center [1127, 35] width 34 height 34
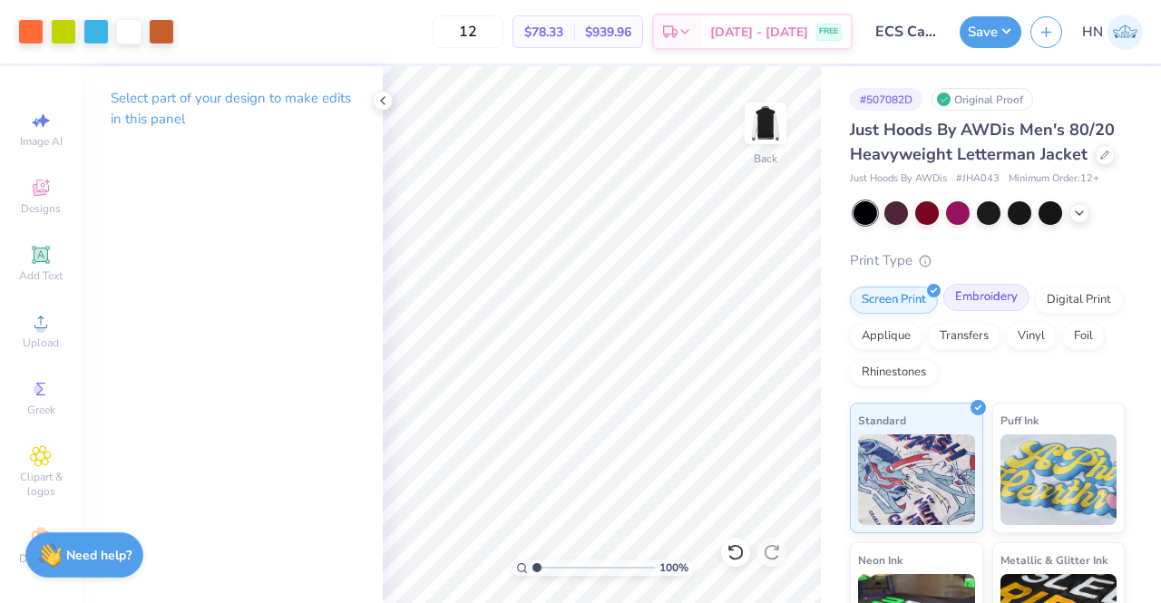
click at [965, 311] on div "Embroidery" at bounding box center [987, 297] width 86 height 27
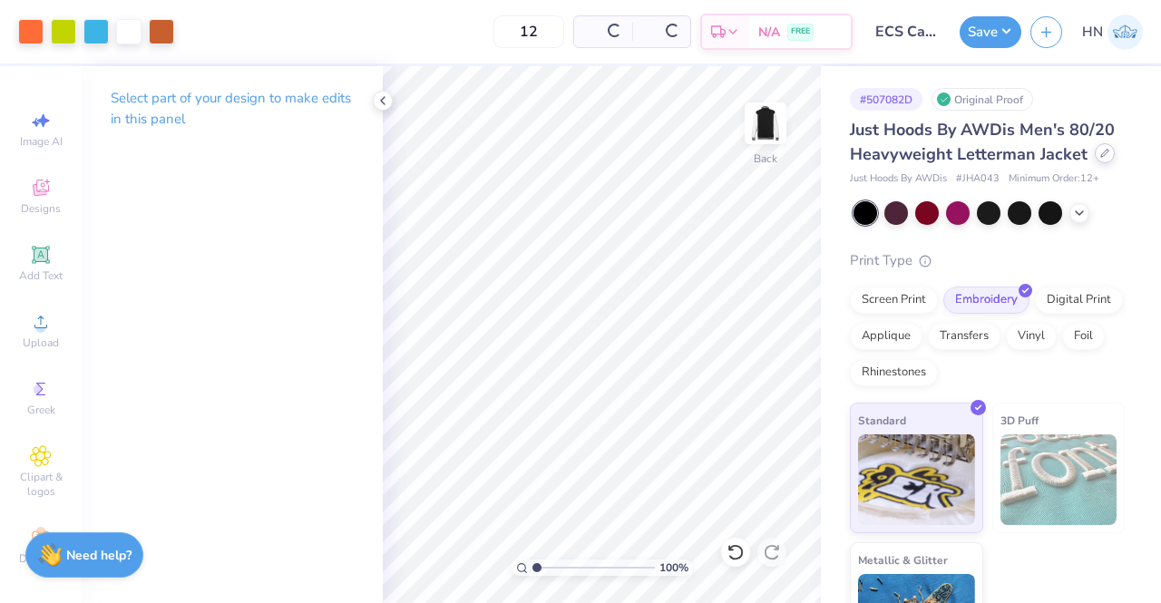
click at [1101, 158] on icon at bounding box center [1105, 153] width 9 height 9
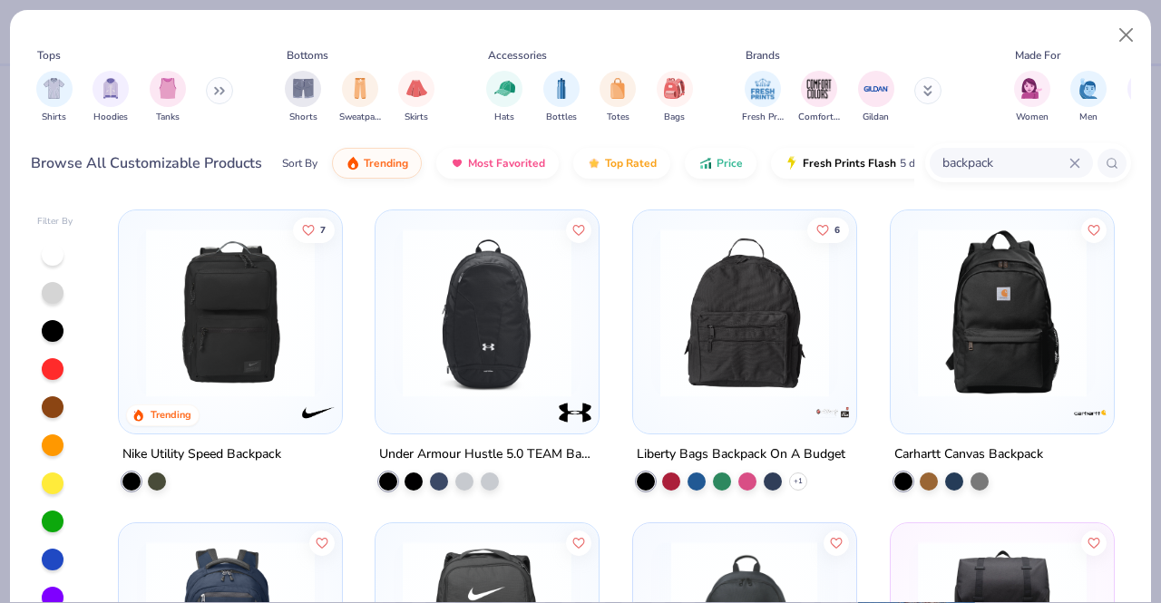
click at [1055, 337] on img at bounding box center [1002, 313] width 187 height 169
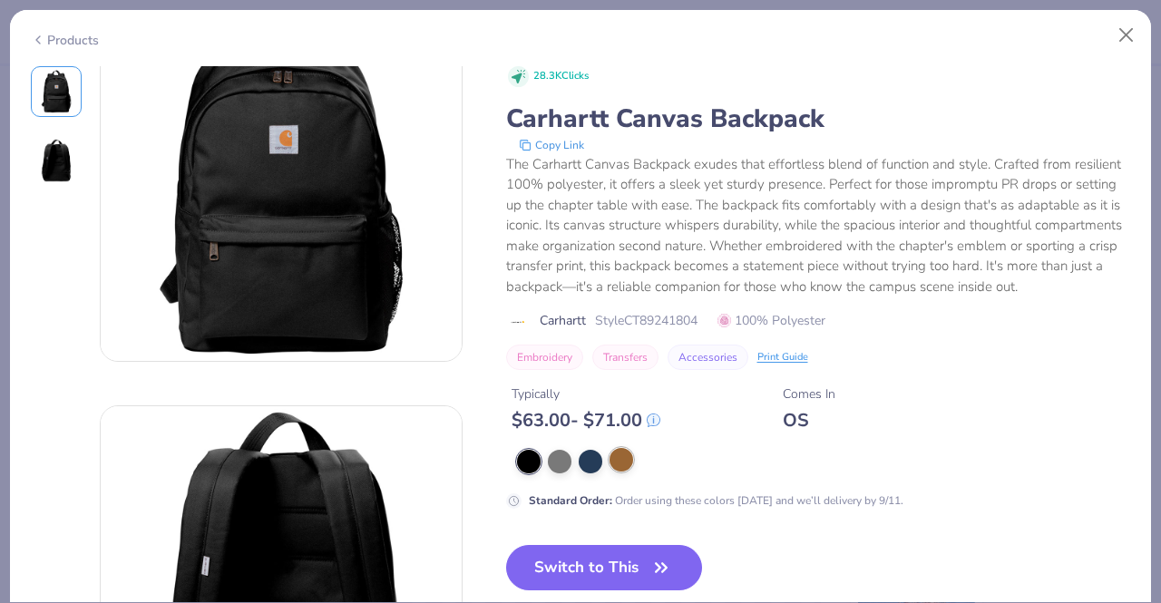
scroll to position [181, 0]
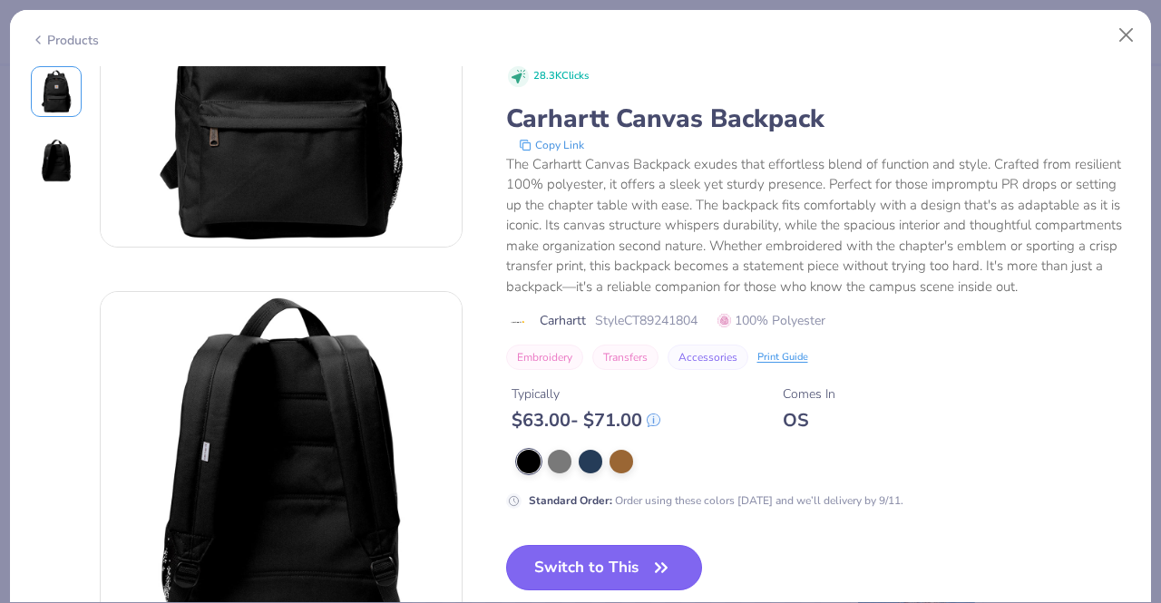
click at [557, 581] on button "Switch to This" at bounding box center [604, 567] width 197 height 45
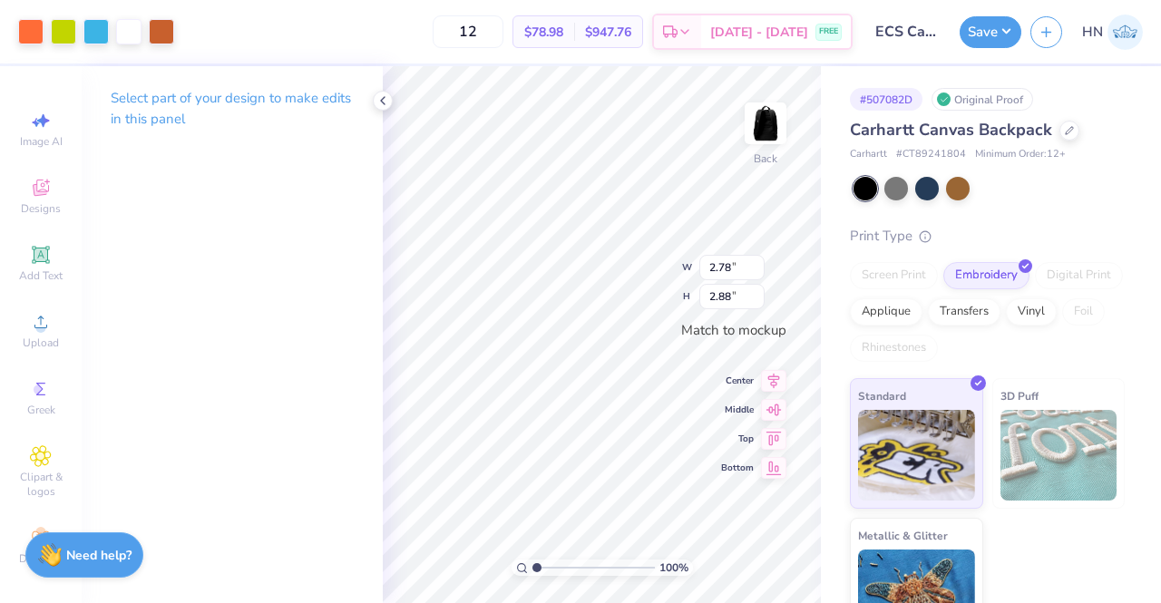
type input "2.76"
type input "2.86"
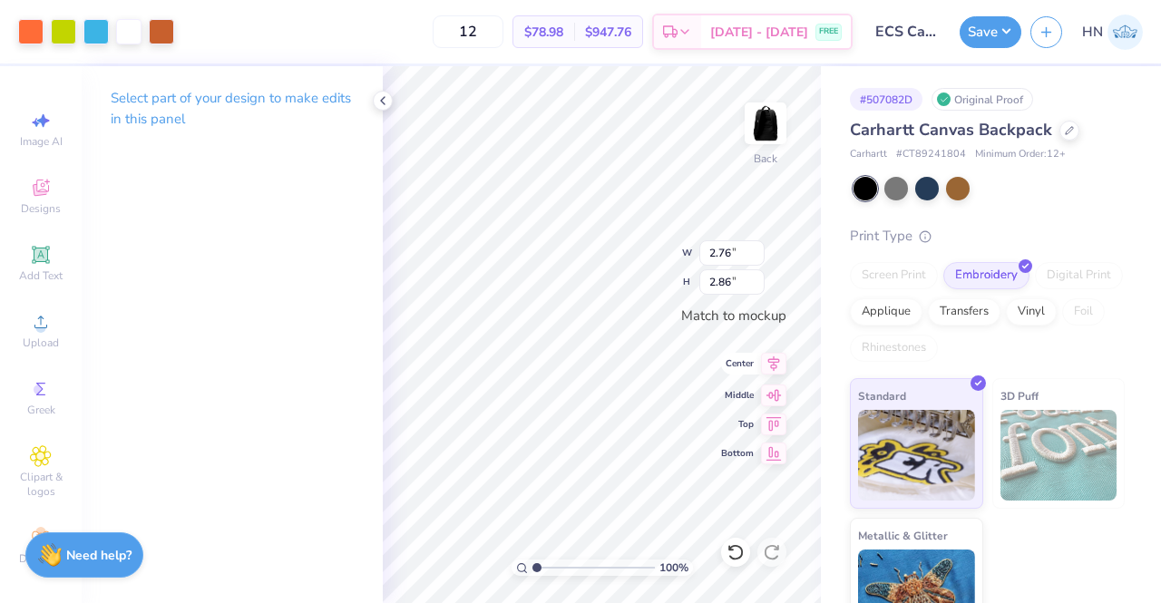
click at [777, 360] on icon at bounding box center [773, 364] width 25 height 22
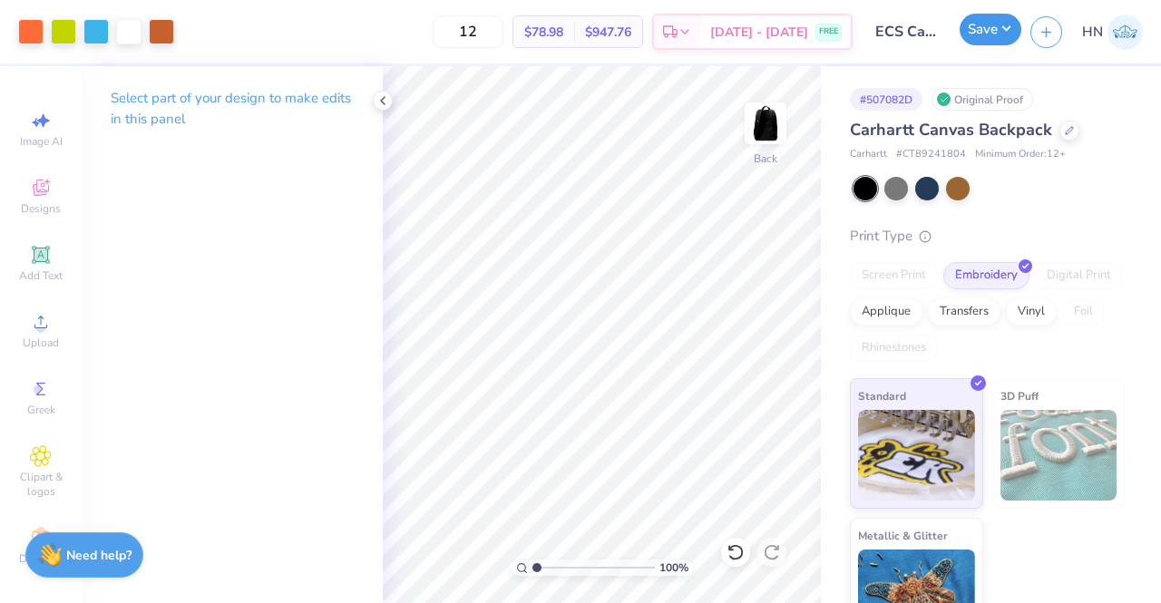
click at [993, 34] on button "Save" at bounding box center [991, 30] width 62 height 32
click at [896, 189] on div at bounding box center [897, 187] width 24 height 24
click at [998, 42] on button "Save" at bounding box center [991, 30] width 62 height 32
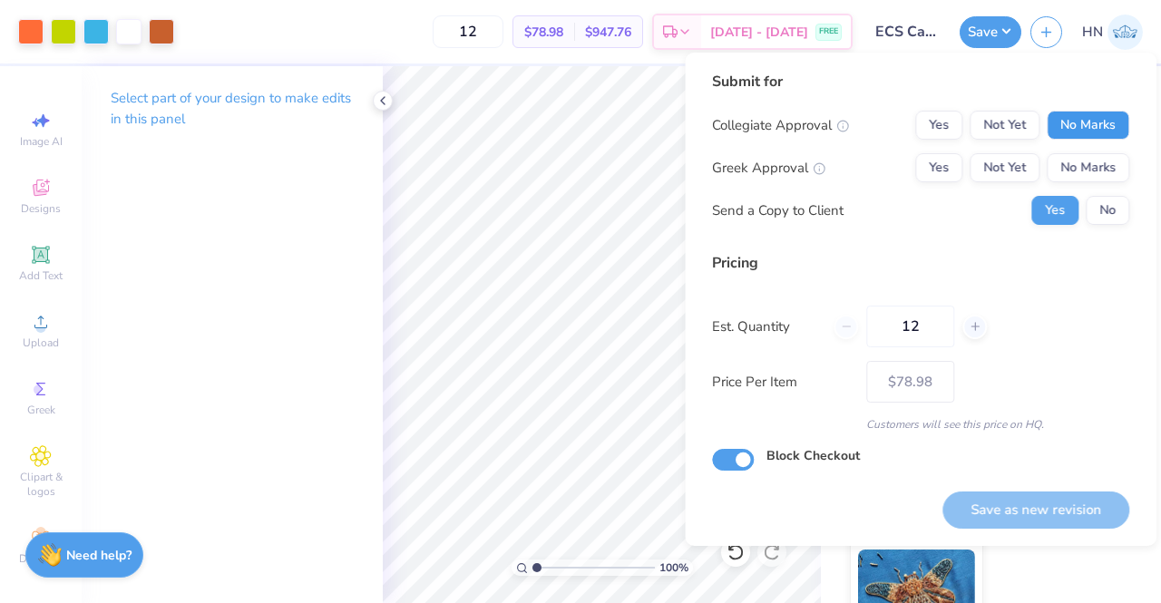
click at [1096, 123] on button "No Marks" at bounding box center [1088, 125] width 83 height 29
click at [1085, 157] on button "No Marks" at bounding box center [1088, 167] width 83 height 29
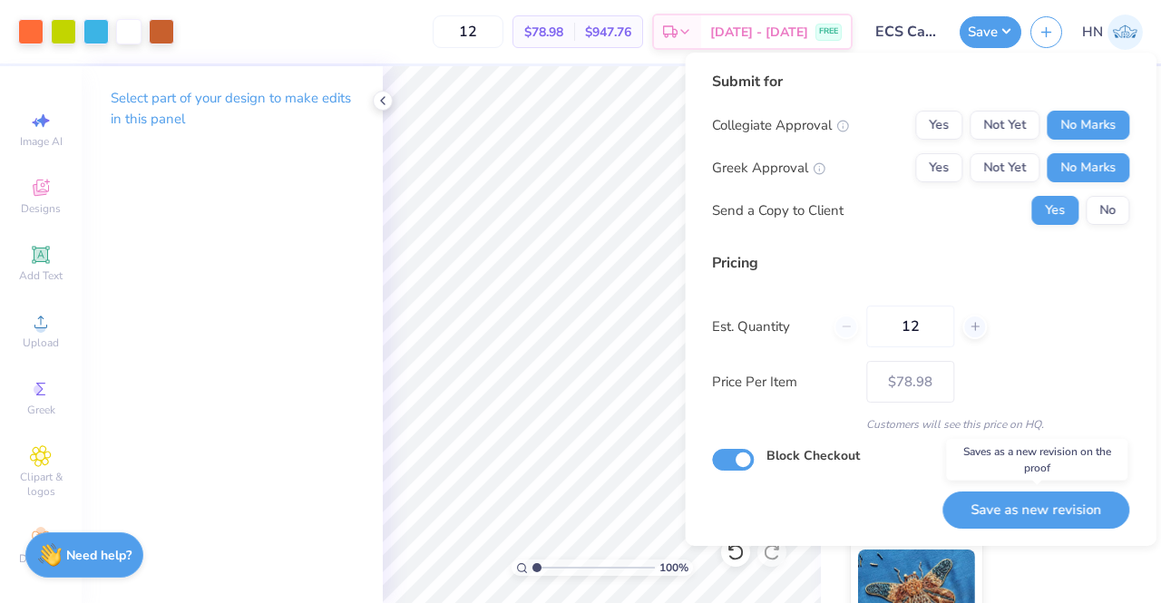
drag, startPoint x: 1008, startPoint y: 514, endPoint x: 936, endPoint y: 538, distance: 75.7
click at [1009, 516] on button "Save as new revision" at bounding box center [1036, 510] width 187 height 37
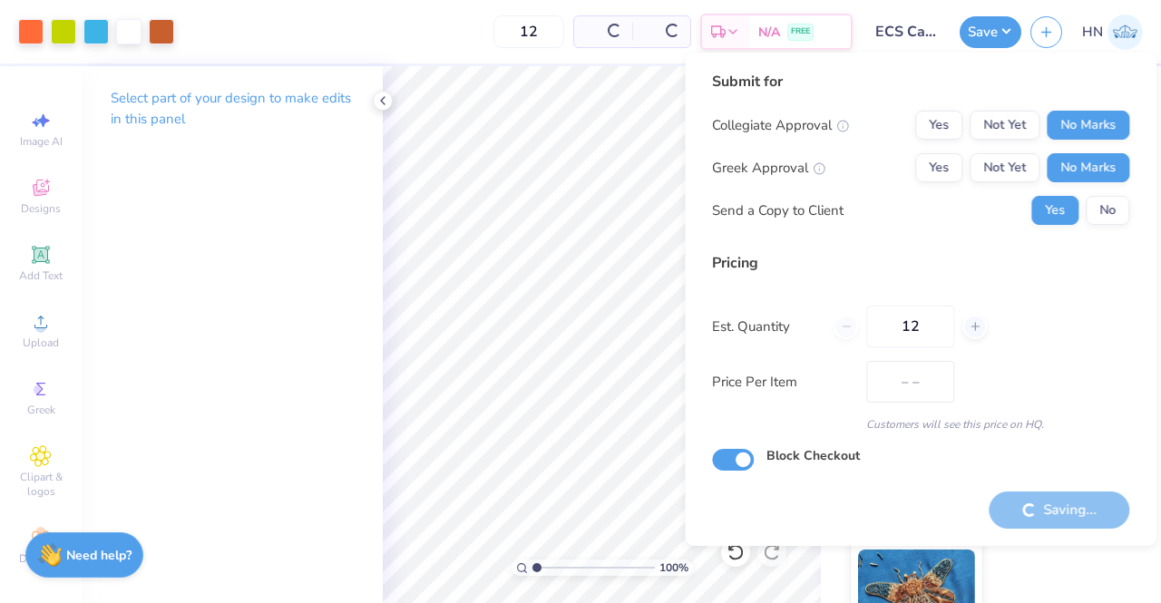
type input "$78.98"
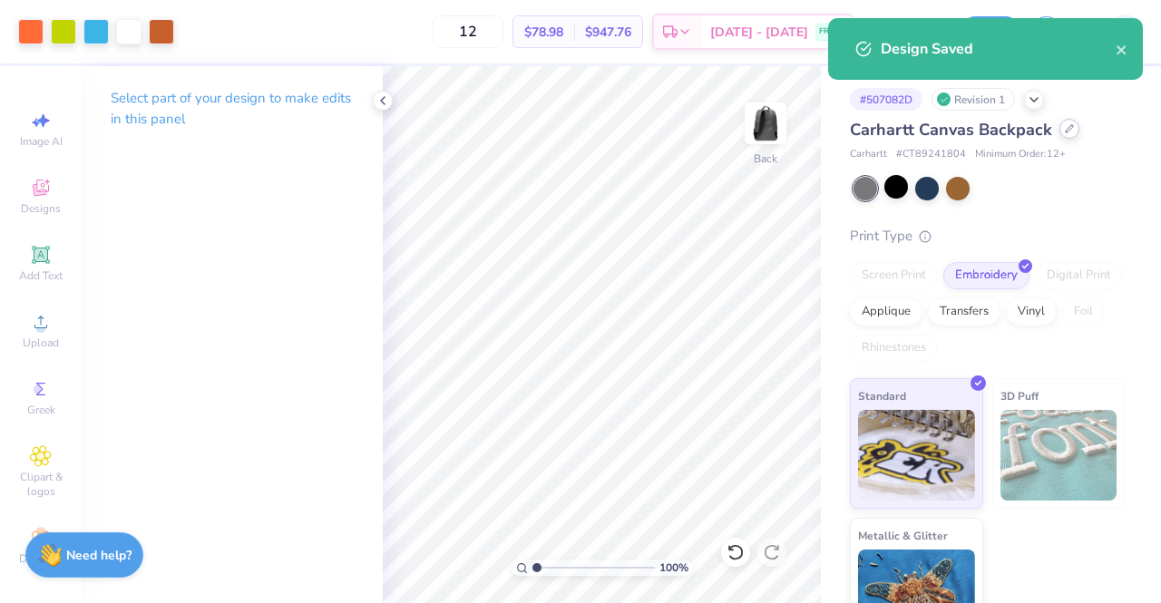
click at [1074, 127] on div at bounding box center [1070, 129] width 20 height 20
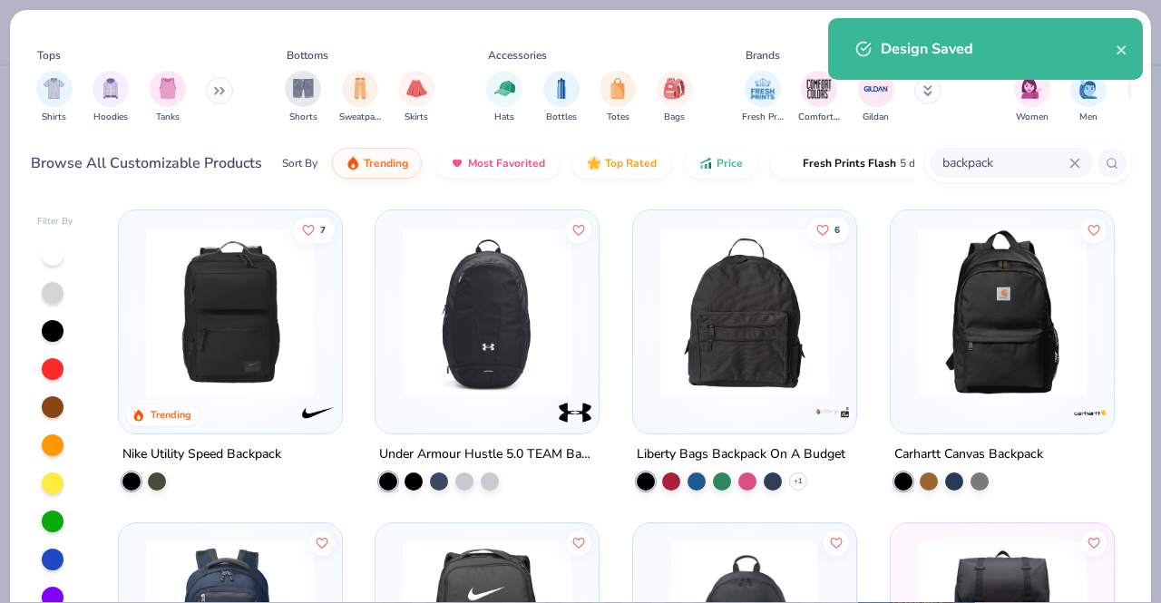
click at [1002, 166] on input "backpack" at bounding box center [1005, 162] width 129 height 21
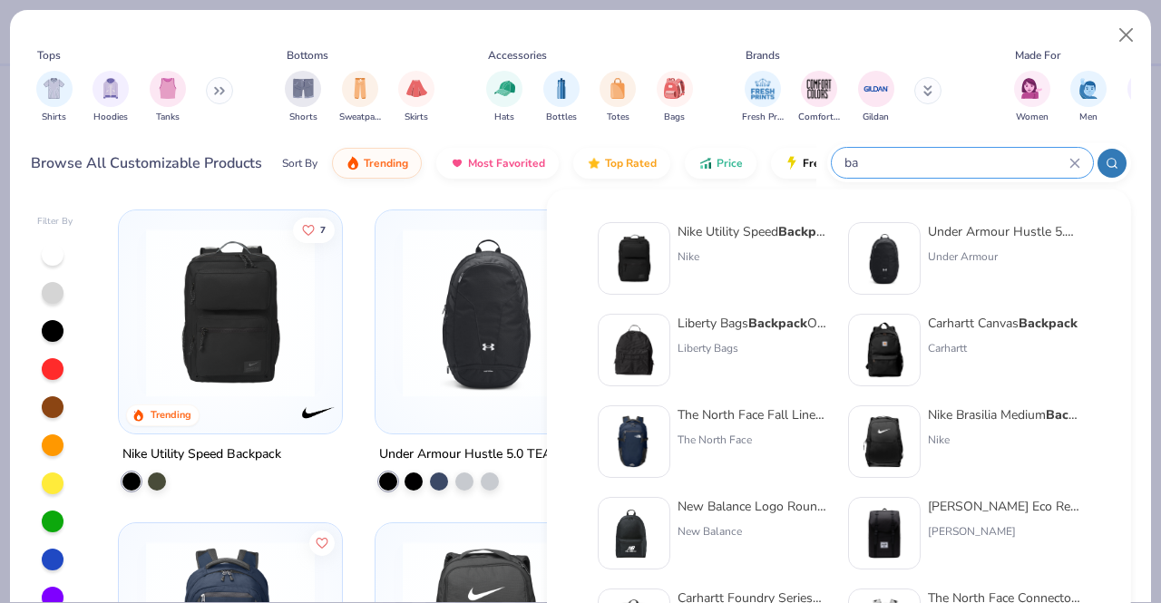
type input "b"
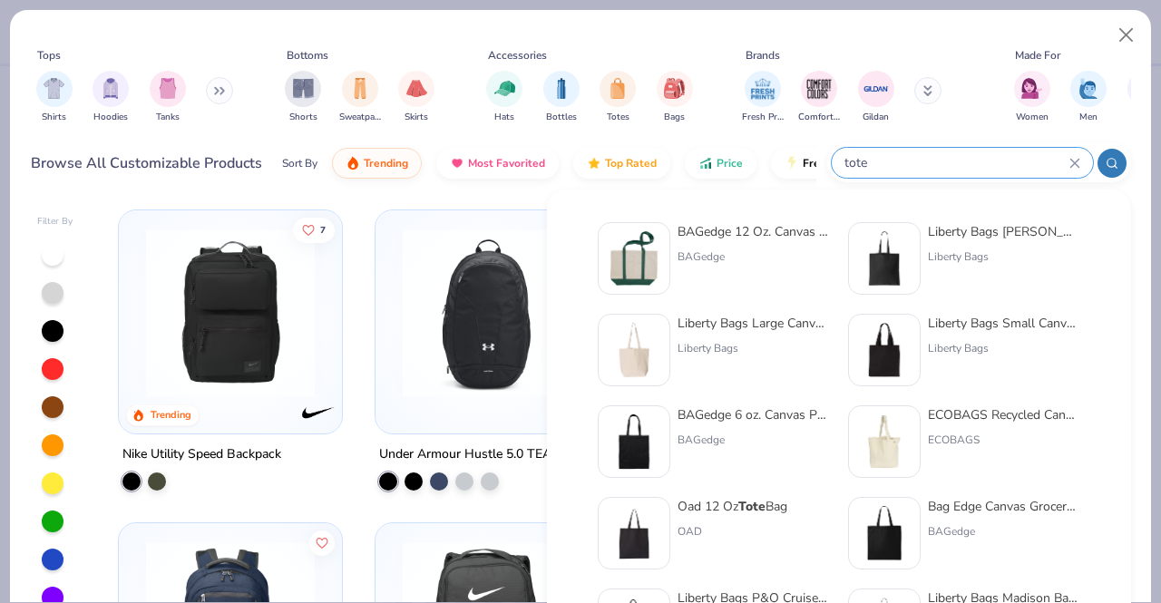
type input "tote"
click at [726, 347] on div "Liberty Bags" at bounding box center [754, 348] width 152 height 16
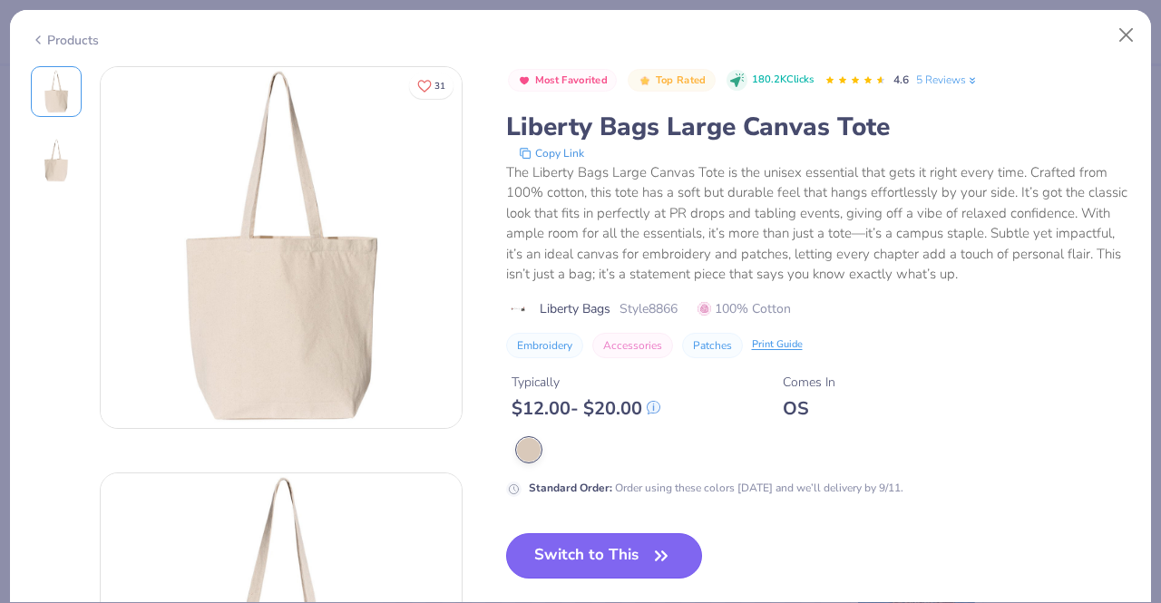
click at [555, 553] on button "Switch to This" at bounding box center [604, 555] width 197 height 45
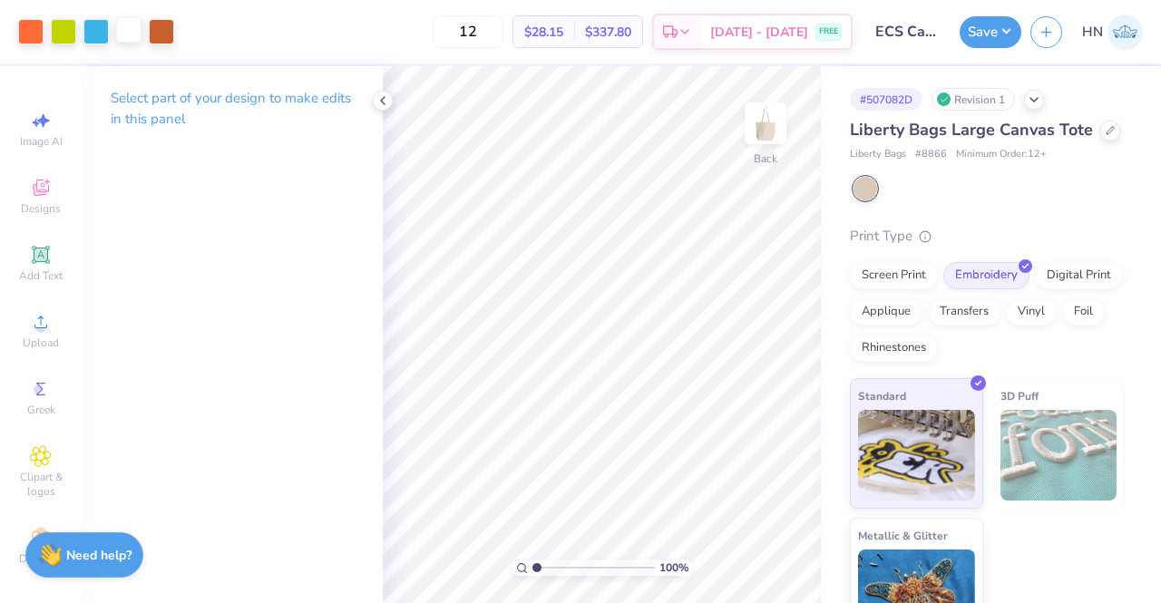
click at [138, 30] on div at bounding box center [128, 29] width 25 height 25
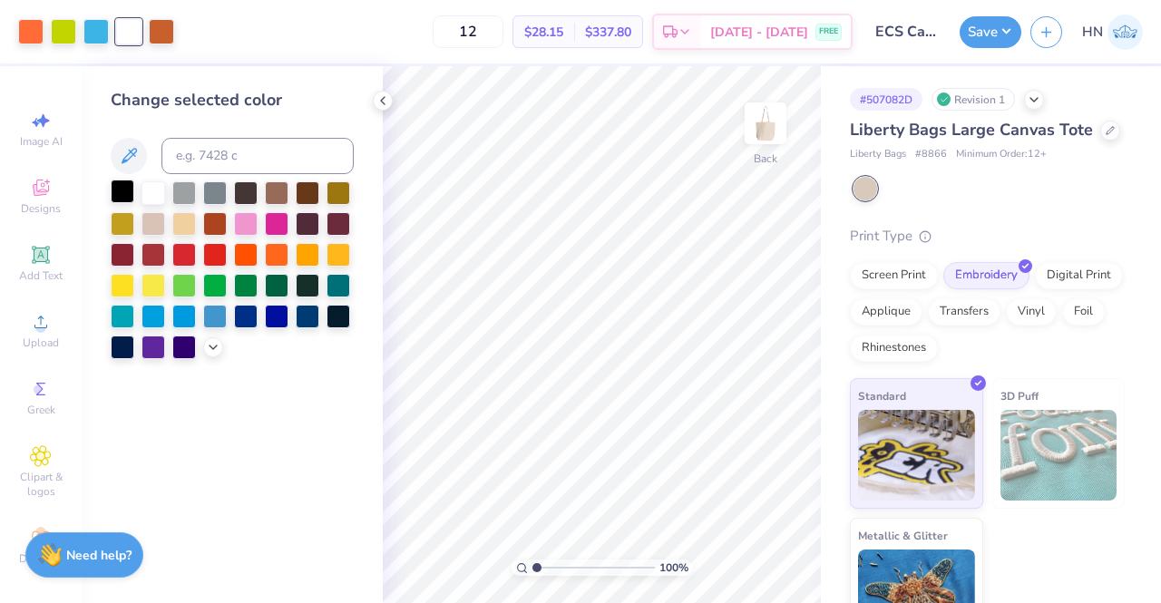
click at [123, 184] on div at bounding box center [123, 192] width 24 height 24
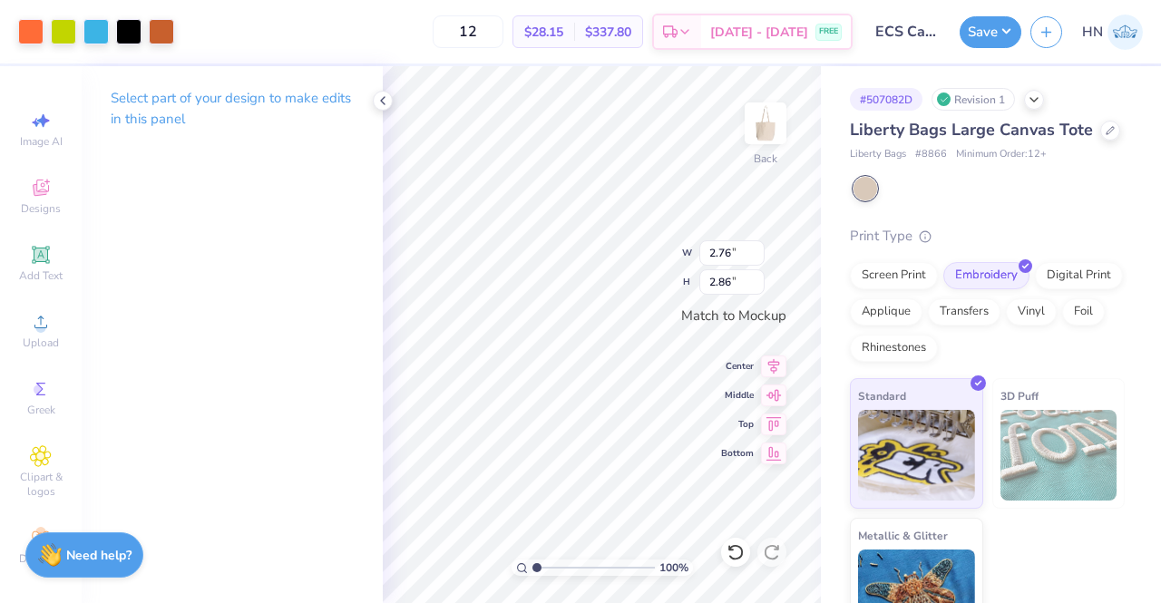
type input "5.89"
type input "6.10"
click at [774, 362] on icon at bounding box center [774, 364] width 12 height 15
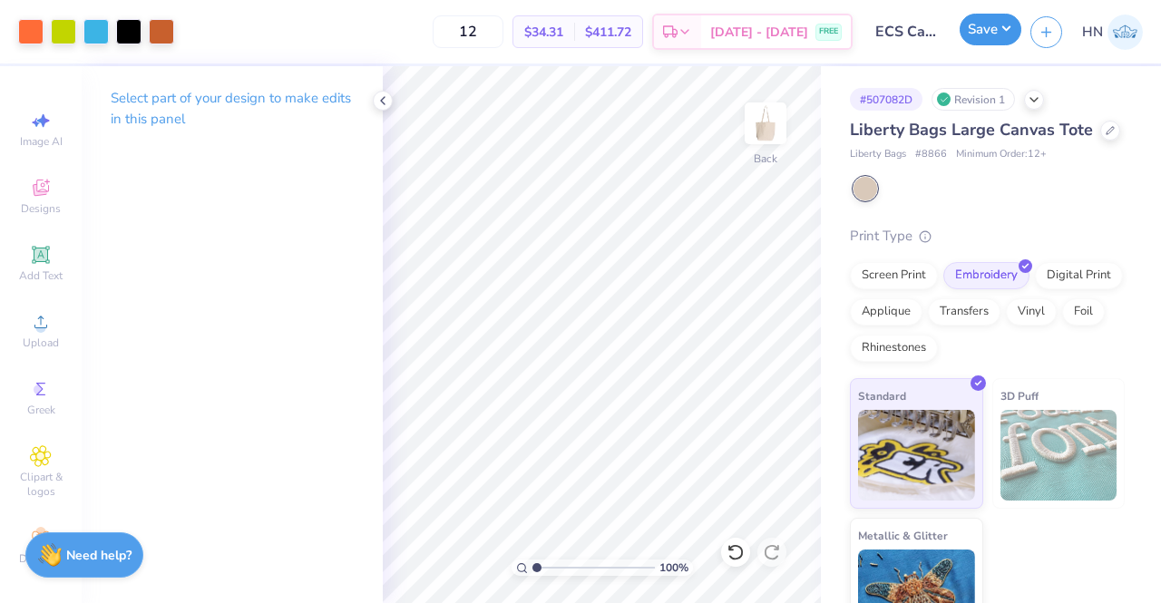
click at [986, 34] on button "Save" at bounding box center [991, 30] width 62 height 32
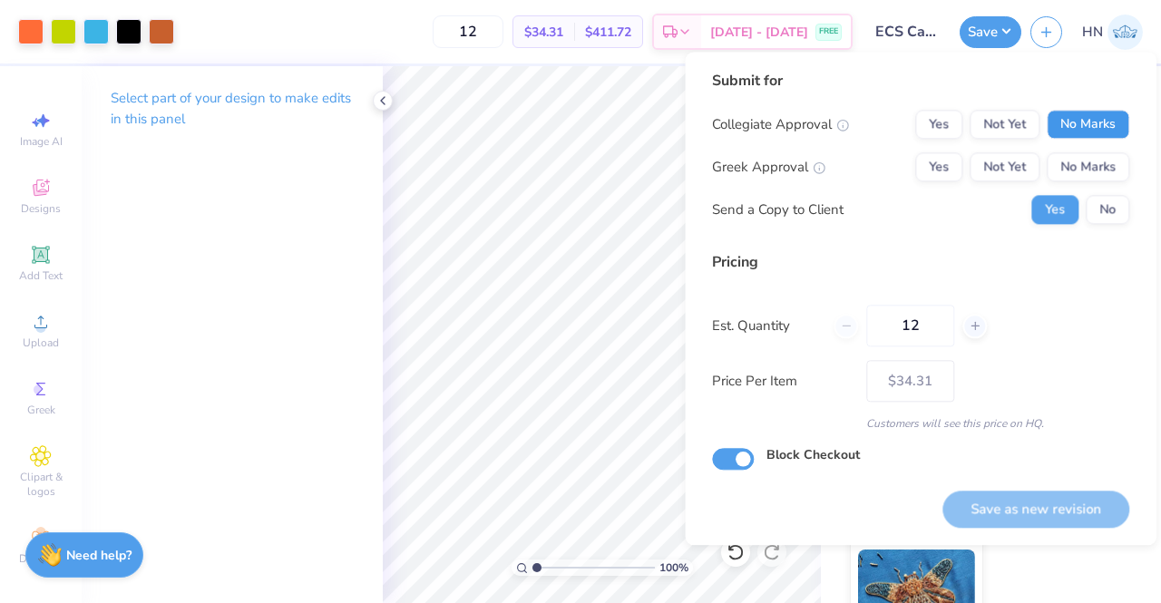
click at [1091, 128] on button "No Marks" at bounding box center [1088, 124] width 83 height 29
click at [1089, 164] on button "No Marks" at bounding box center [1088, 166] width 83 height 29
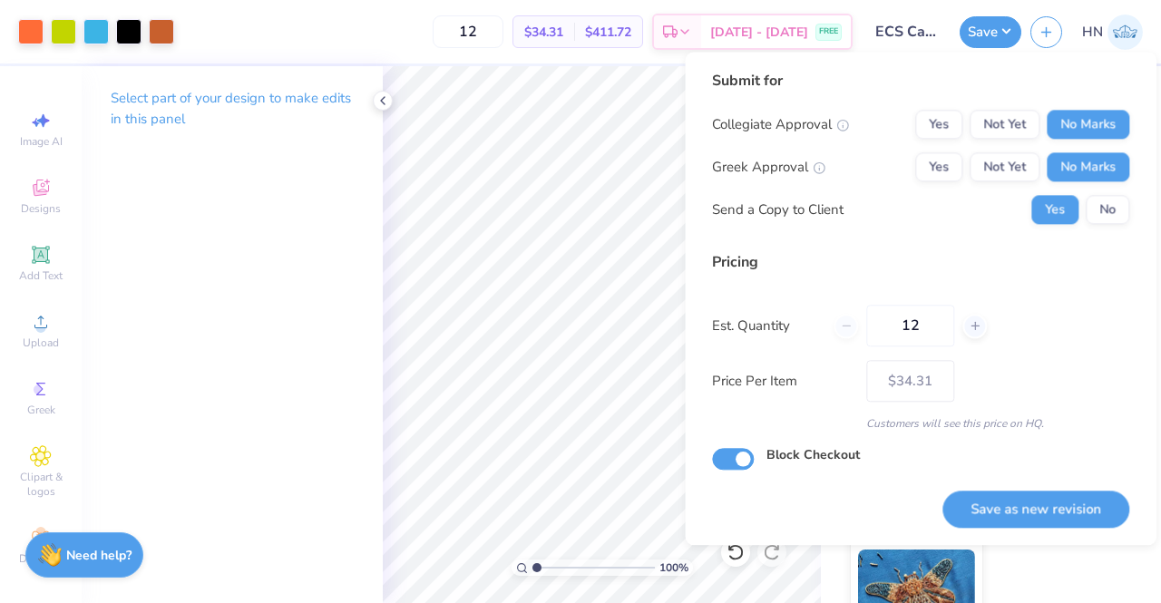
click at [1044, 519] on button "Save as new revision" at bounding box center [1036, 509] width 187 height 37
type input "$34.31"
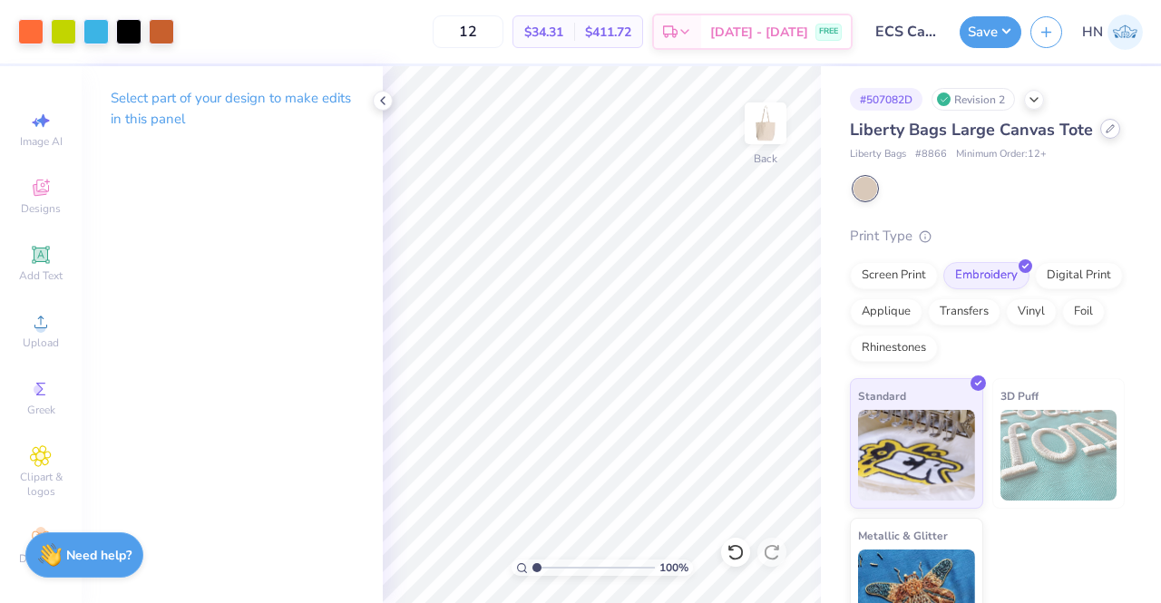
click at [1101, 139] on div at bounding box center [1111, 129] width 20 height 20
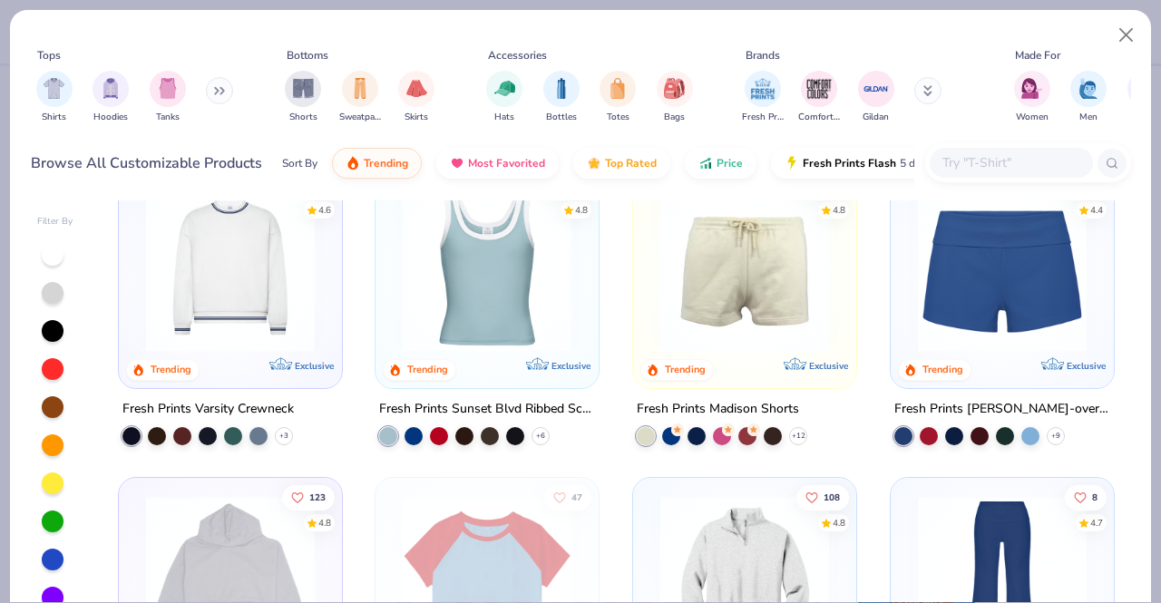
scroll to position [1542, 0]
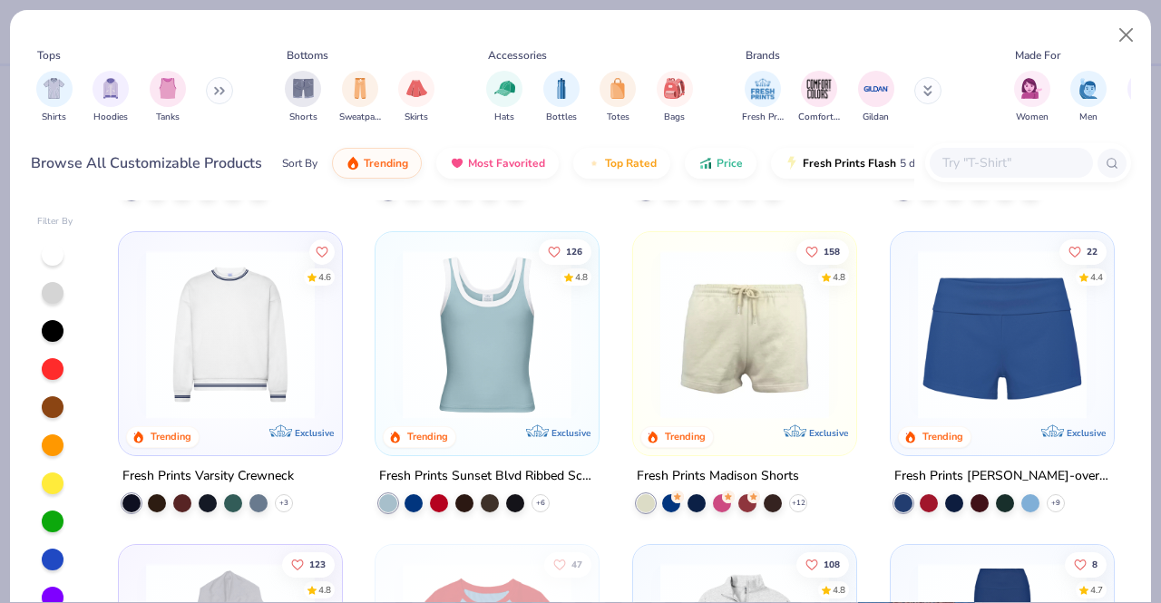
click at [990, 166] on input "text" at bounding box center [1011, 162] width 140 height 21
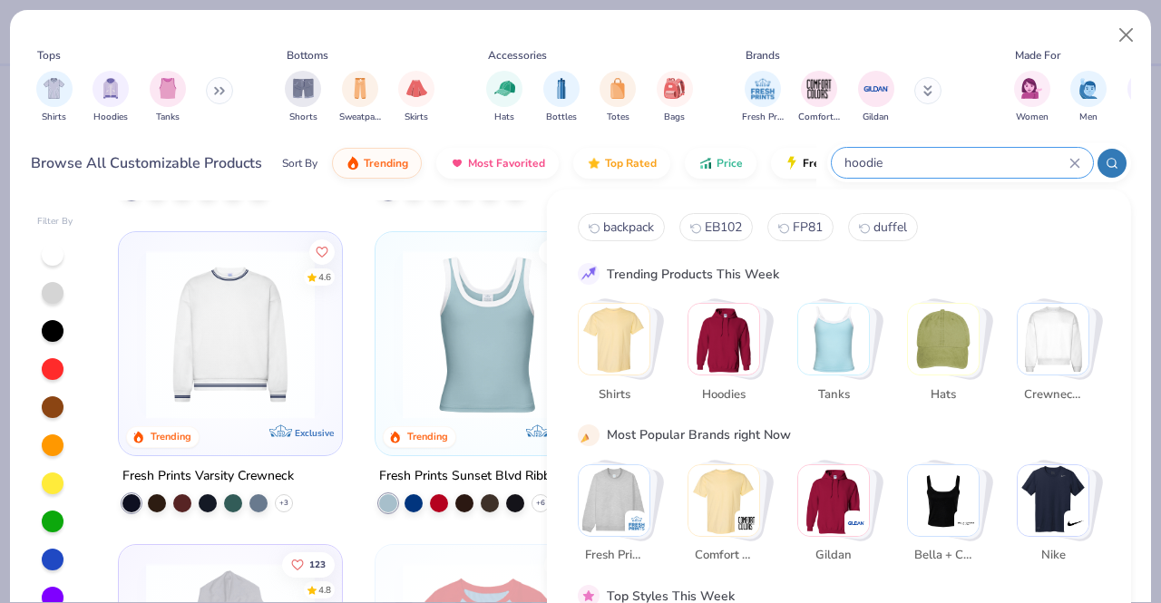
type input "hoodie"
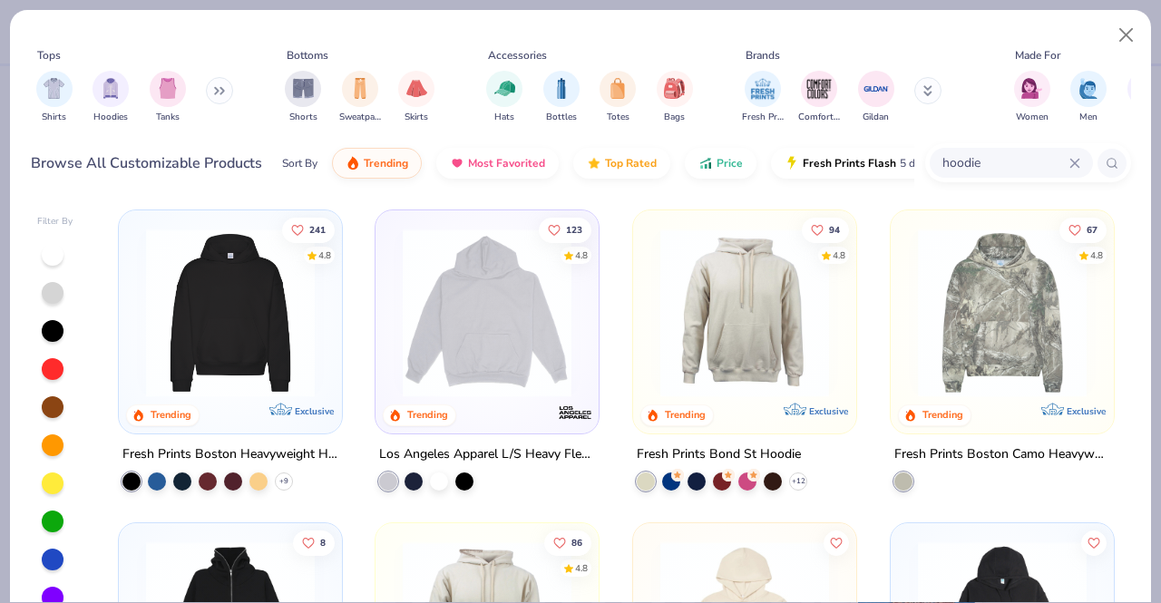
click at [252, 360] on img at bounding box center [230, 313] width 187 height 169
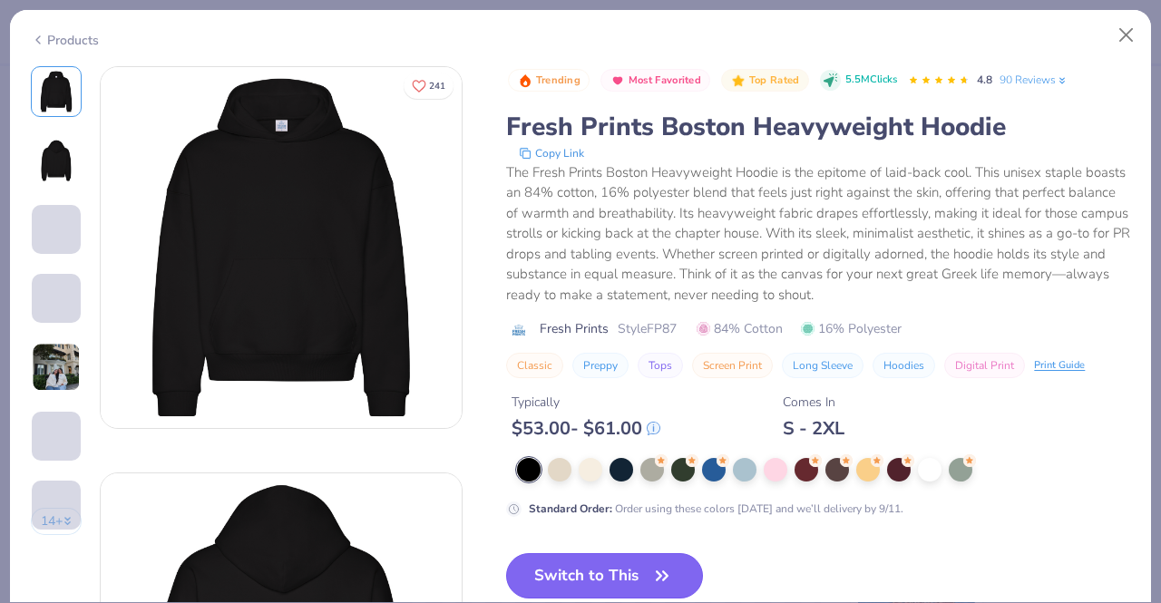
click at [605, 567] on div "Trending Most Favorited Top Rated 5.5M Clicks 4.8 90 Reviews Fresh Prints Bosto…" at bounding box center [818, 432] width 624 height 733
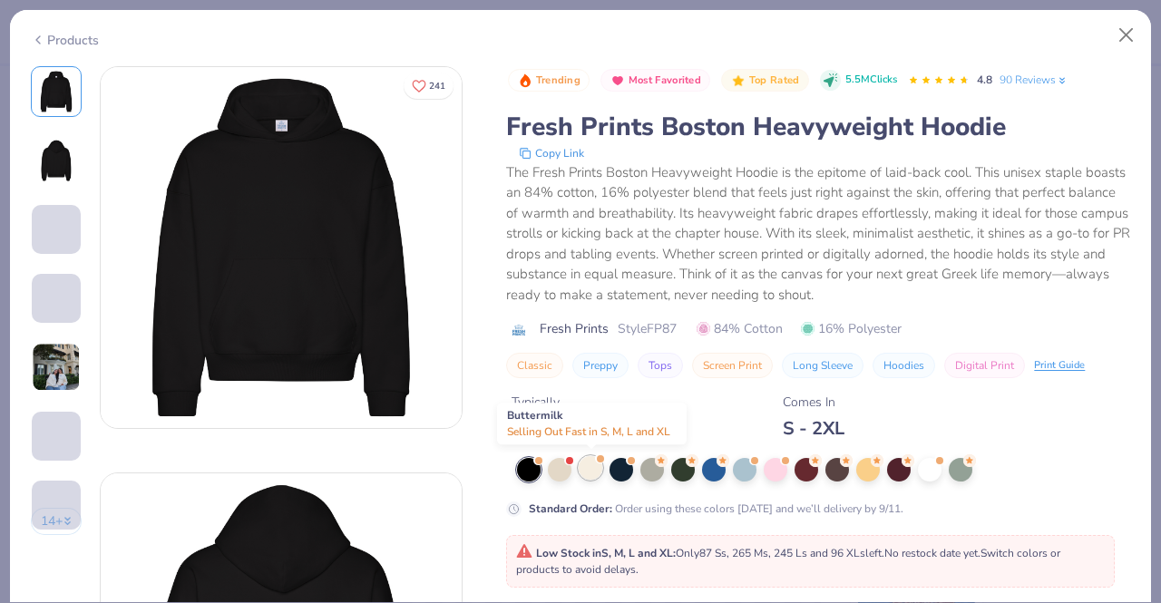
click at [589, 474] on div at bounding box center [591, 468] width 24 height 24
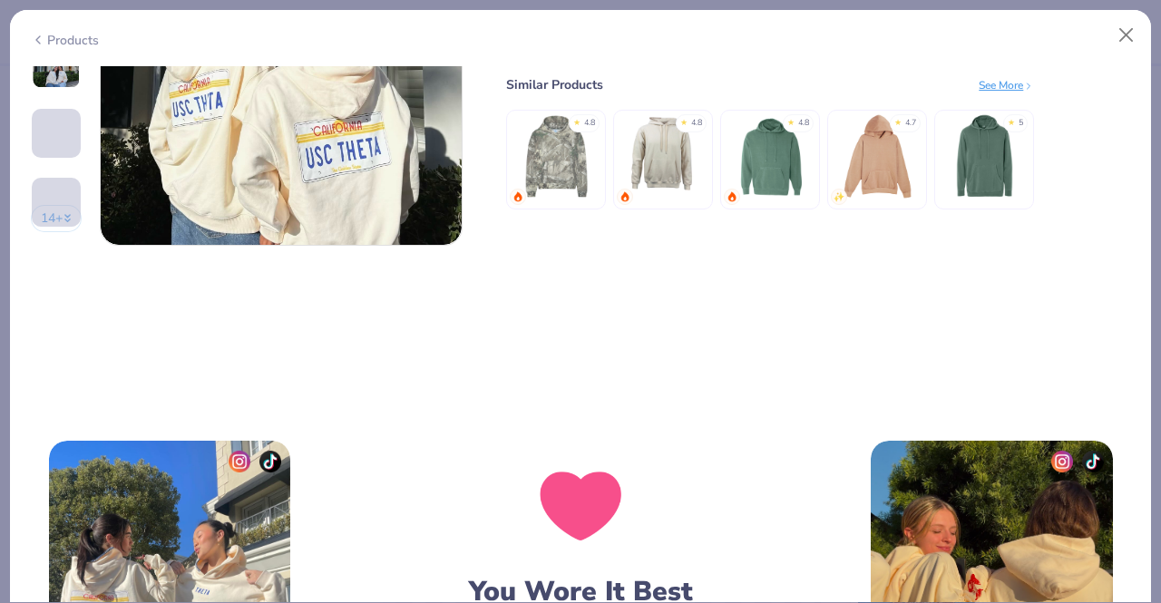
scroll to position [2112, 0]
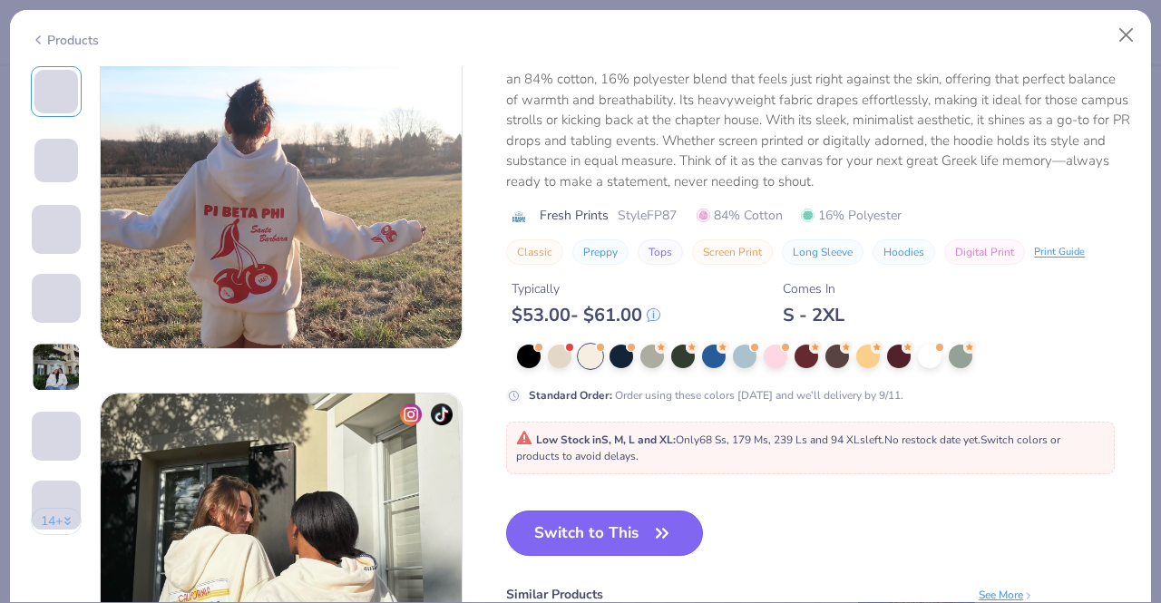
click at [593, 525] on button "Switch to This" at bounding box center [604, 533] width 197 height 45
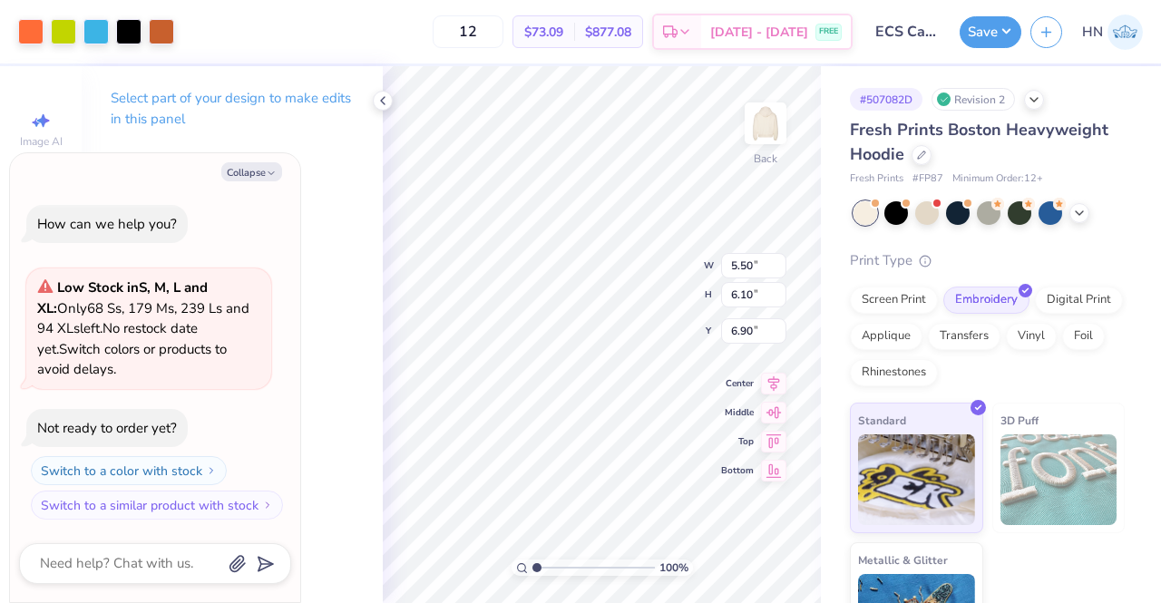
type textarea "x"
type input "3.00"
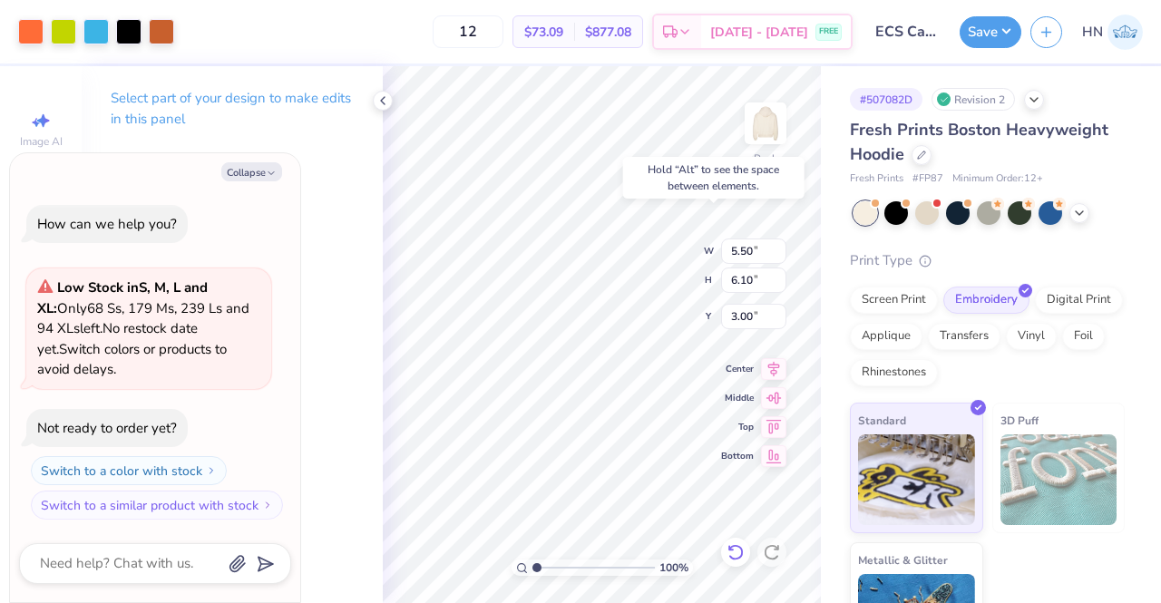
click at [728, 543] on icon at bounding box center [736, 552] width 18 height 18
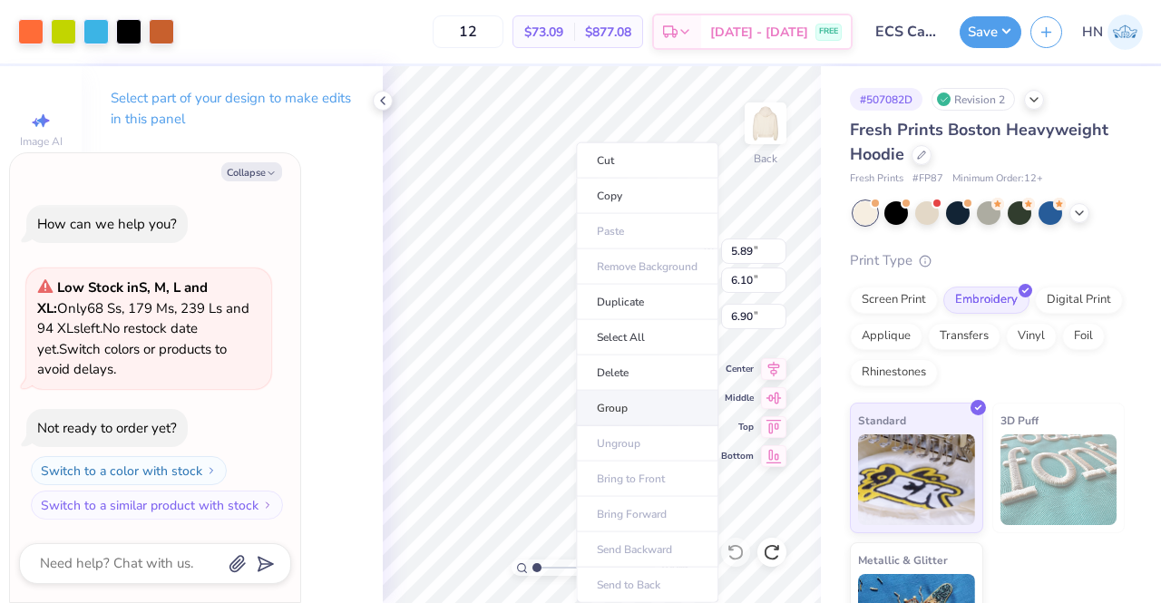
click at [631, 415] on li "Group" at bounding box center [647, 408] width 142 height 35
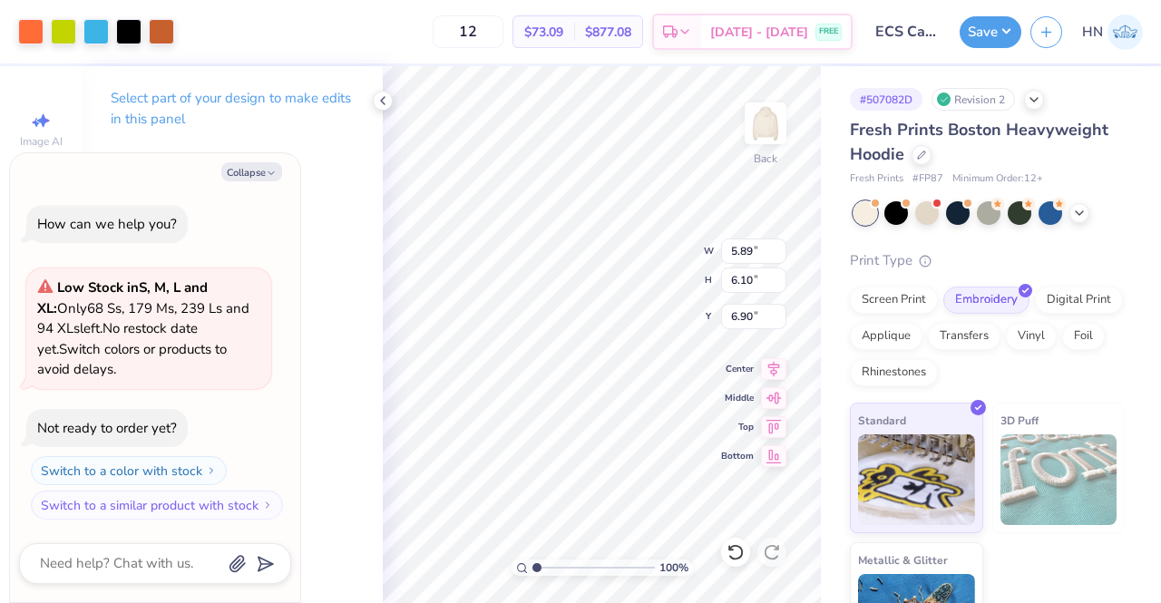
type textarea "x"
type input "6.87"
type textarea "x"
type input "3.00"
type textarea "x"
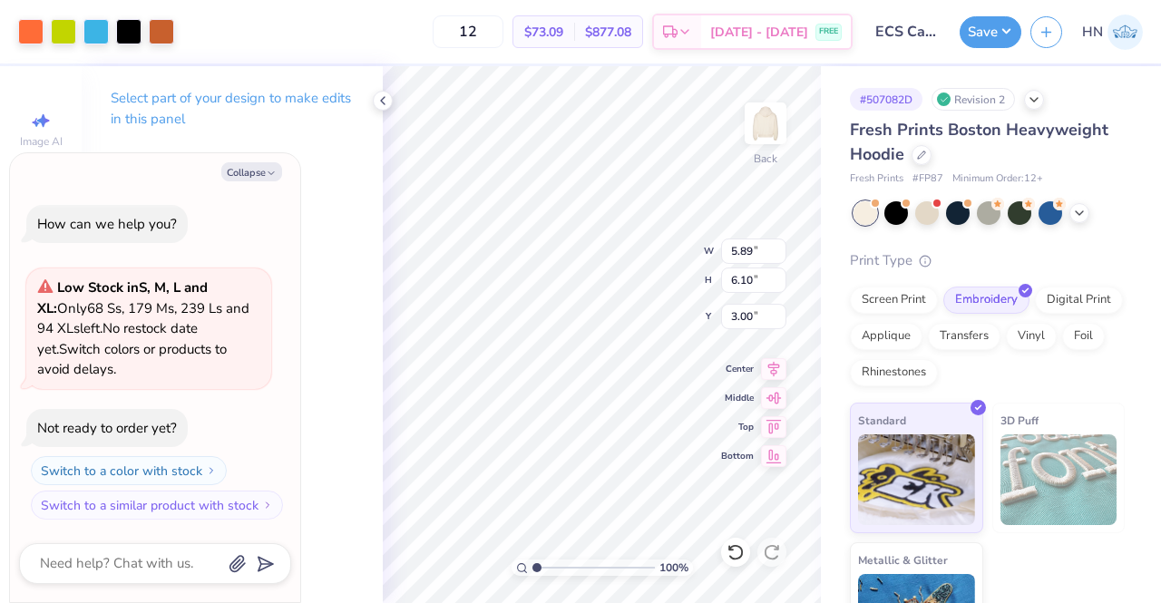
type input "3.55"
type input "3.68"
type textarea "x"
drag, startPoint x: 756, startPoint y: 248, endPoint x: 736, endPoint y: 242, distance: 20.7
click at [729, 248] on input "3.55" at bounding box center [753, 251] width 65 height 25
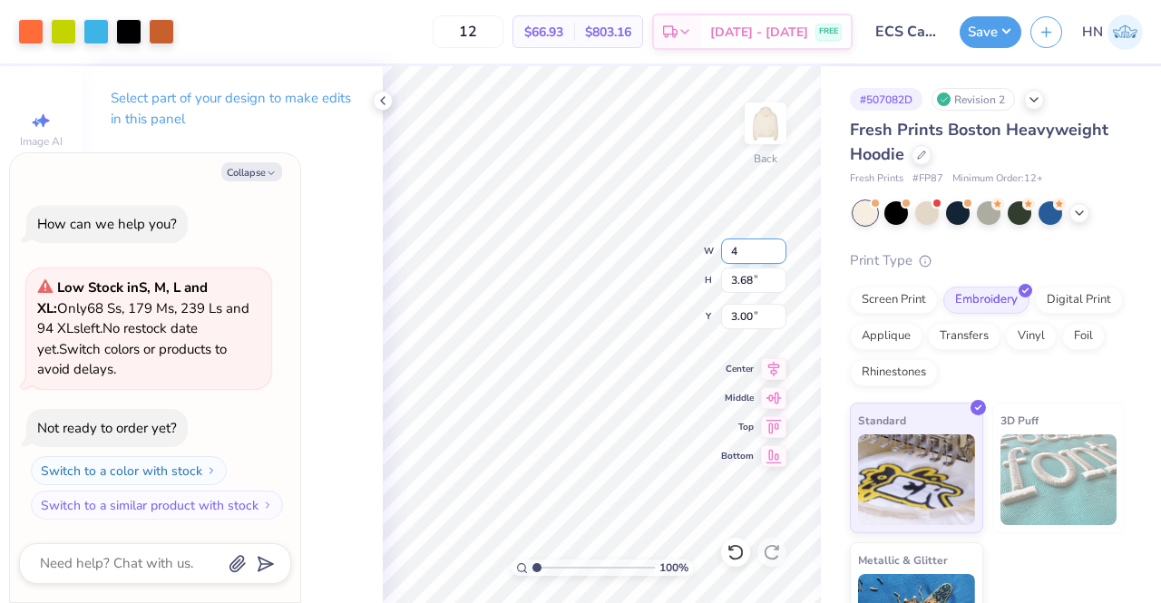
type input "4"
type textarea "x"
type input "4.00"
type input "4.14"
type input "2.77"
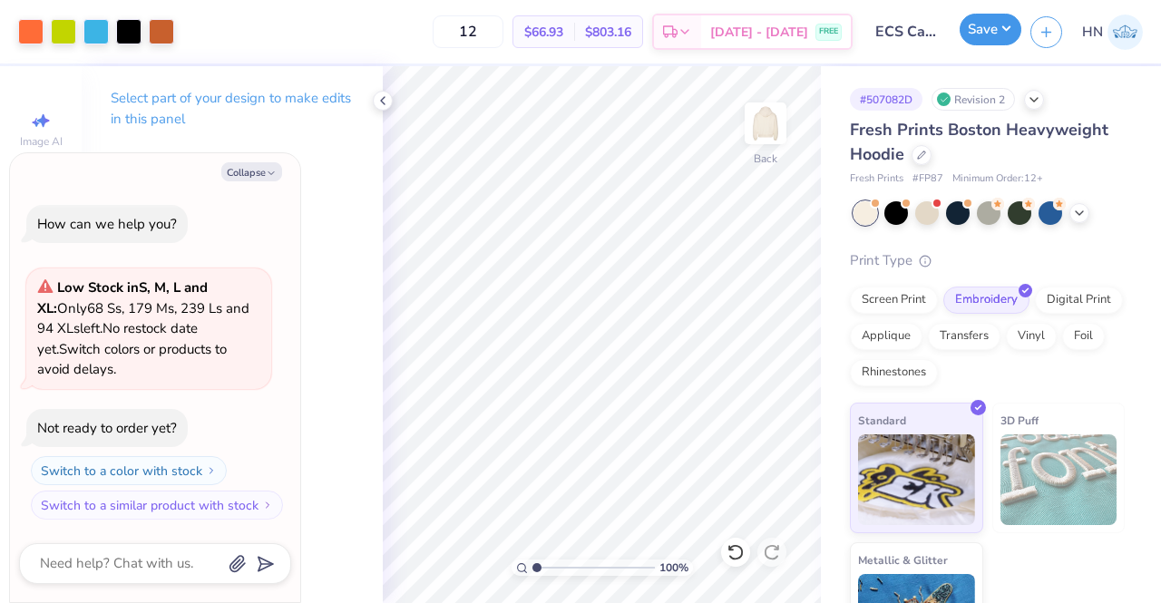
click at [976, 41] on button "Save" at bounding box center [991, 30] width 62 height 32
type textarea "x"
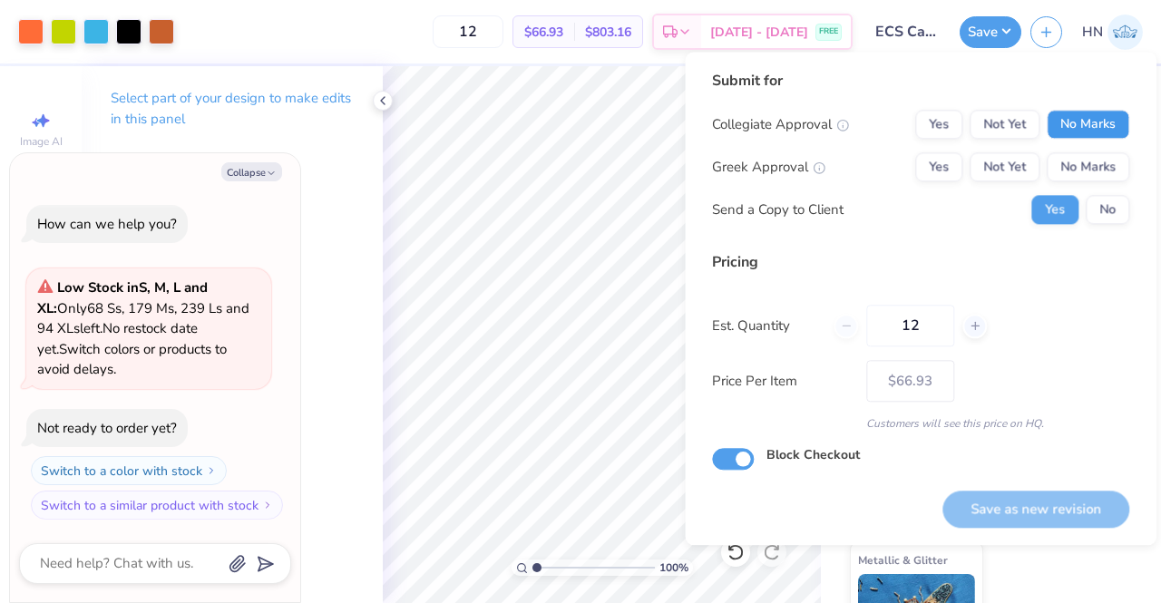
click at [1063, 122] on button "No Marks" at bounding box center [1088, 124] width 83 height 29
click at [1060, 177] on button "No Marks" at bounding box center [1088, 166] width 83 height 29
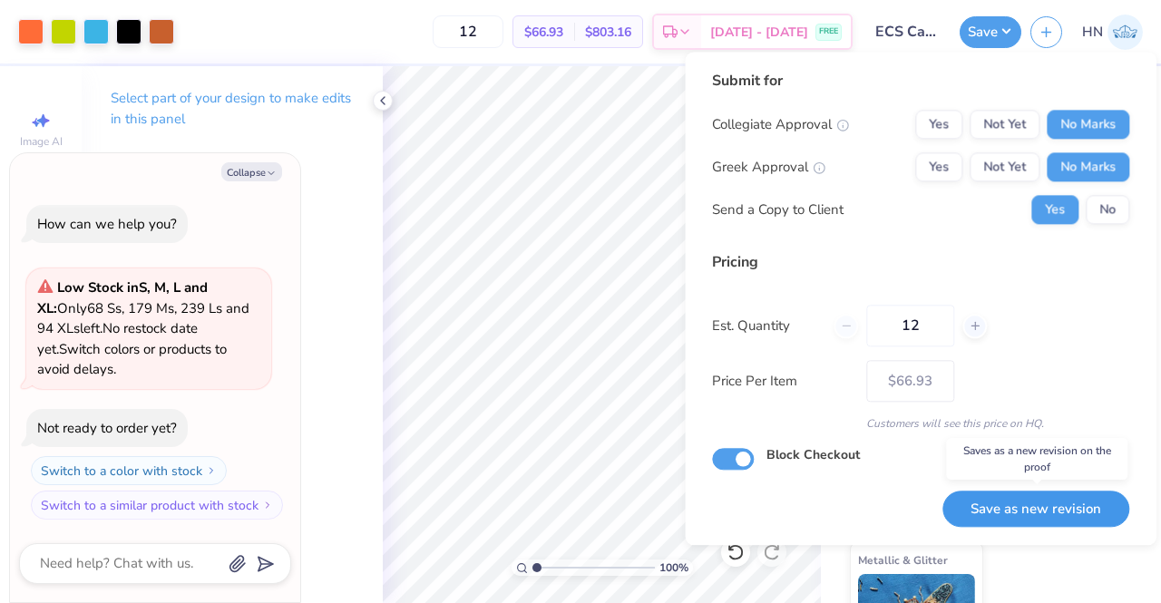
click at [1033, 496] on button "Save as new revision" at bounding box center [1036, 509] width 187 height 37
type input "$66.93"
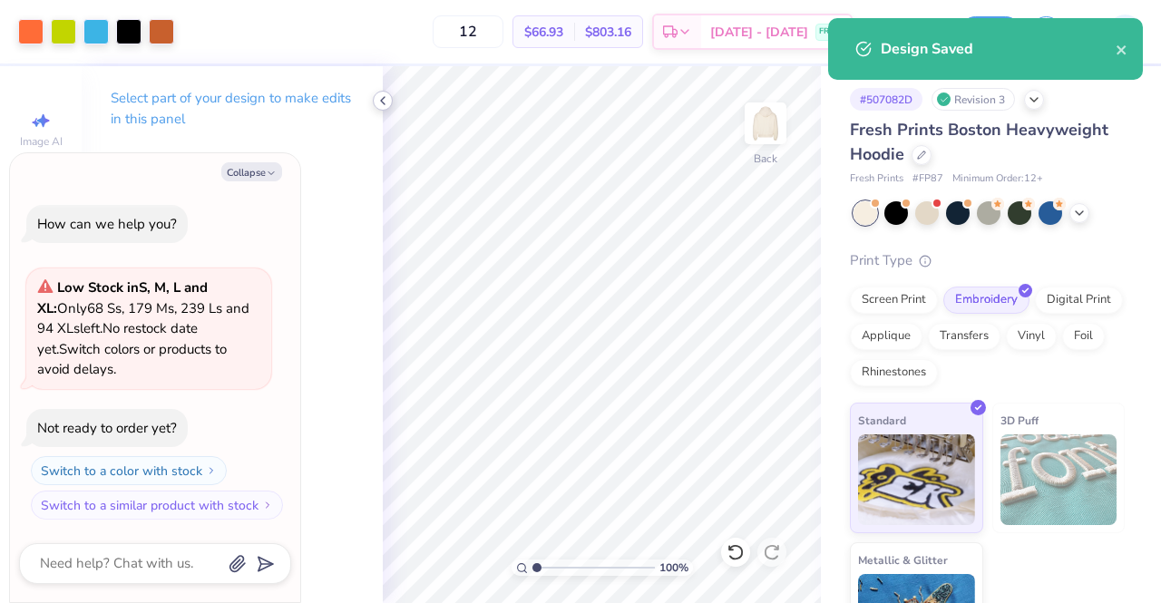
click at [383, 103] on polyline at bounding box center [383, 100] width 4 height 7
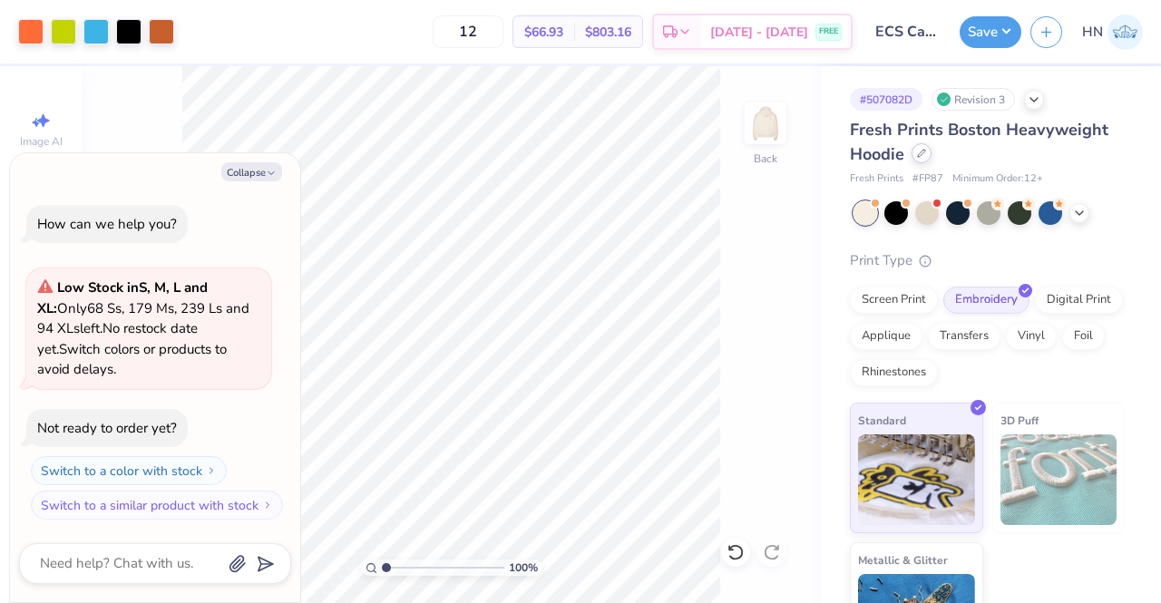
click at [925, 159] on div at bounding box center [922, 153] width 20 height 20
type textarea "x"
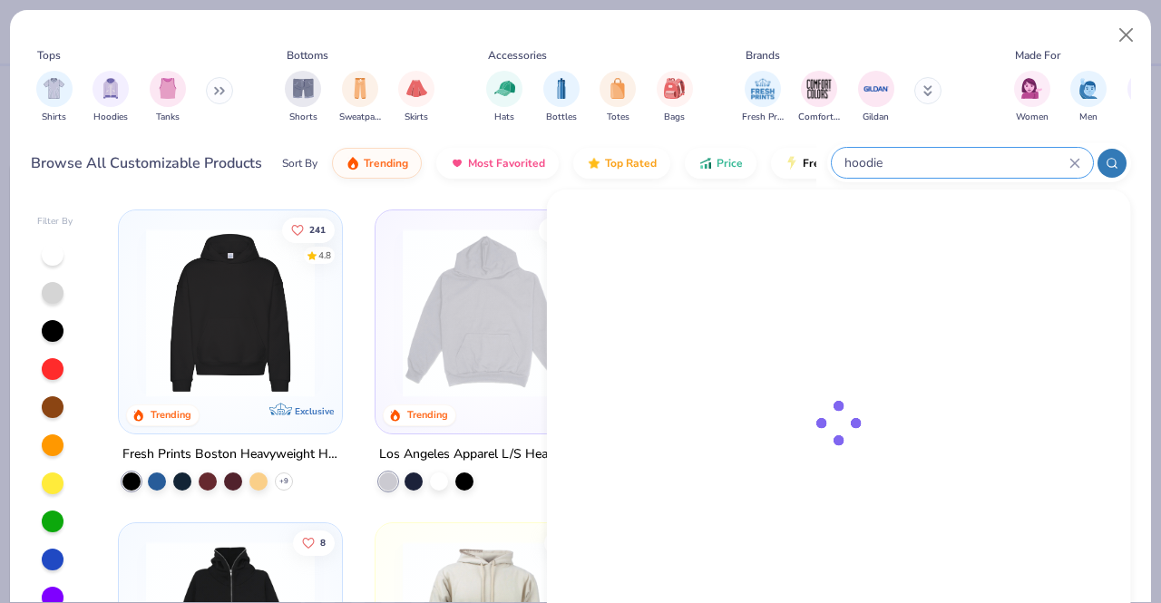
drag, startPoint x: 994, startPoint y: 152, endPoint x: 922, endPoint y: 156, distance: 71.8
click at [922, 156] on input "hoodie" at bounding box center [956, 162] width 227 height 21
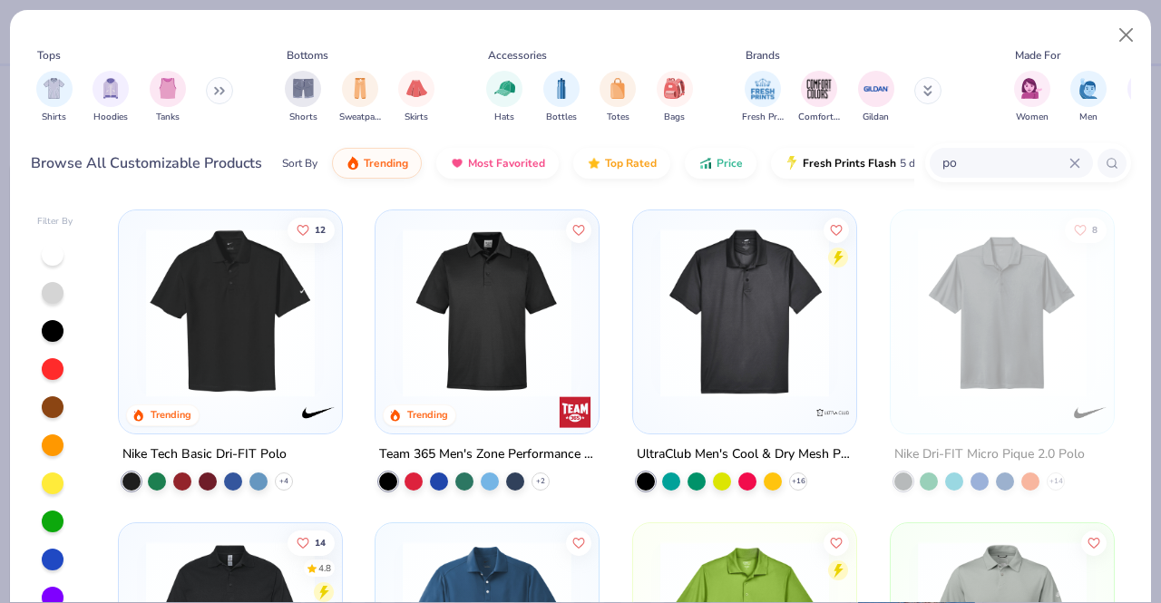
type input "p"
type input "G880"
click at [1111, 159] on icon at bounding box center [1112, 163] width 13 height 13
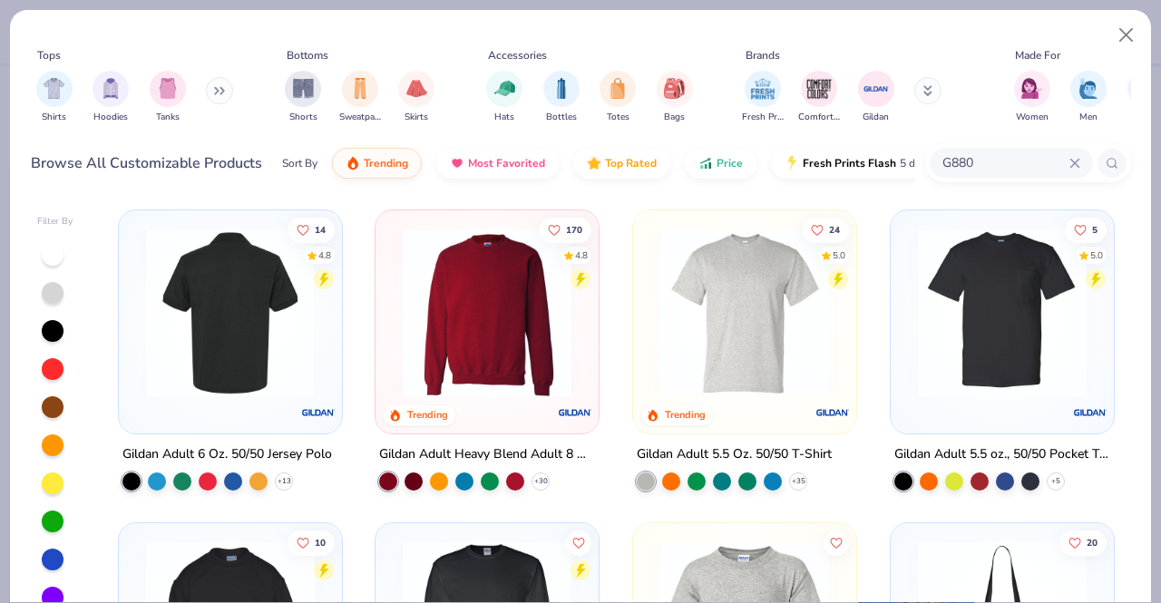
click at [204, 311] on img at bounding box center [230, 313] width 187 height 169
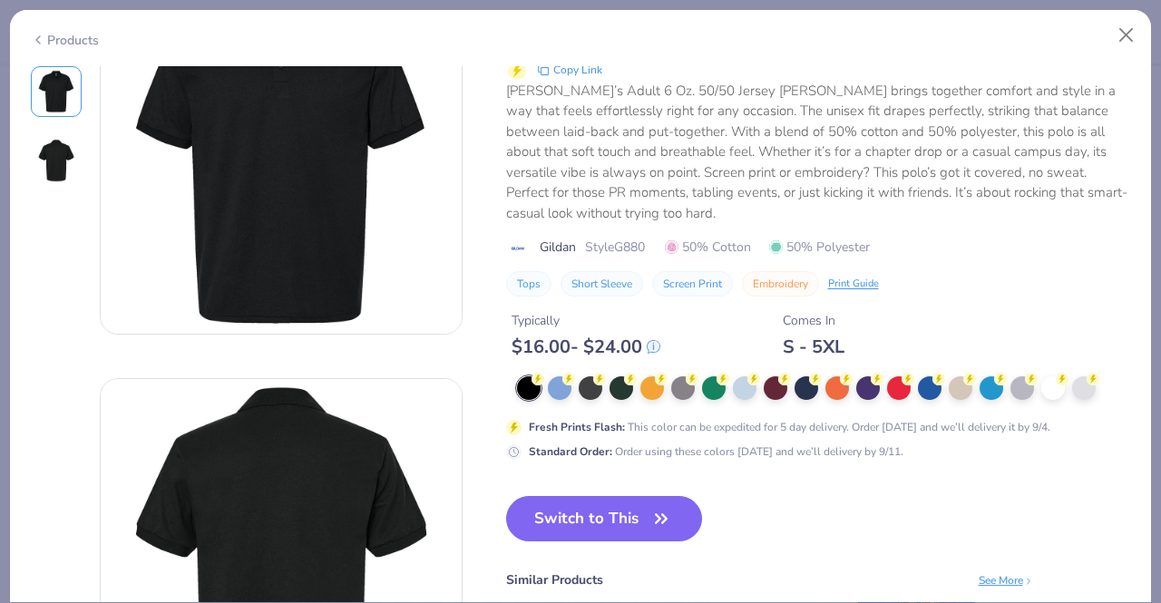
scroll to position [181, 0]
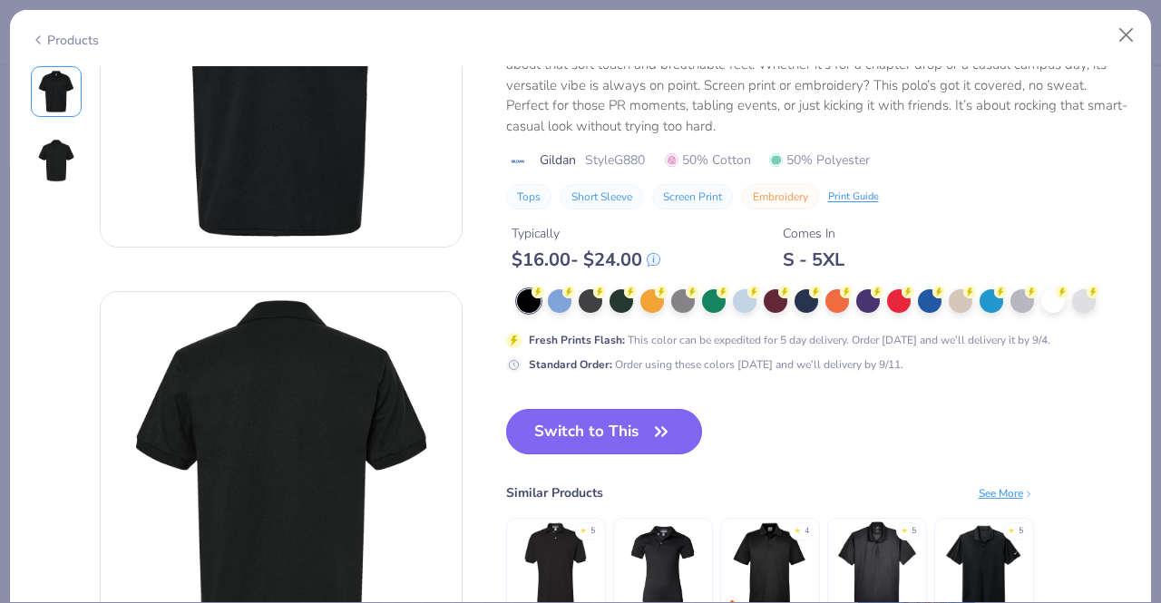
click at [605, 440] on button "Switch to This" at bounding box center [604, 431] width 197 height 45
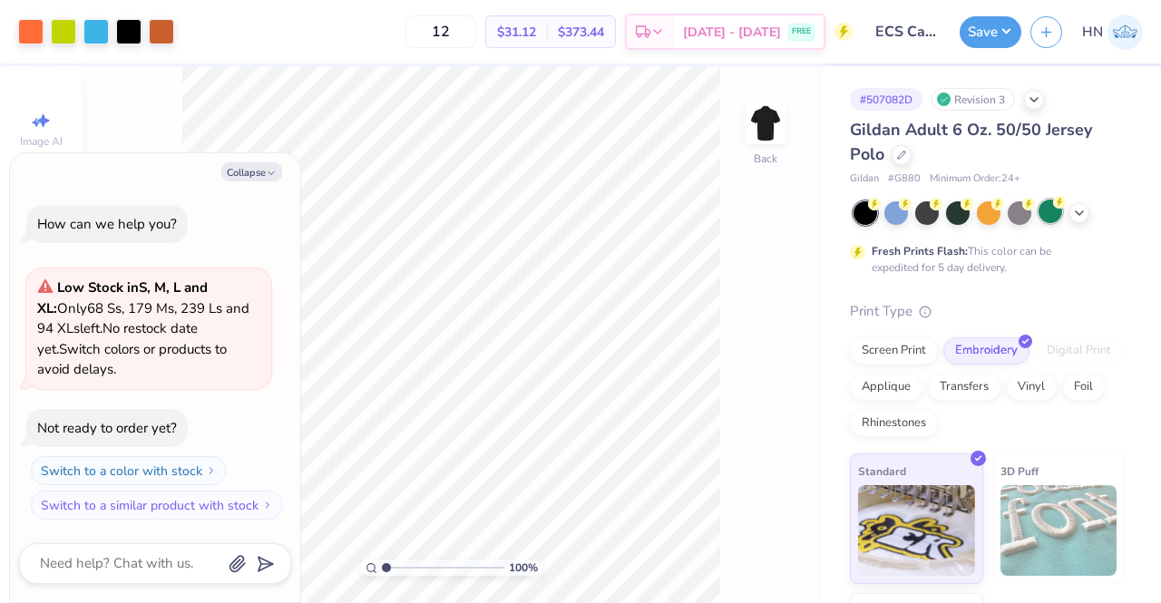
click at [1049, 219] on div at bounding box center [1051, 212] width 24 height 24
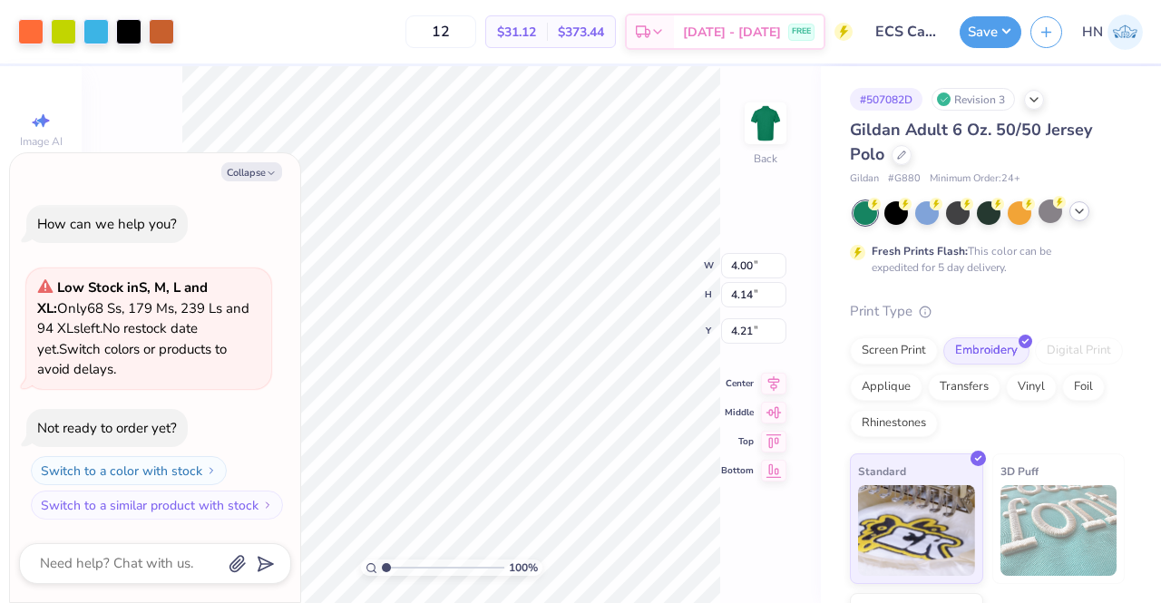
click at [1083, 213] on icon at bounding box center [1079, 211] width 15 height 15
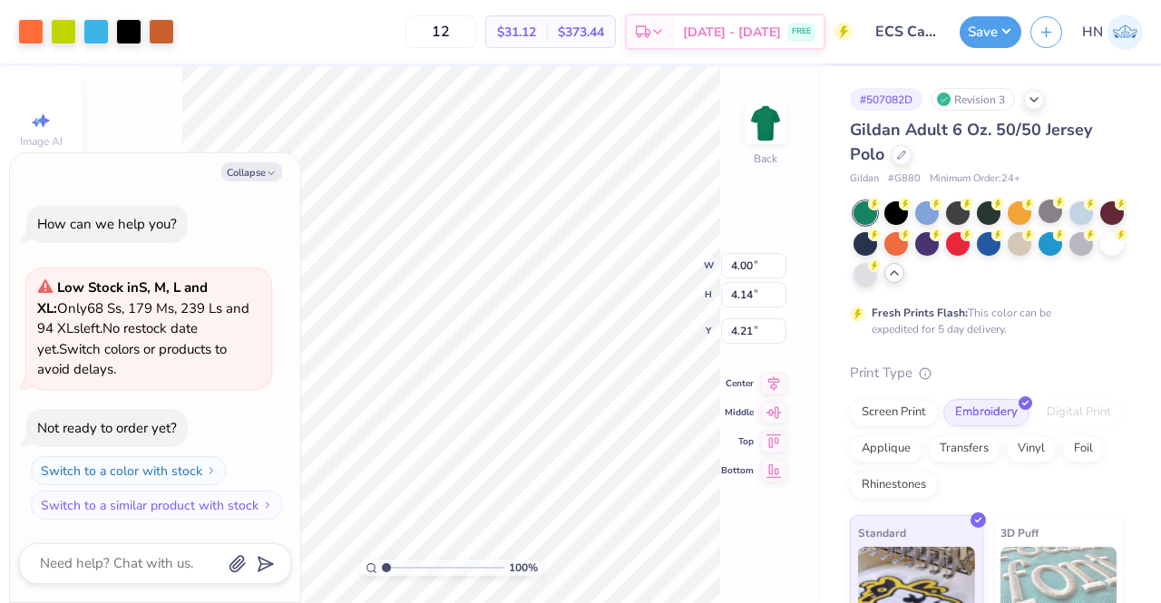
type textarea "x"
type input "3.00"
type textarea "x"
type input "3.62"
type input "3.74"
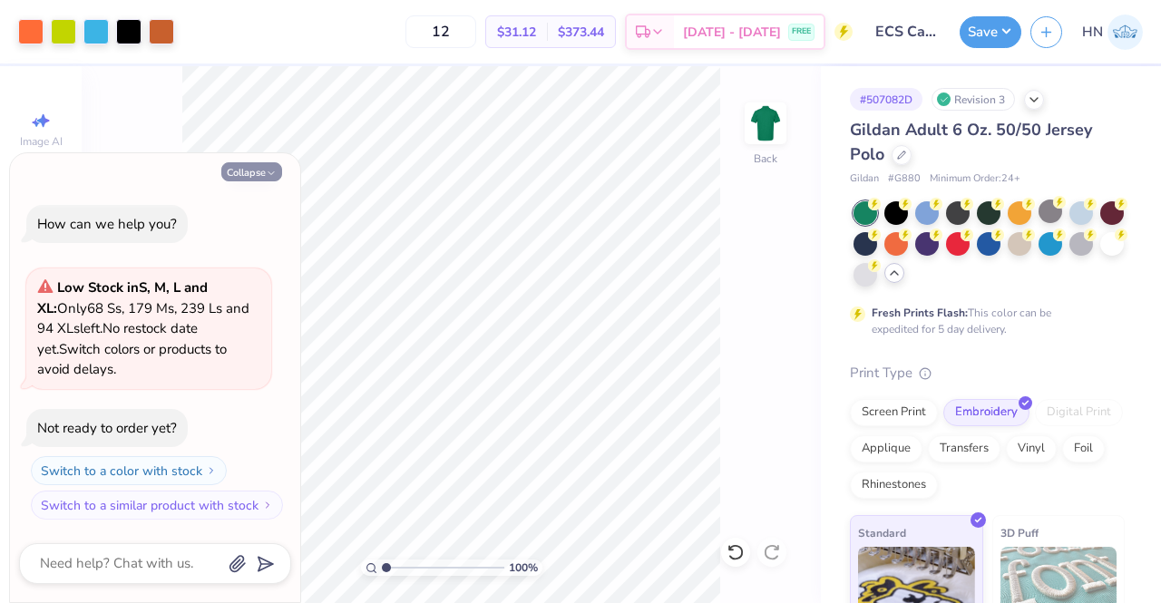
drag, startPoint x: 225, startPoint y: 173, endPoint x: 269, endPoint y: 180, distance: 44.9
click at [227, 175] on button "Collapse" at bounding box center [251, 171] width 61 height 19
type textarea "x"
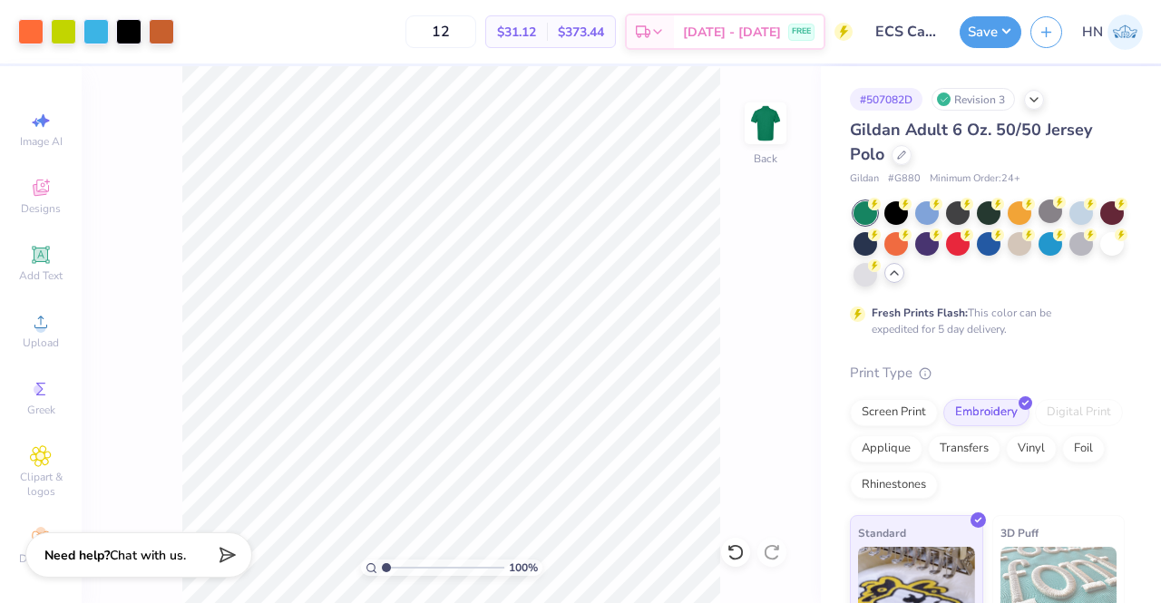
drag, startPoint x: 991, startPoint y: 30, endPoint x: 994, endPoint y: 49, distance: 19.4
click at [991, 30] on button "Save" at bounding box center [991, 32] width 62 height 32
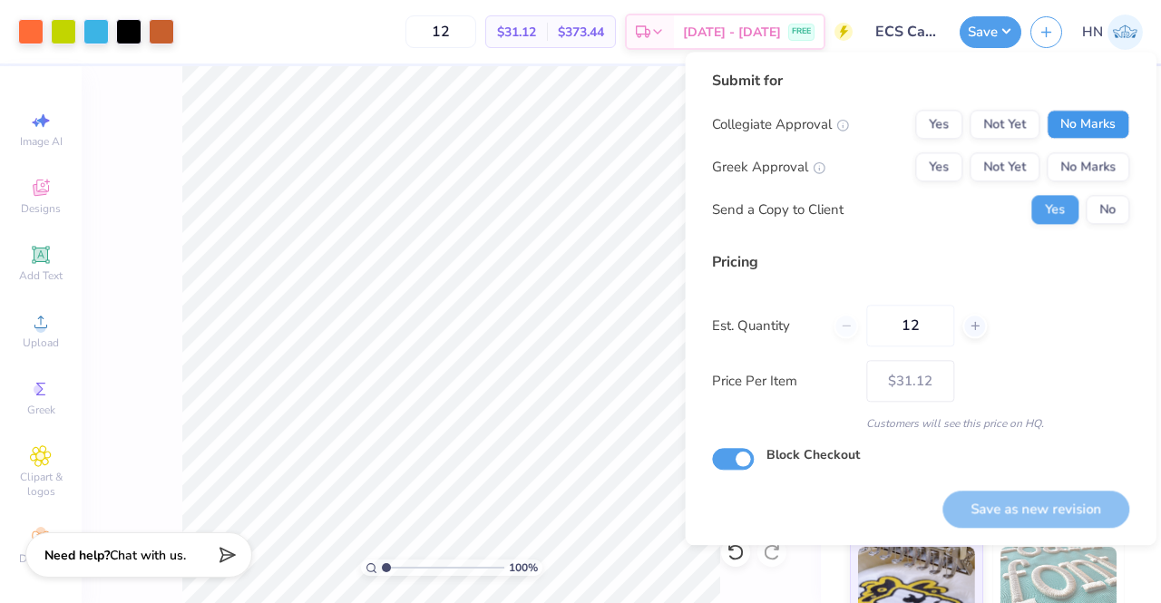
click at [1053, 117] on button "No Marks" at bounding box center [1088, 124] width 83 height 29
drag, startPoint x: 1063, startPoint y: 178, endPoint x: 1056, endPoint y: 263, distance: 85.6
click at [1063, 180] on button "No Marks" at bounding box center [1088, 166] width 83 height 29
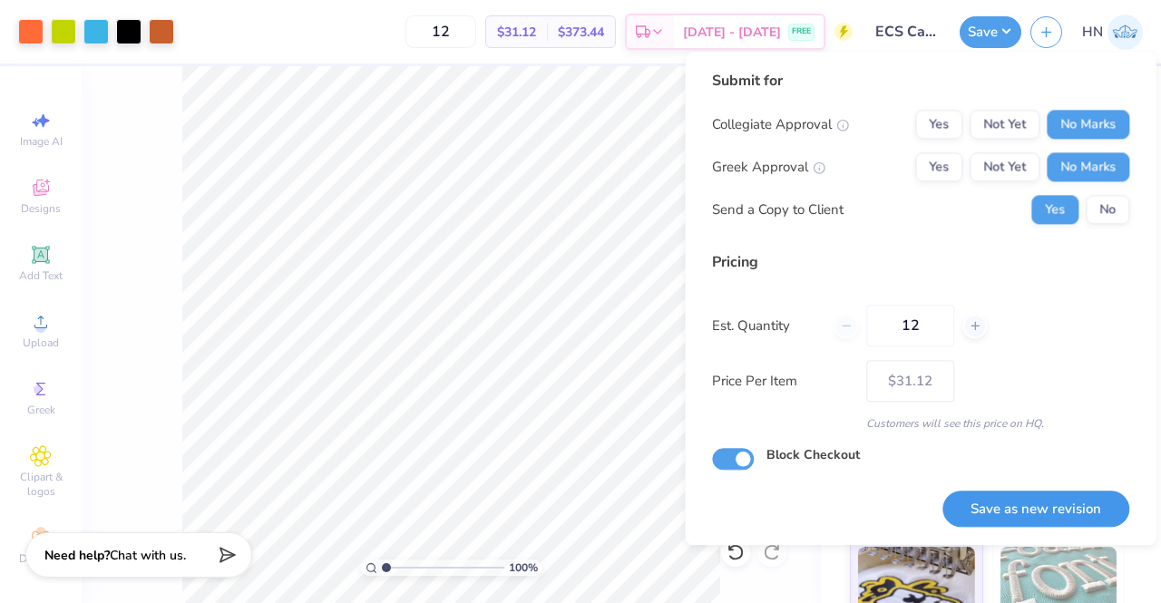
click at [996, 513] on button "Save as new revision" at bounding box center [1036, 509] width 187 height 37
type input "$31.12"
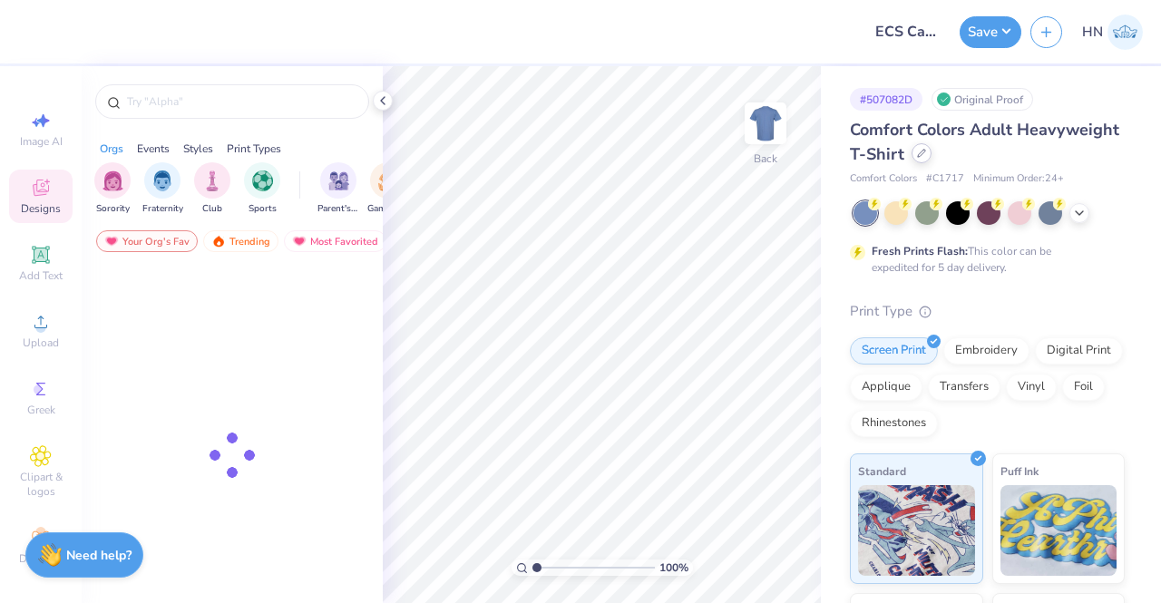
click at [926, 154] on icon at bounding box center [921, 153] width 9 height 9
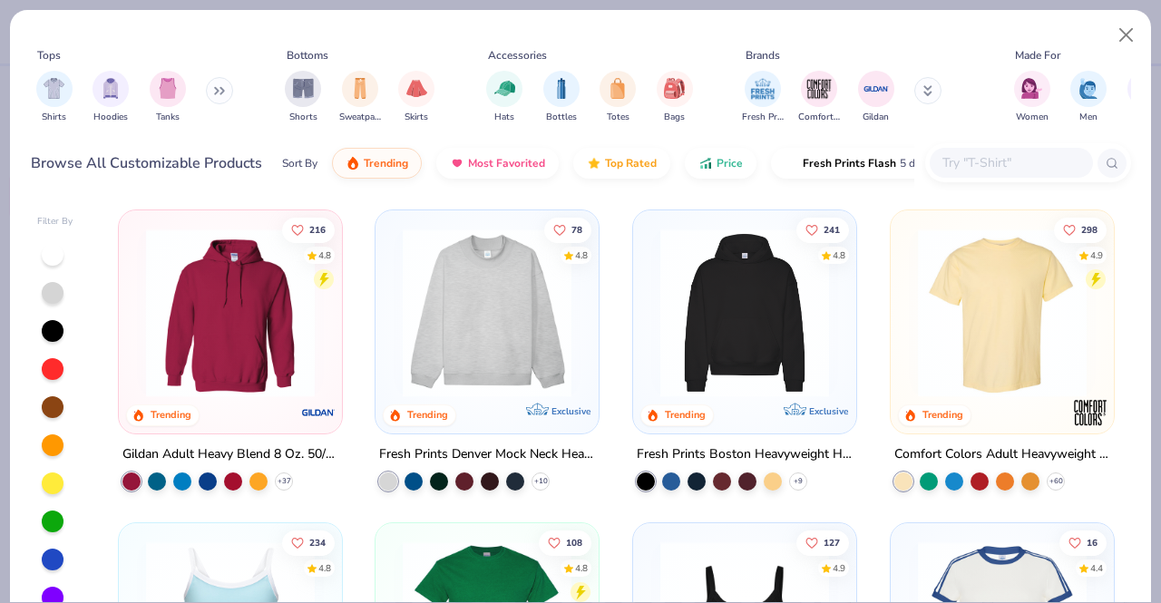
click at [994, 172] on input "text" at bounding box center [1011, 162] width 140 height 21
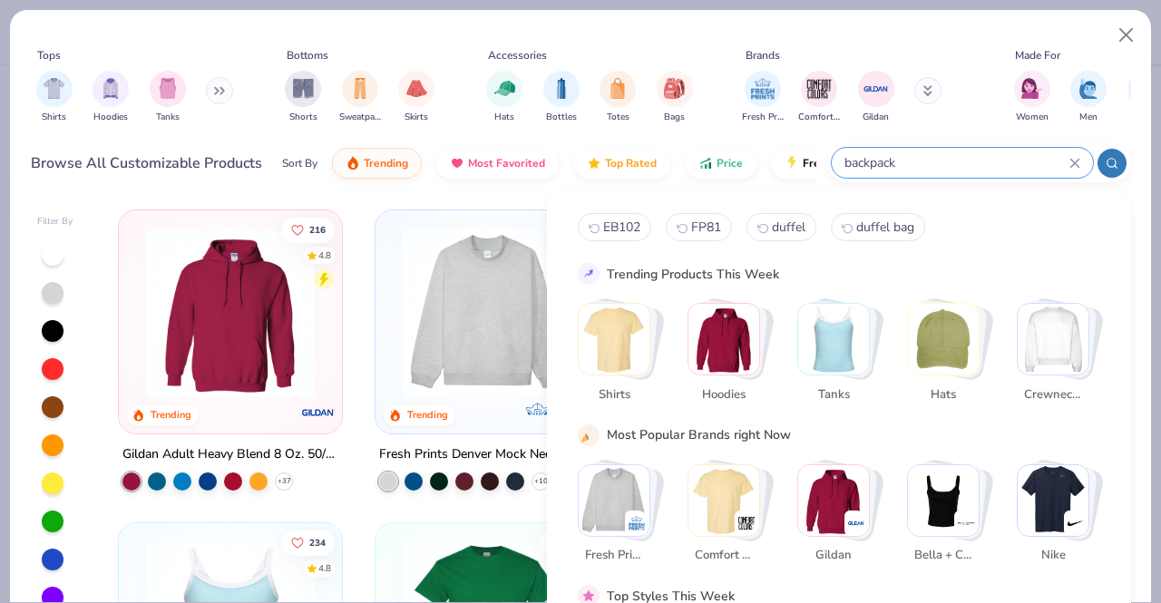
type input "backpack"
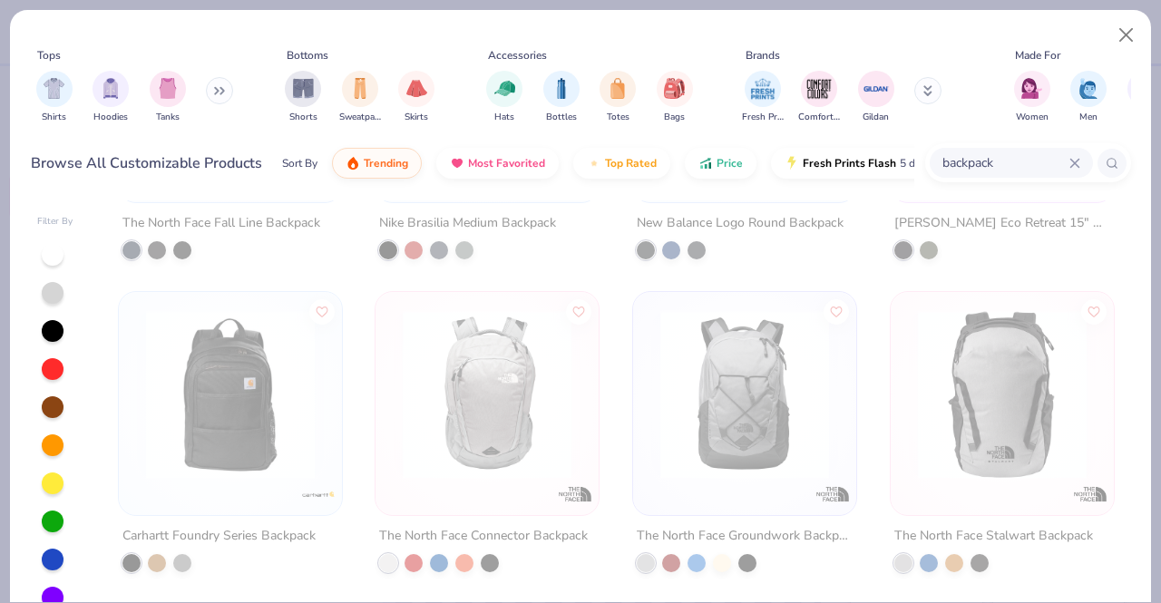
scroll to position [272, 0]
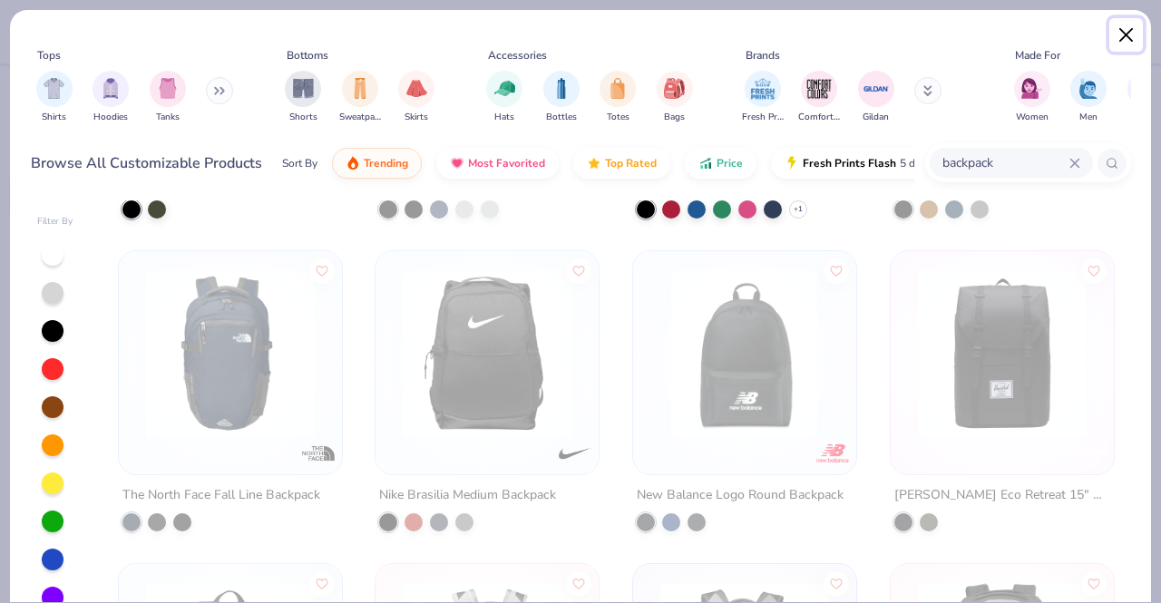
click at [1136, 35] on button "Close" at bounding box center [1127, 35] width 34 height 34
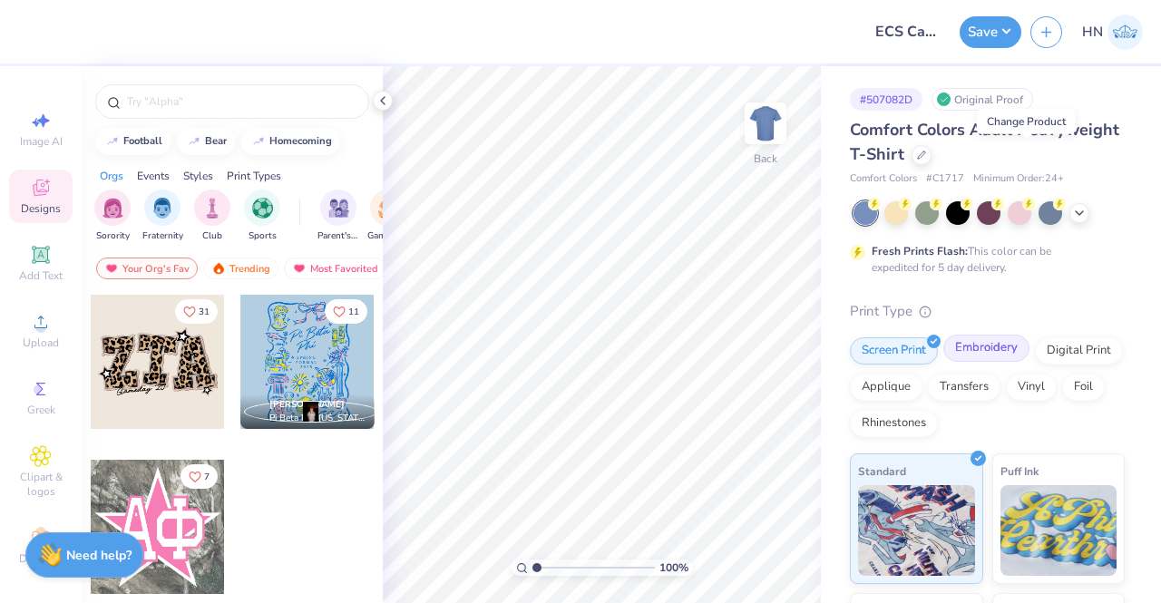
click at [964, 339] on div "Embroidery" at bounding box center [987, 348] width 86 height 27
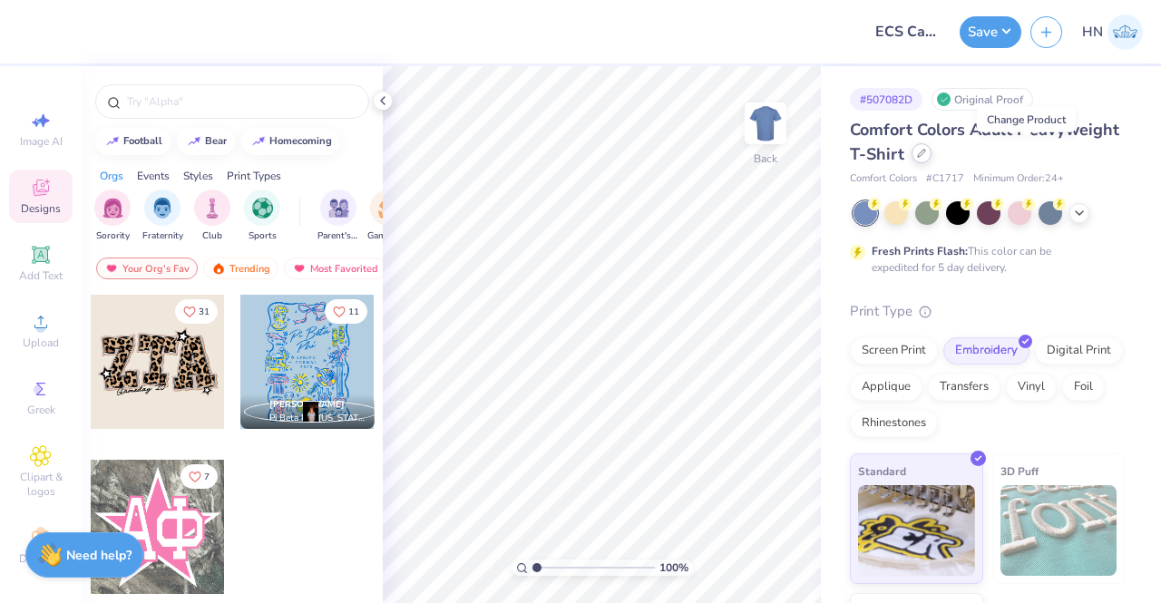
click at [932, 154] on div at bounding box center [922, 153] width 20 height 20
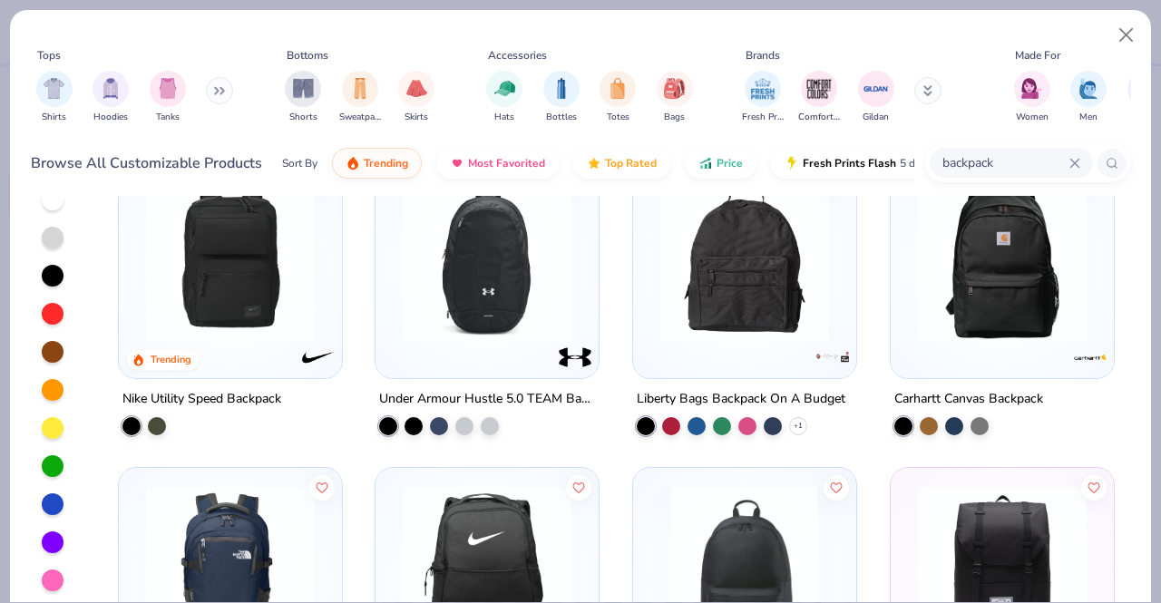
click at [982, 303] on img at bounding box center [1002, 257] width 187 height 169
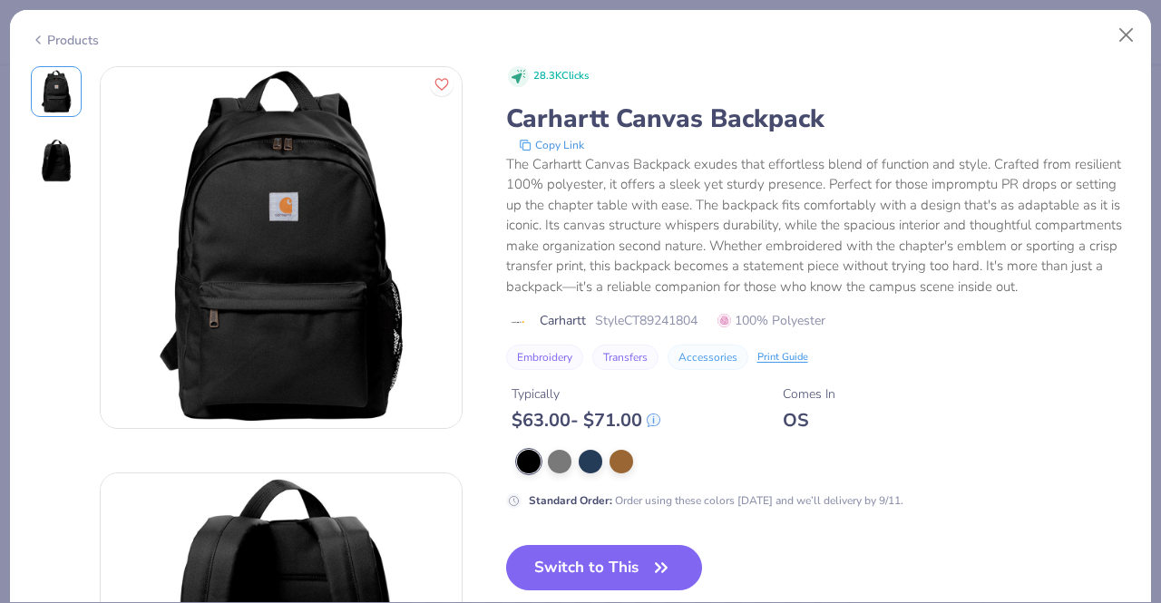
scroll to position [181, 0]
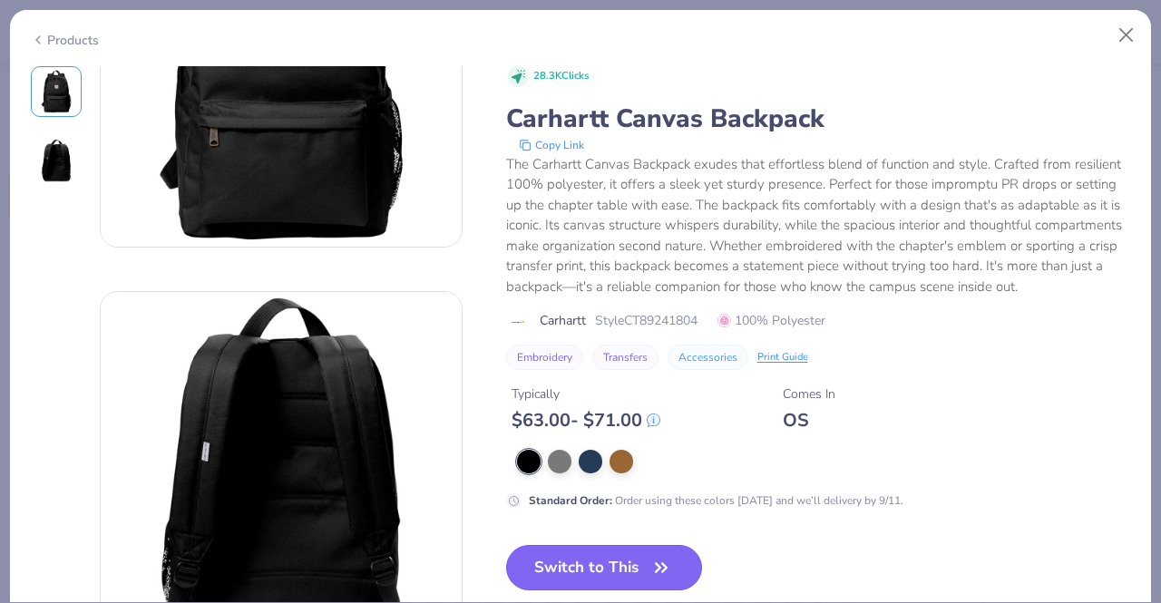
click at [570, 582] on button "Switch to This" at bounding box center [604, 567] width 197 height 45
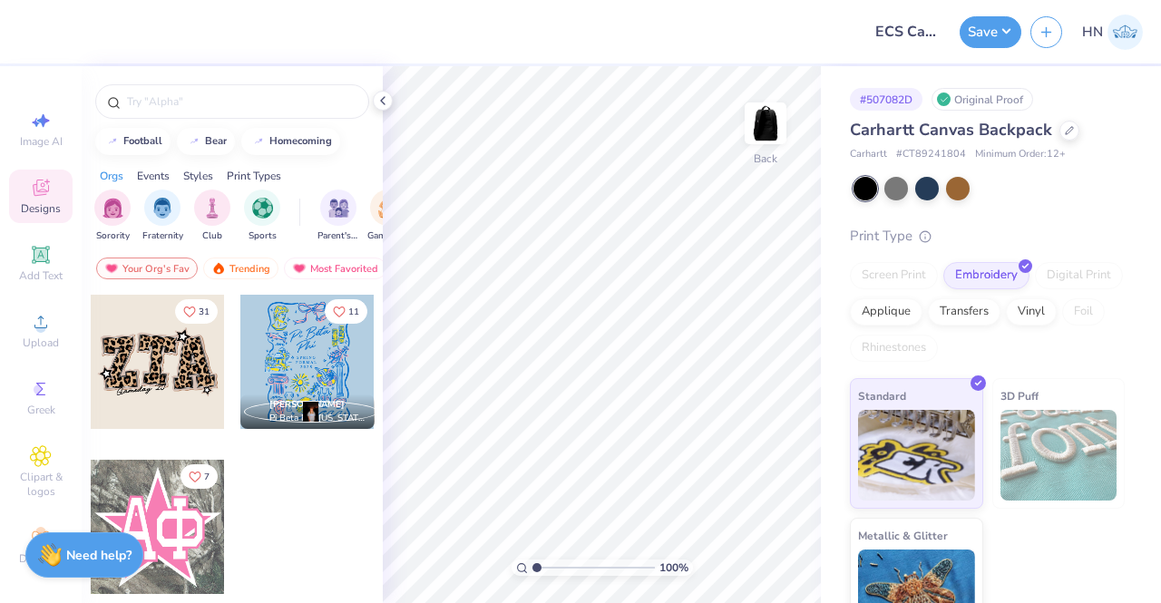
click at [378, 99] on icon at bounding box center [383, 100] width 15 height 15
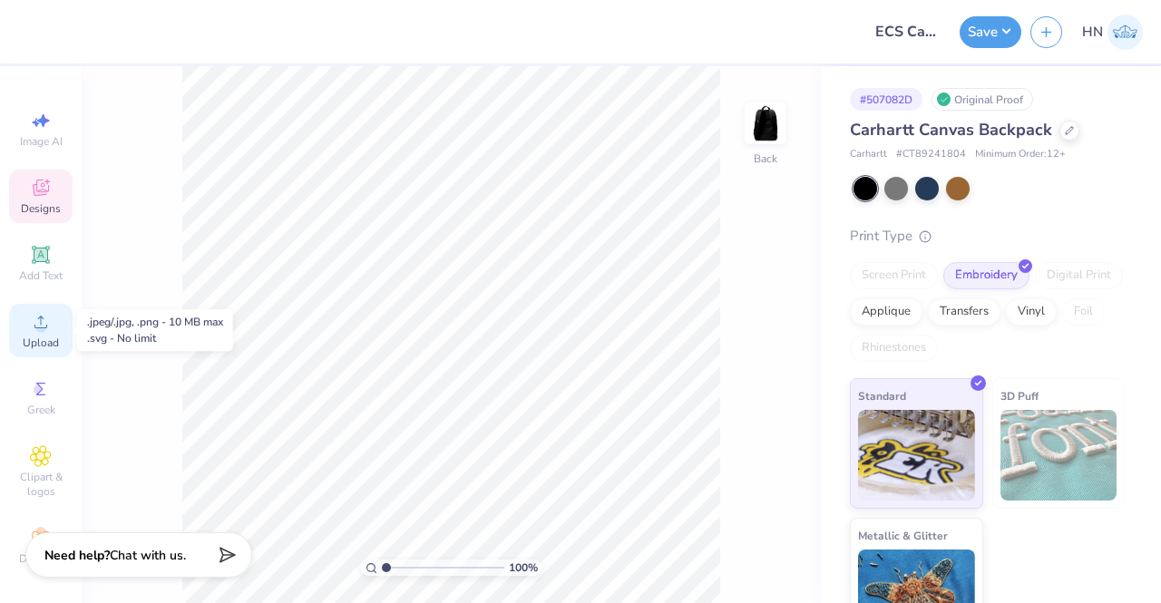
click at [53, 331] on div "Upload" at bounding box center [41, 331] width 64 height 54
